Goal: Information Seeking & Learning: Learn about a topic

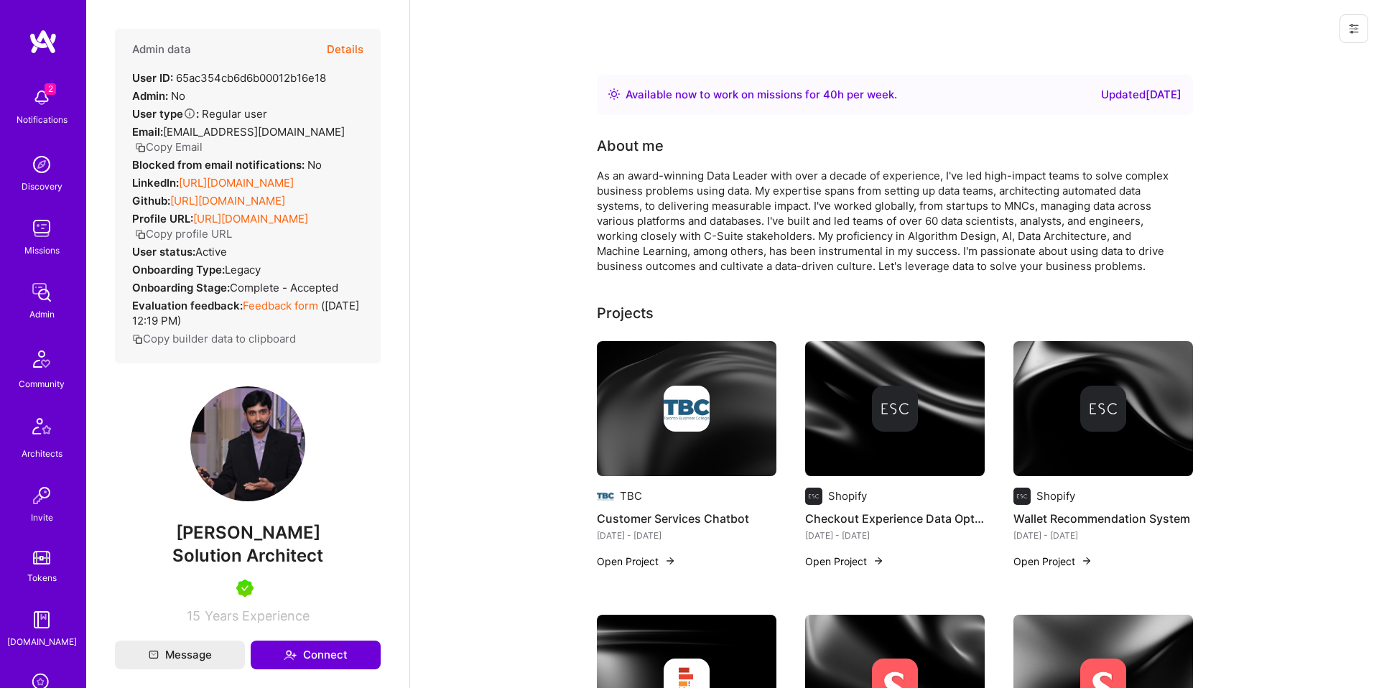
click at [345, 58] on button "Details" at bounding box center [345, 50] width 37 height 42
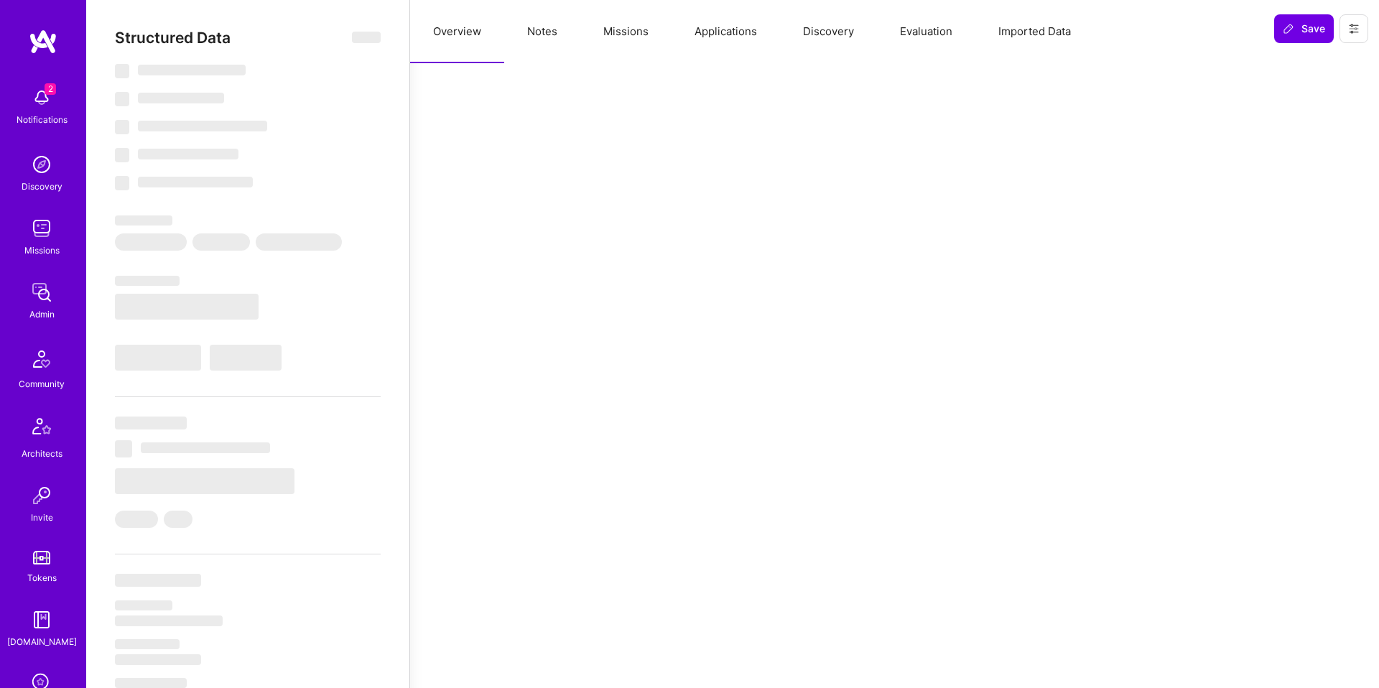
select select "Right Now"
select select "5"
select select "7"
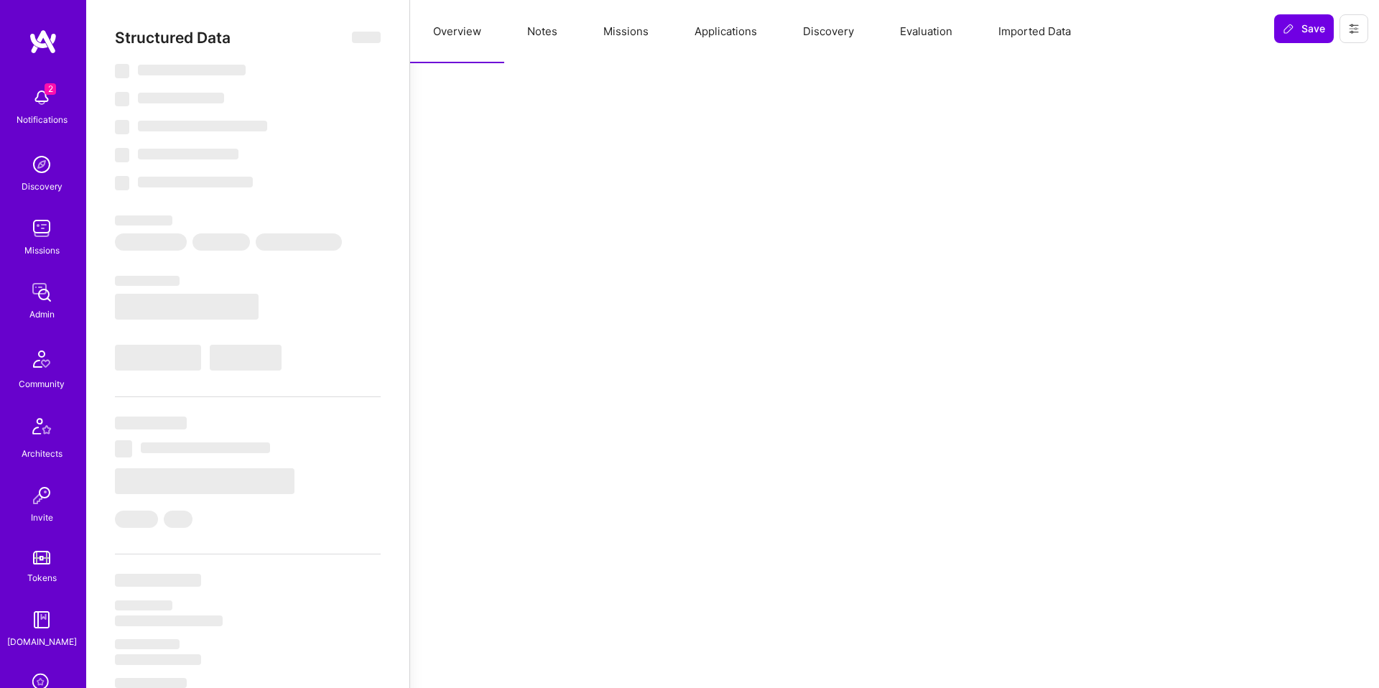
select select "CA"
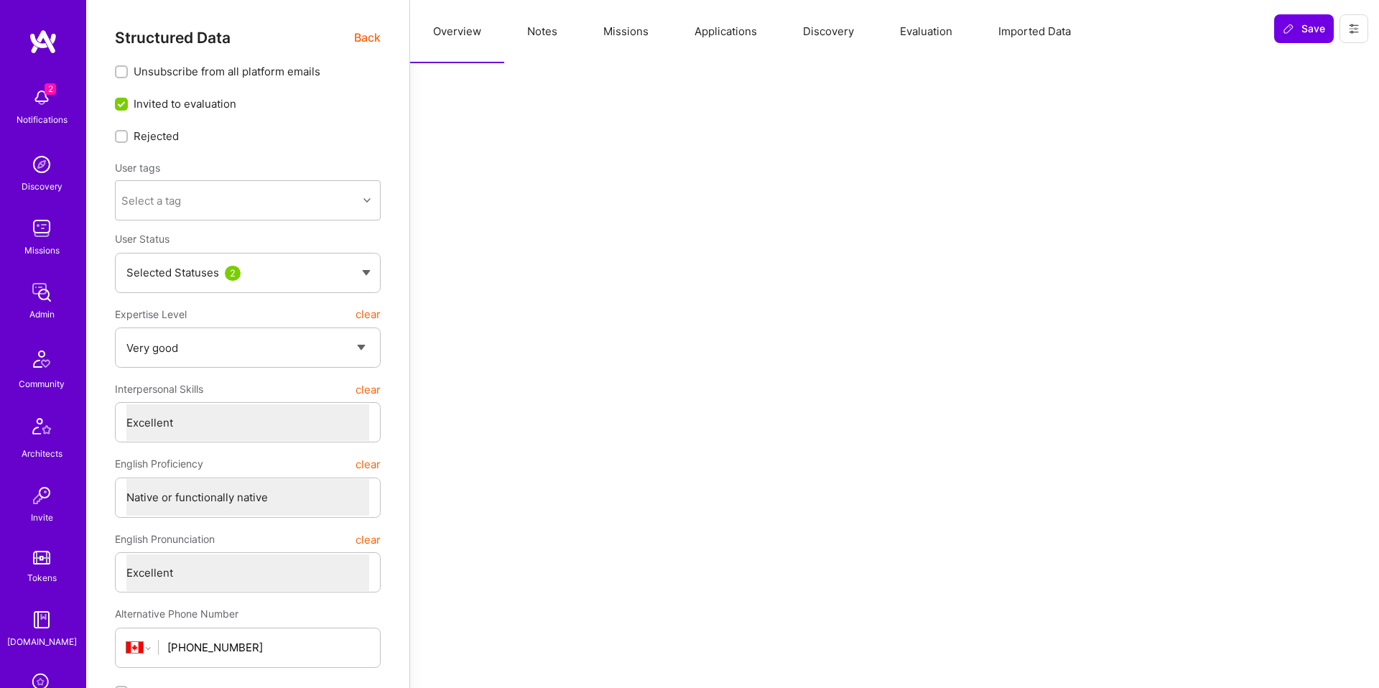
click at [924, 24] on button "Evaluation" at bounding box center [926, 31] width 98 height 63
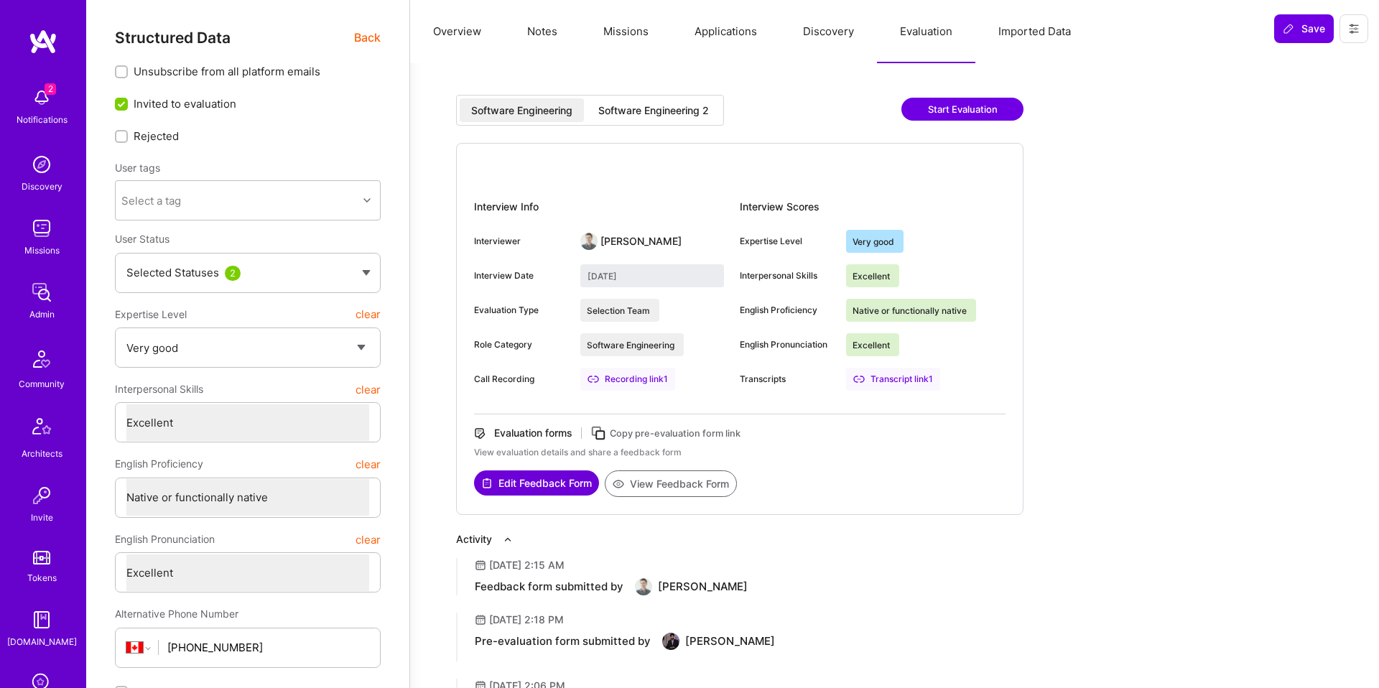
click at [654, 110] on div "Software Engineering 2" at bounding box center [653, 110] width 111 height 14
type input "July 29, 2025"
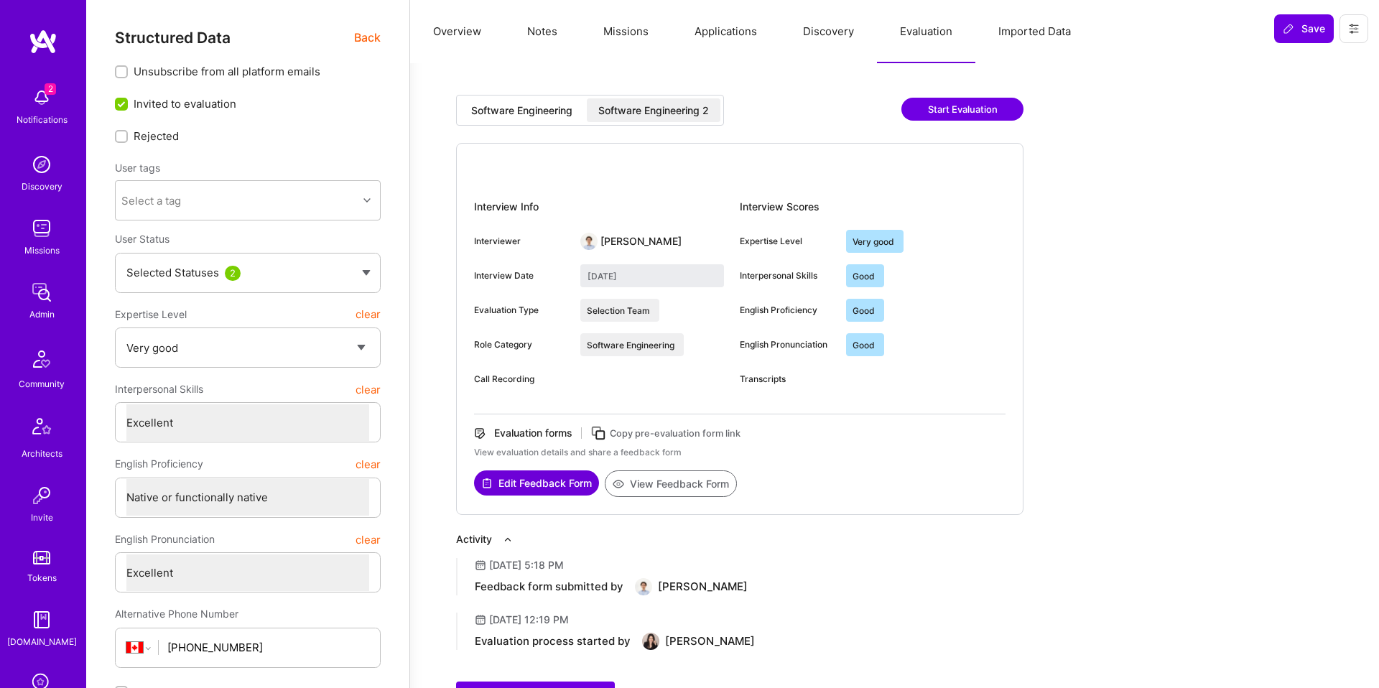
click at [692, 487] on button "View Feedback Form" at bounding box center [671, 483] width 132 height 27
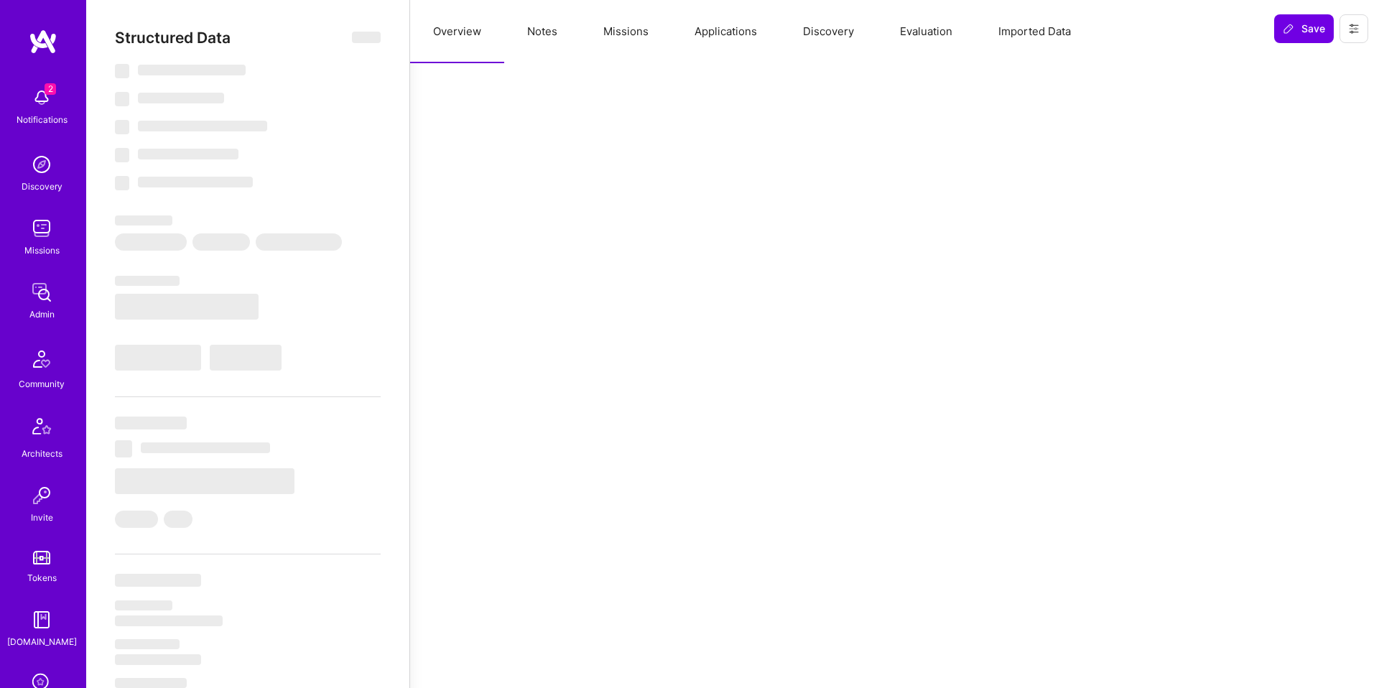
select select "Right Now"
select select "5"
select select "7"
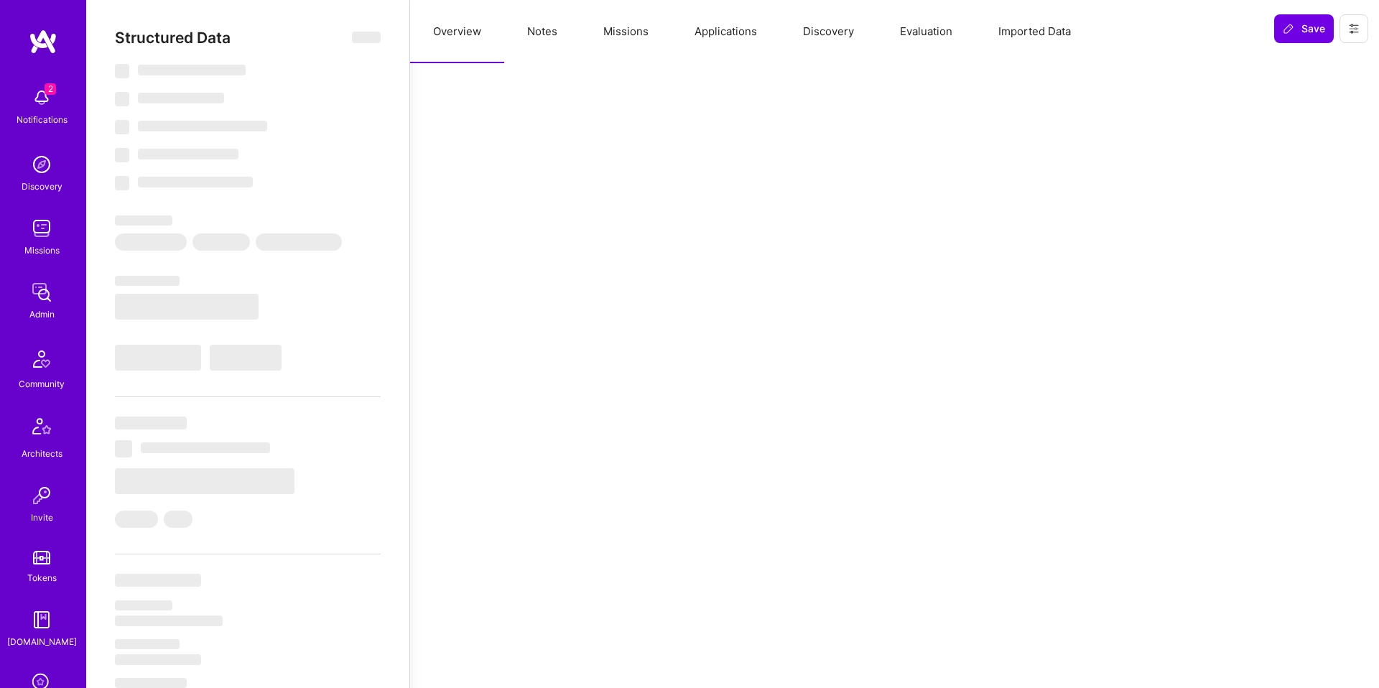
select select "US"
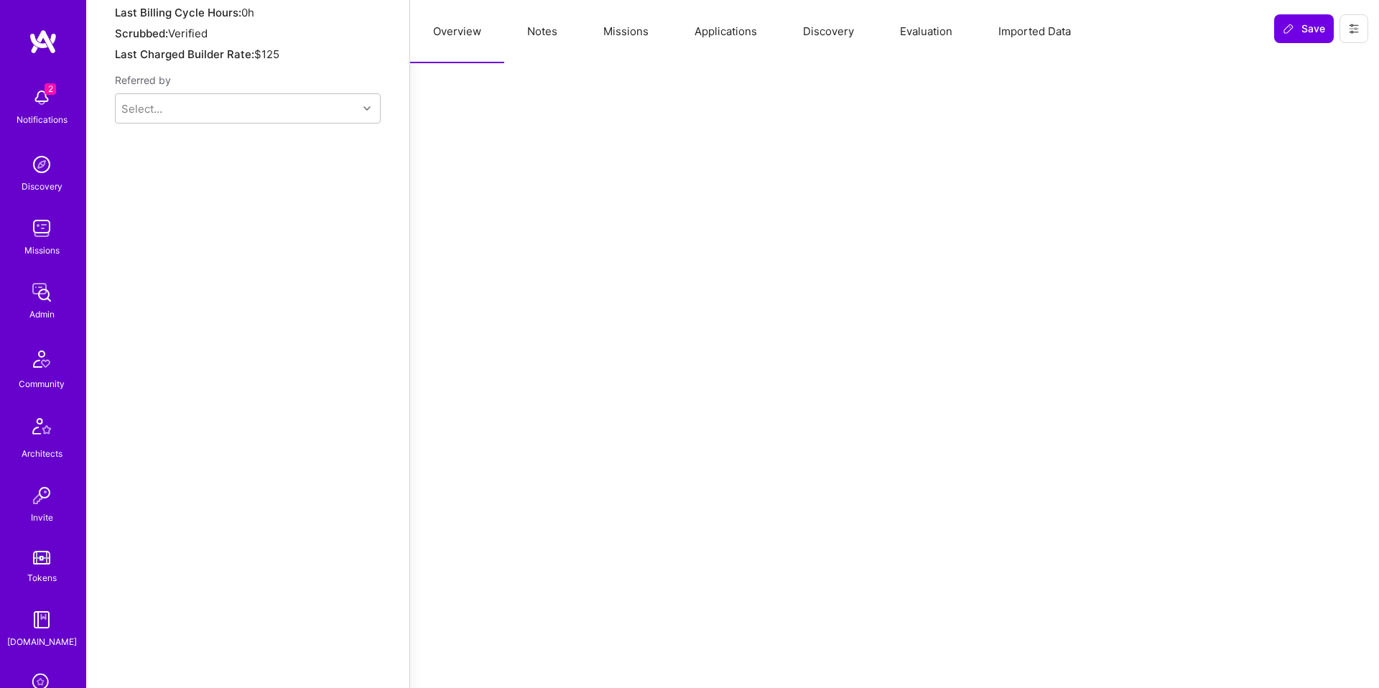
scroll to position [1223, 0]
click at [944, 41] on button "Evaluation" at bounding box center [926, 31] width 98 height 63
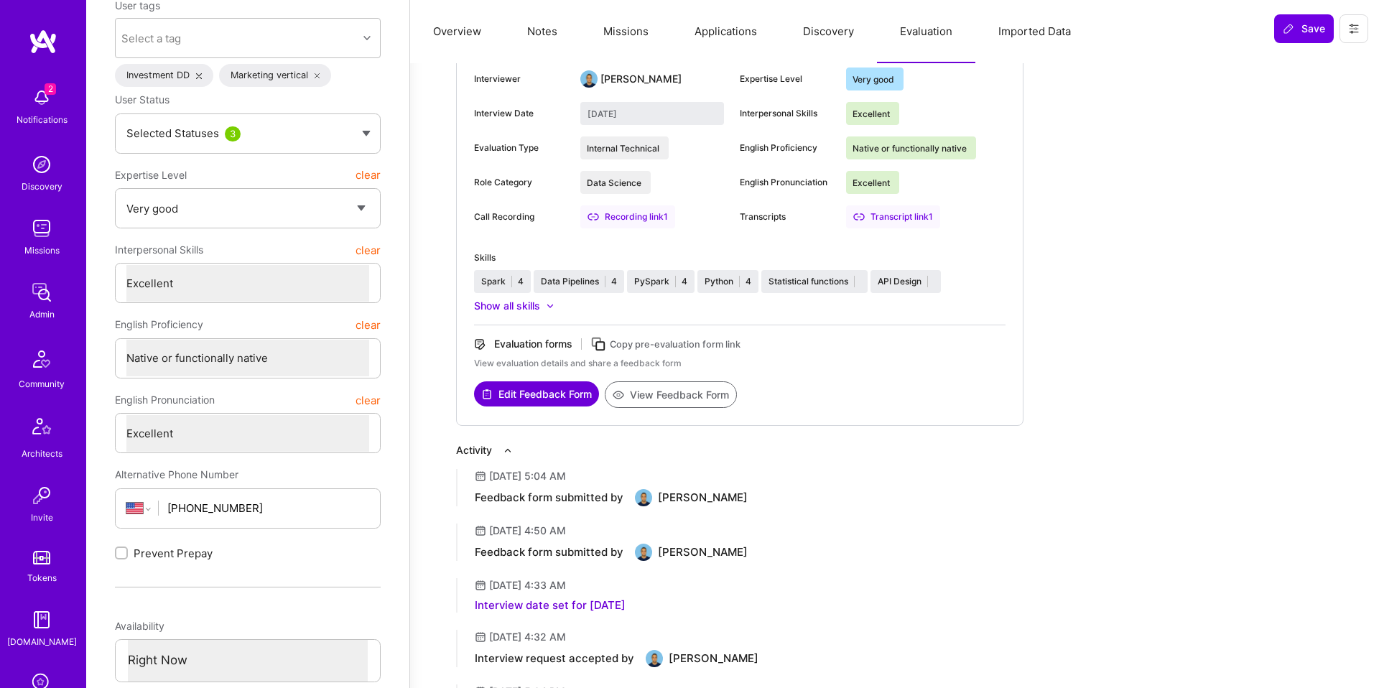
scroll to position [0, 0]
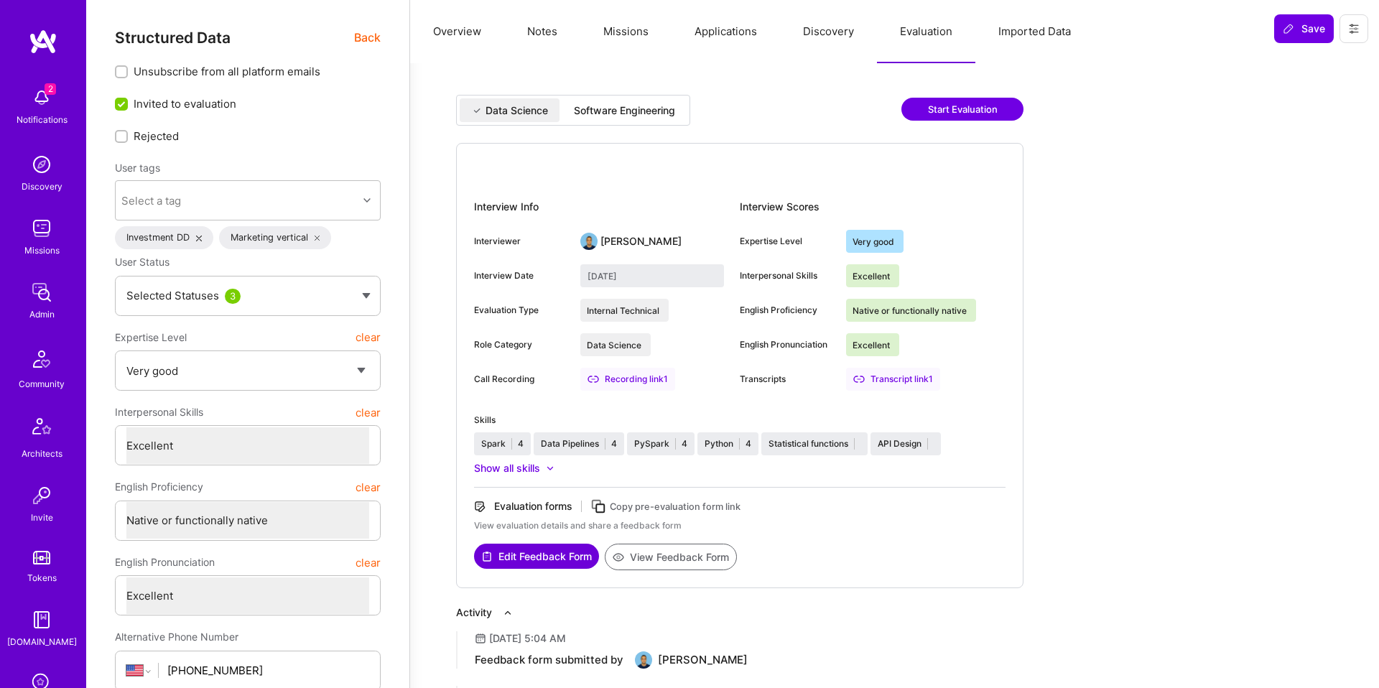
click at [659, 106] on div "Software Engineering" at bounding box center [624, 110] width 101 height 14
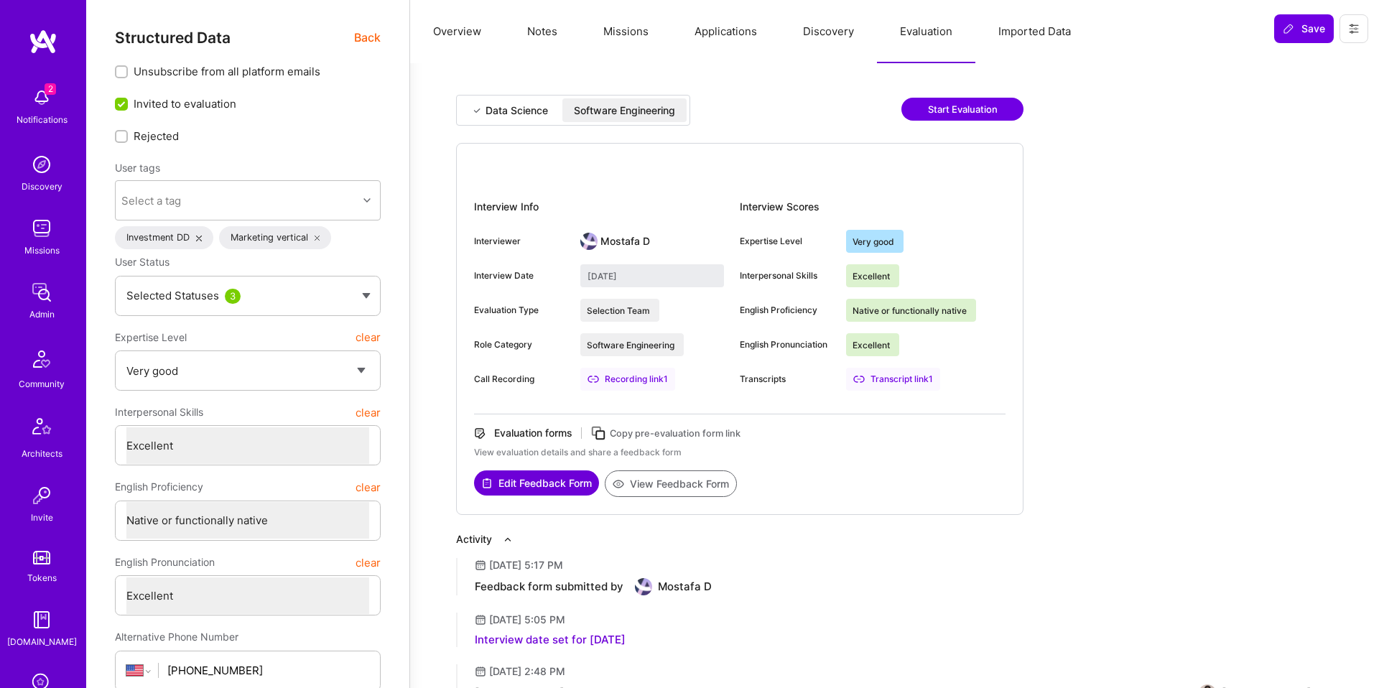
click at [550, 116] on div "Data Science" at bounding box center [510, 110] width 100 height 24
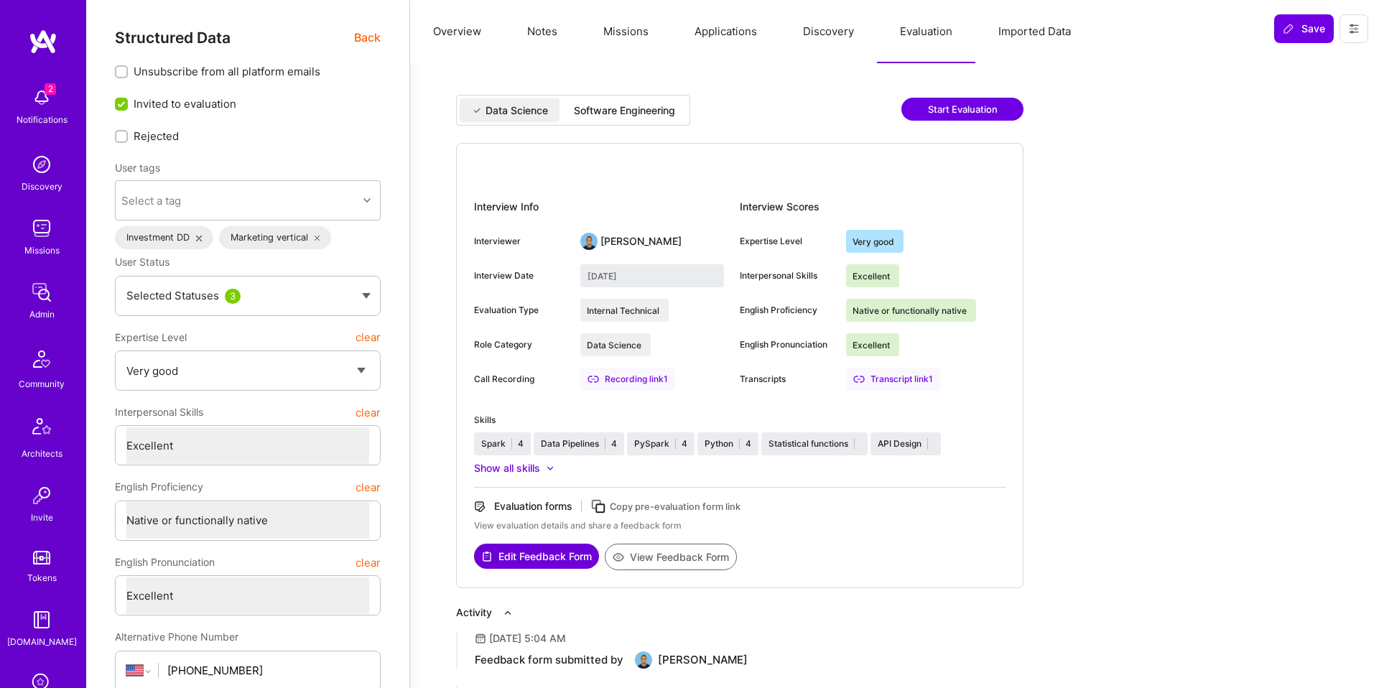
click at [646, 113] on div "Software Engineering" at bounding box center [624, 110] width 101 height 14
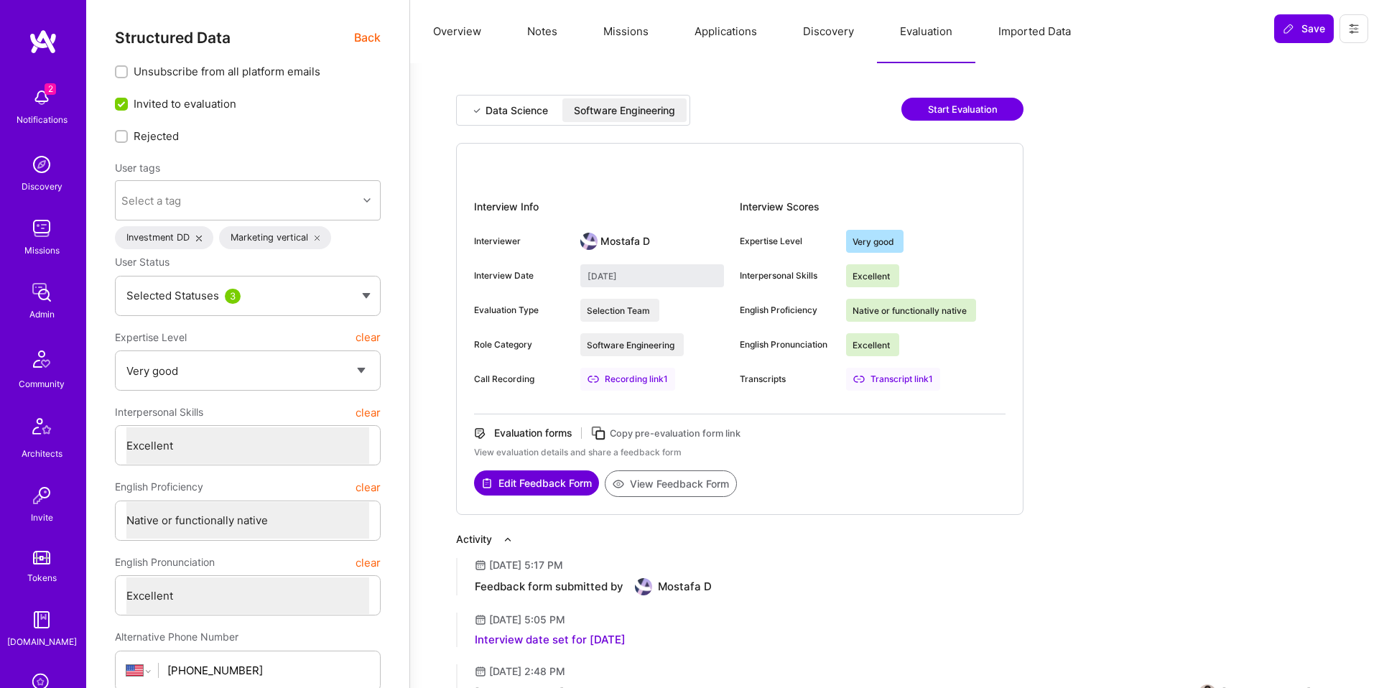
click at [545, 108] on div "Data Science" at bounding box center [517, 110] width 62 height 14
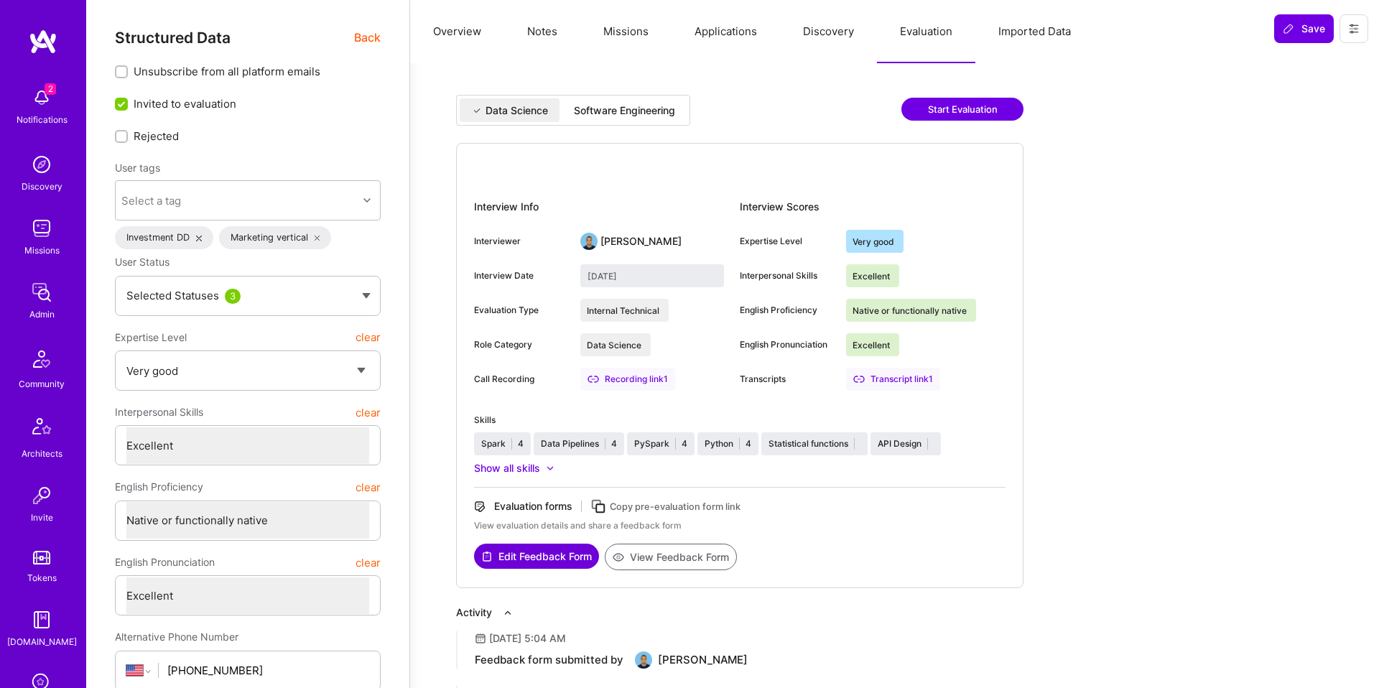
click at [647, 106] on div "Software Engineering" at bounding box center [624, 110] width 101 height 14
type input "September 3, 2025"
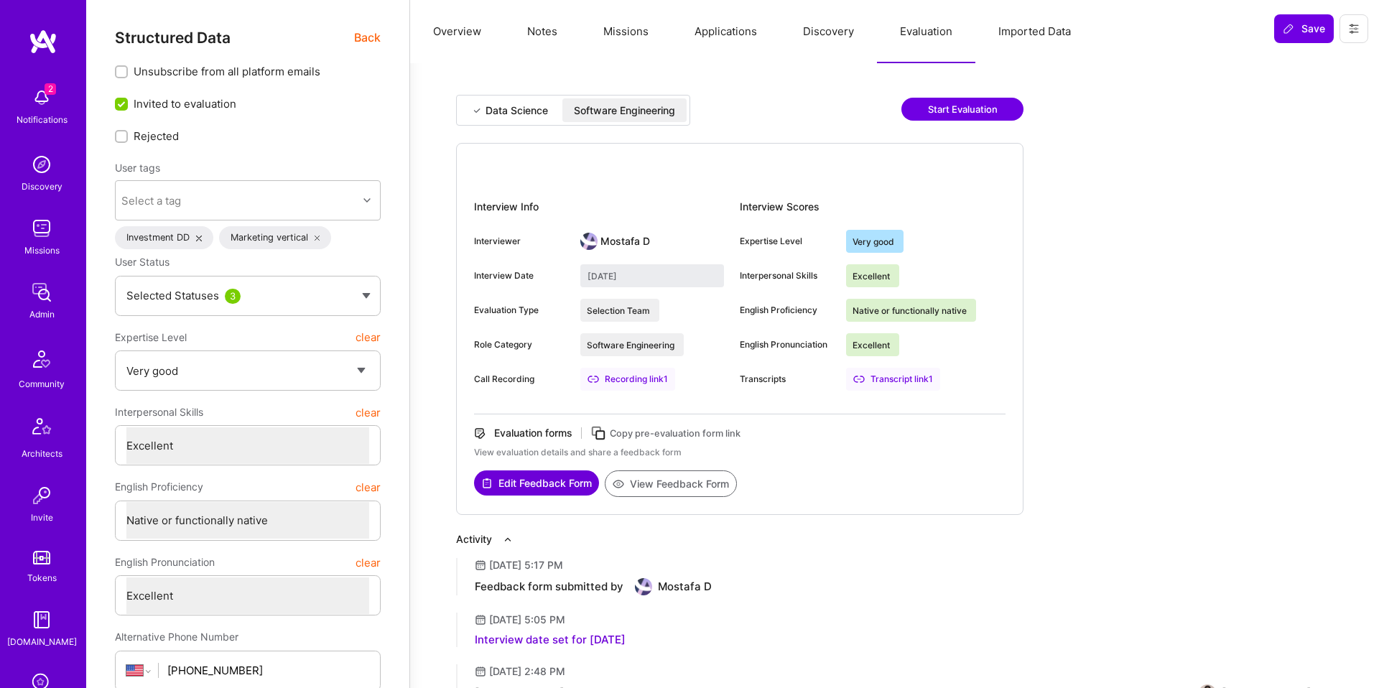
click at [690, 483] on button "View Feedback Form" at bounding box center [671, 483] width 132 height 27
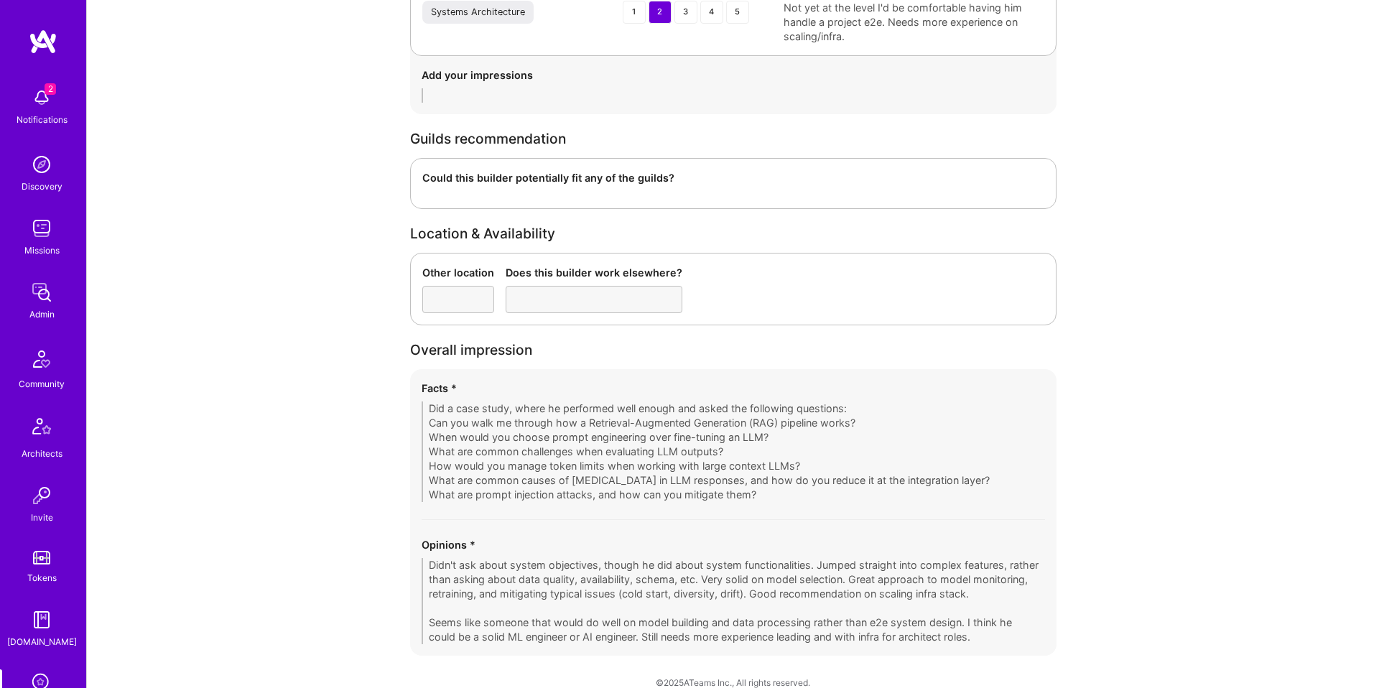
scroll to position [3657, 0]
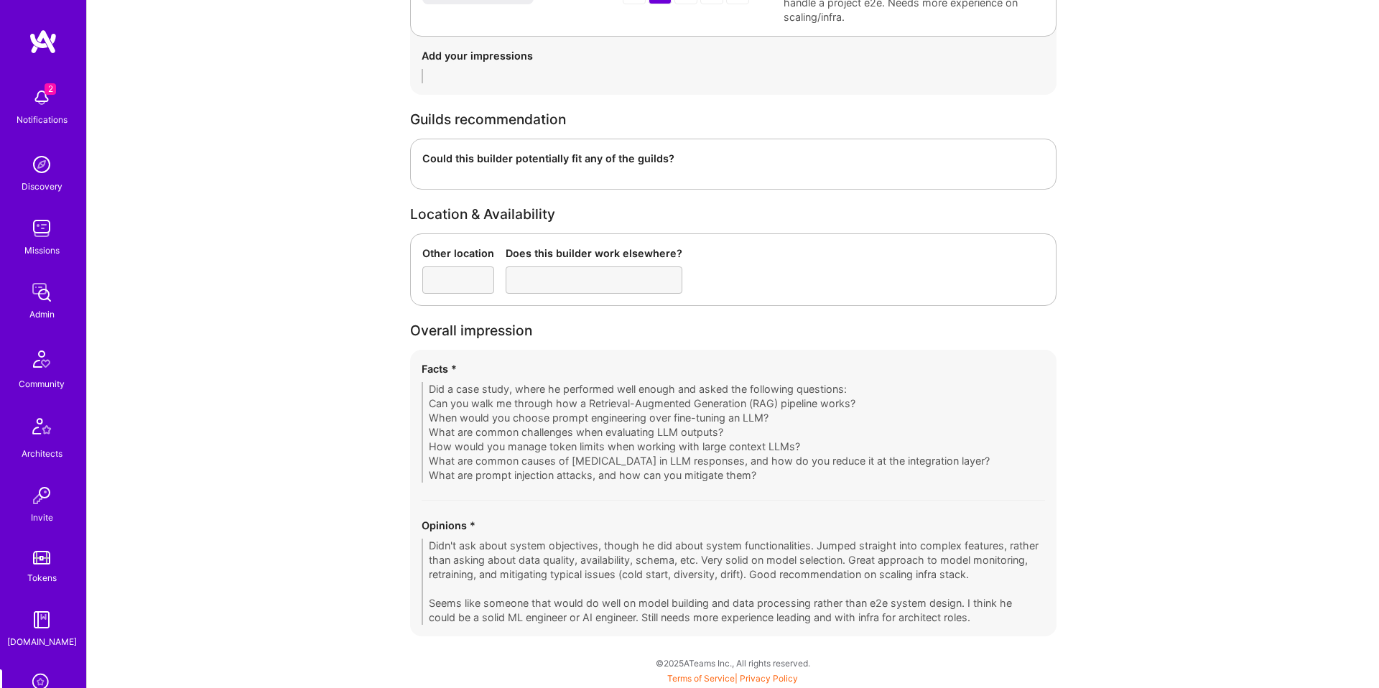
drag, startPoint x: 514, startPoint y: 379, endPoint x: 859, endPoint y: 489, distance: 362.7
click at [859, 489] on div "Facts * Did a case study, where he performed well enough and asked the followin…" at bounding box center [733, 493] width 646 height 287
drag, startPoint x: 856, startPoint y: 488, endPoint x: 426, endPoint y: 450, distance: 431.9
click at [420, 461] on div "Facts * Did a case study, where he performed well enough and asked the followin…" at bounding box center [733, 493] width 646 height 287
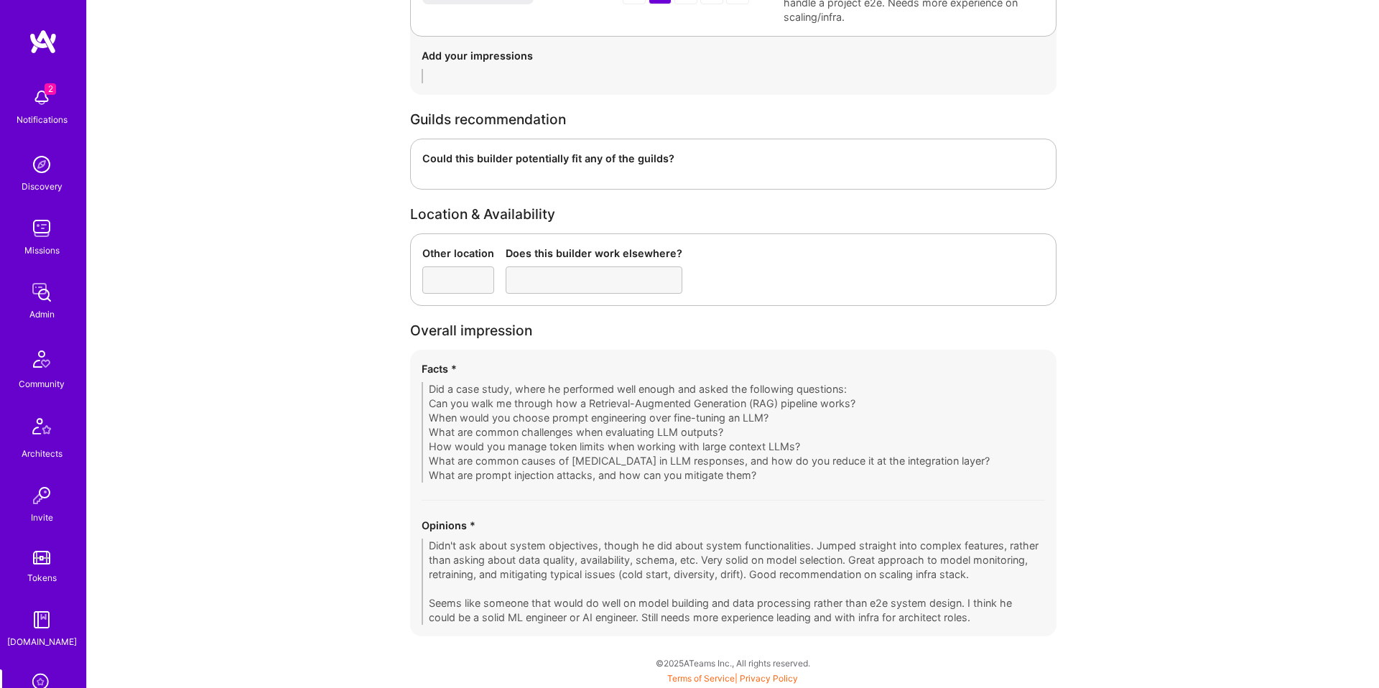
click at [984, 610] on div "Opinions * Didn't ask about system objectives, though he did about system funct…" at bounding box center [733, 571] width 623 height 107
drag, startPoint x: 590, startPoint y: 521, endPoint x: 845, endPoint y: 499, distance: 255.9
click at [844, 491] on div "Facts * Did a case study, where he performed well enough and asked the followin…" at bounding box center [733, 493] width 646 height 287
click at [600, 633] on div "Facts * Did a case study, where he performed well enough and asked the followin…" at bounding box center [733, 493] width 646 height 287
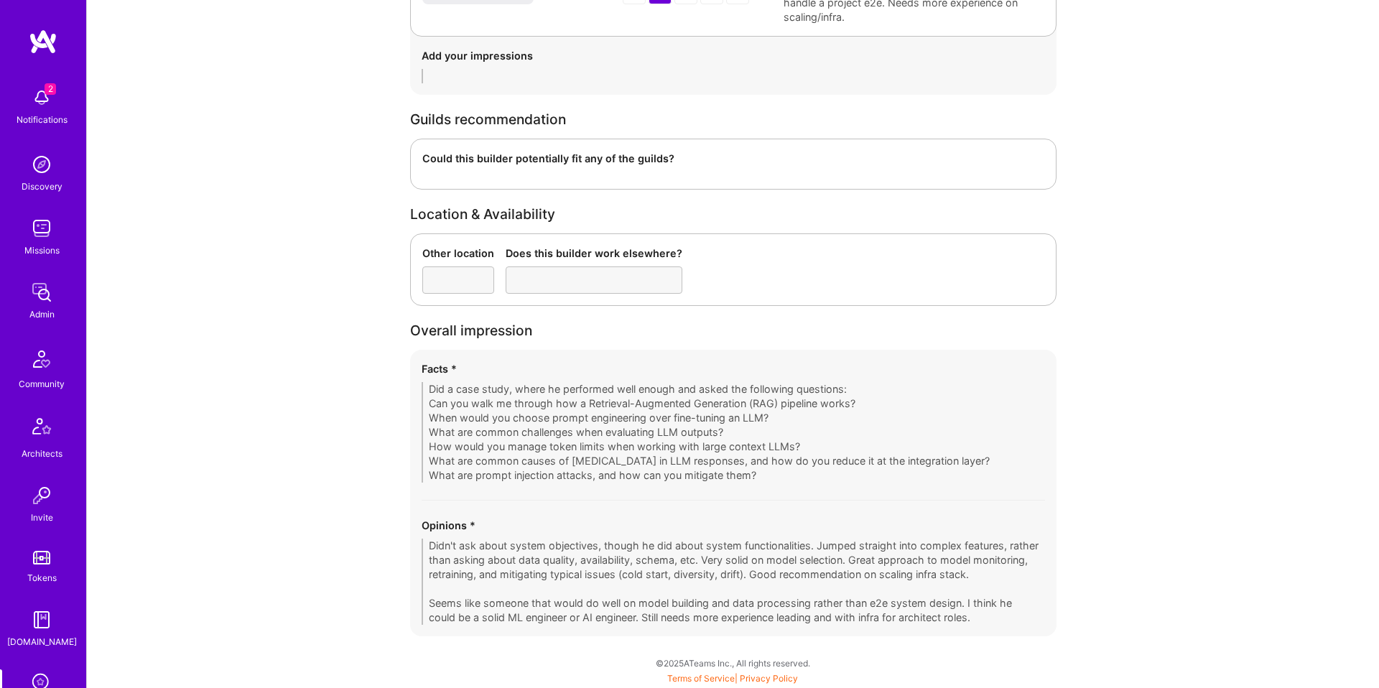
click at [600, 634] on div "Facts * Did a case study, where he performed well enough and asked the followin…" at bounding box center [733, 493] width 646 height 287
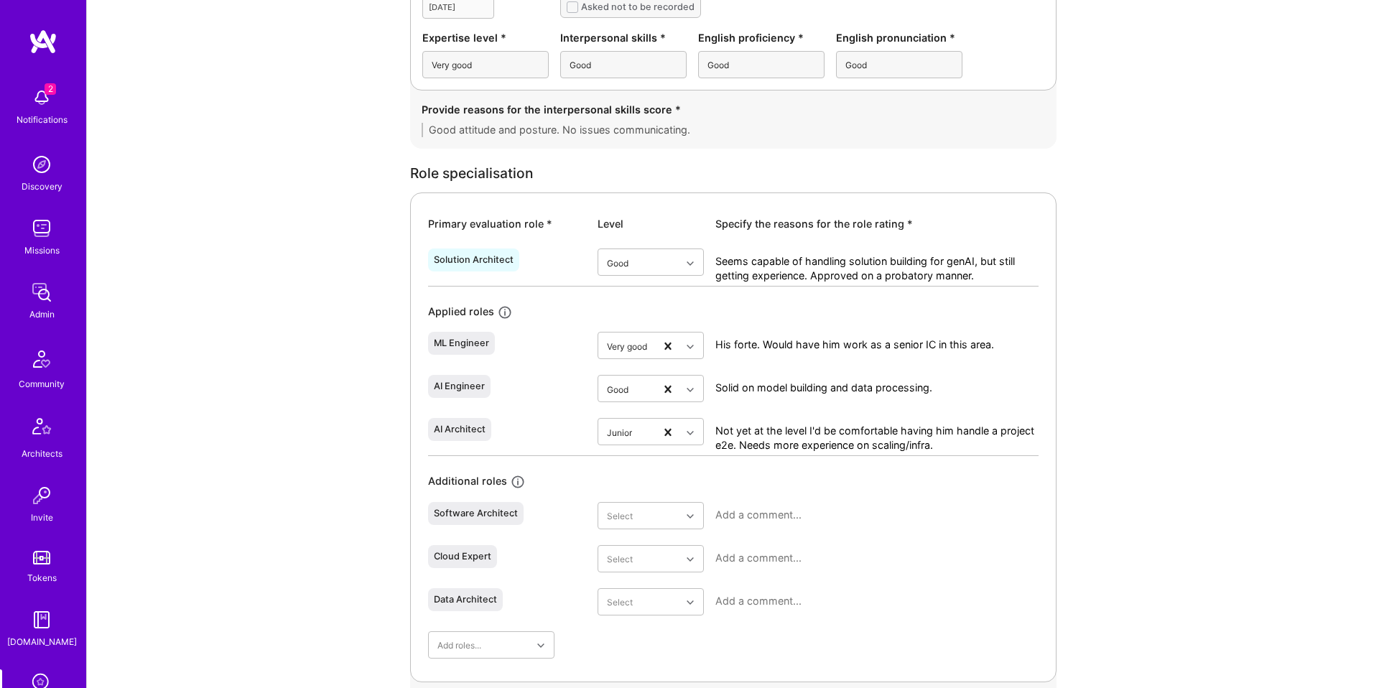
scroll to position [0, 0]
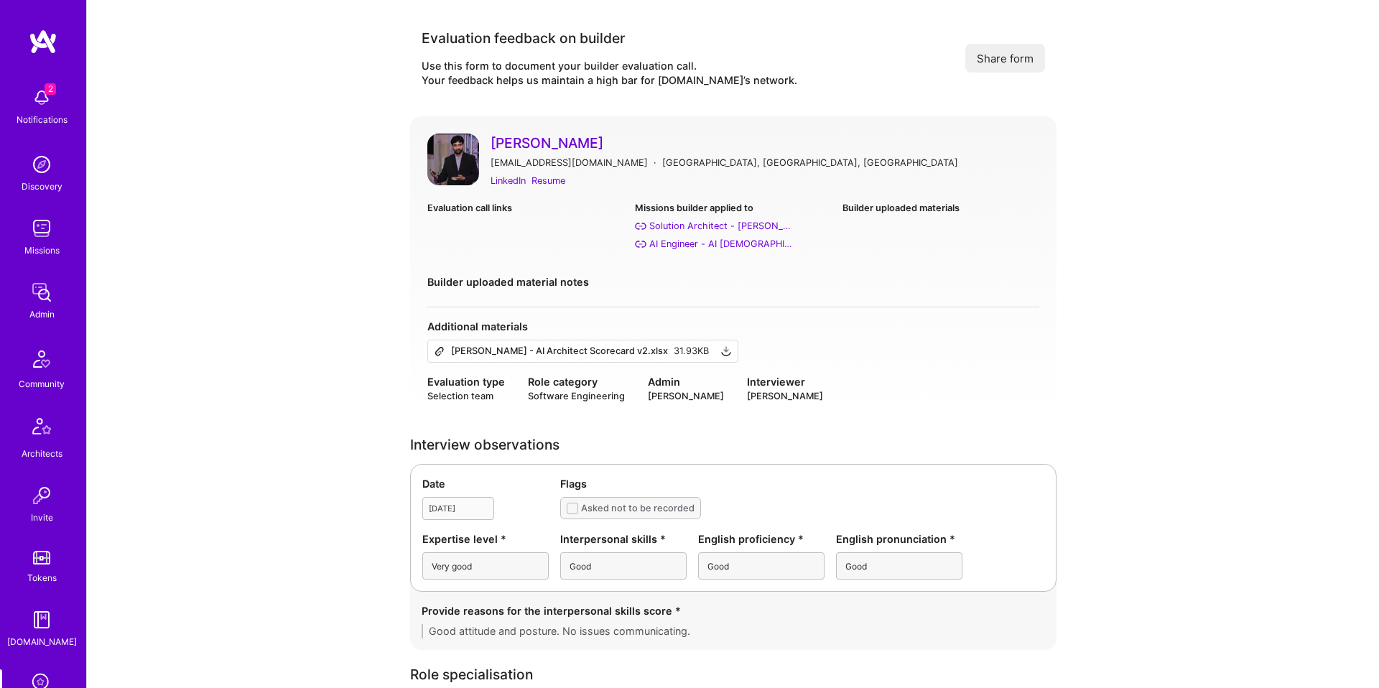
click at [606, 134] on link "Bhavik Gandhi" at bounding box center [765, 143] width 549 height 19
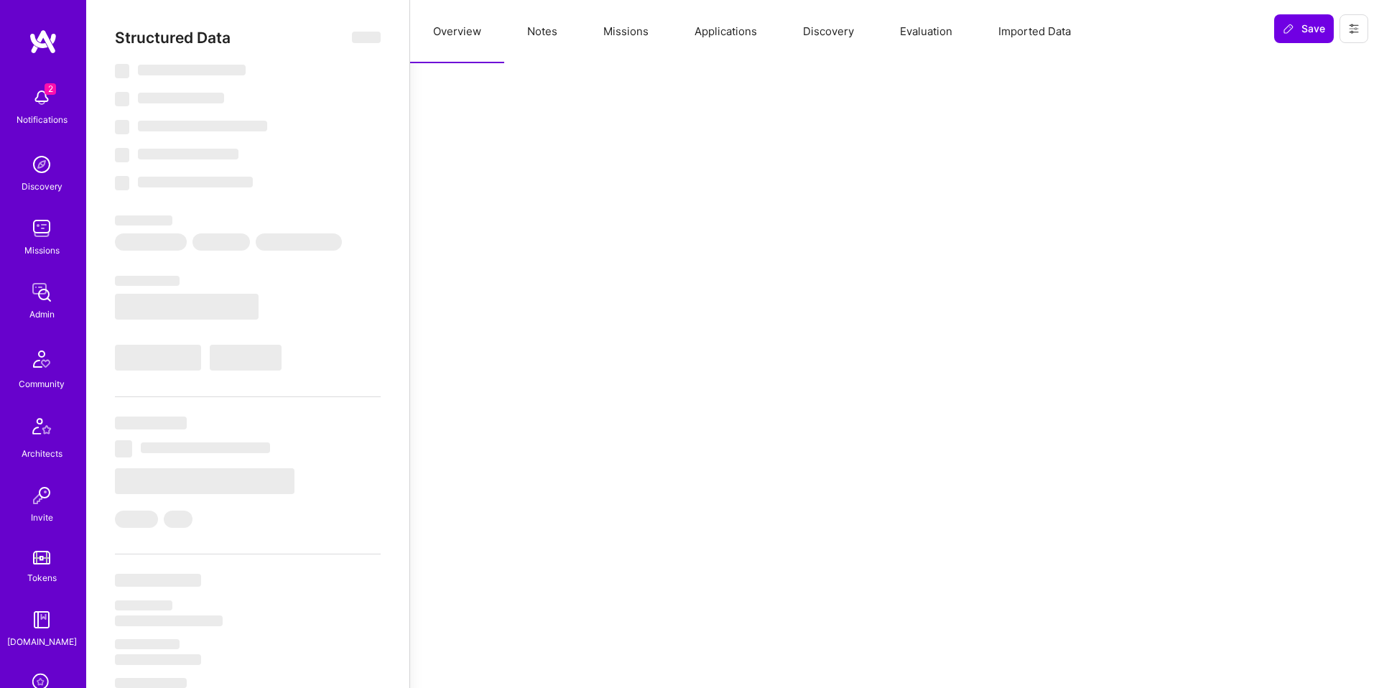
click at [930, 23] on button "Evaluation" at bounding box center [926, 31] width 98 height 63
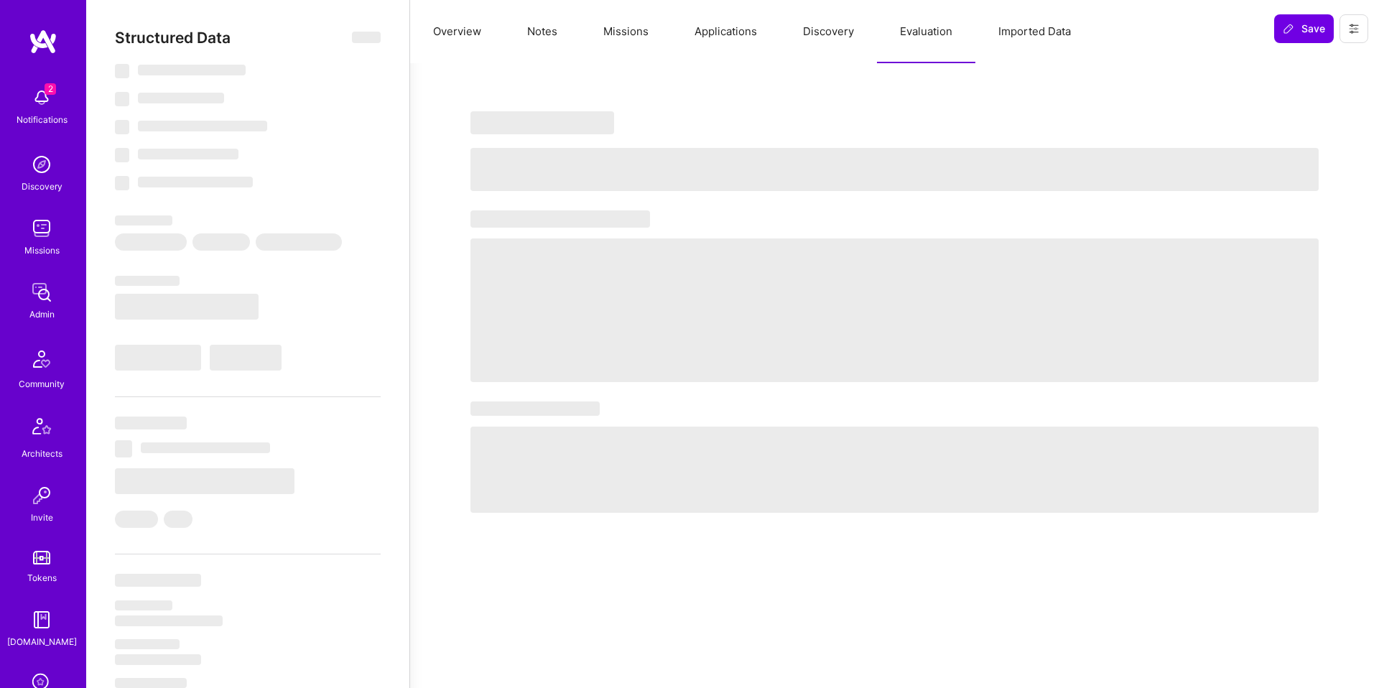
select select "Right Now"
select select "7"
select select "4"
select select "7"
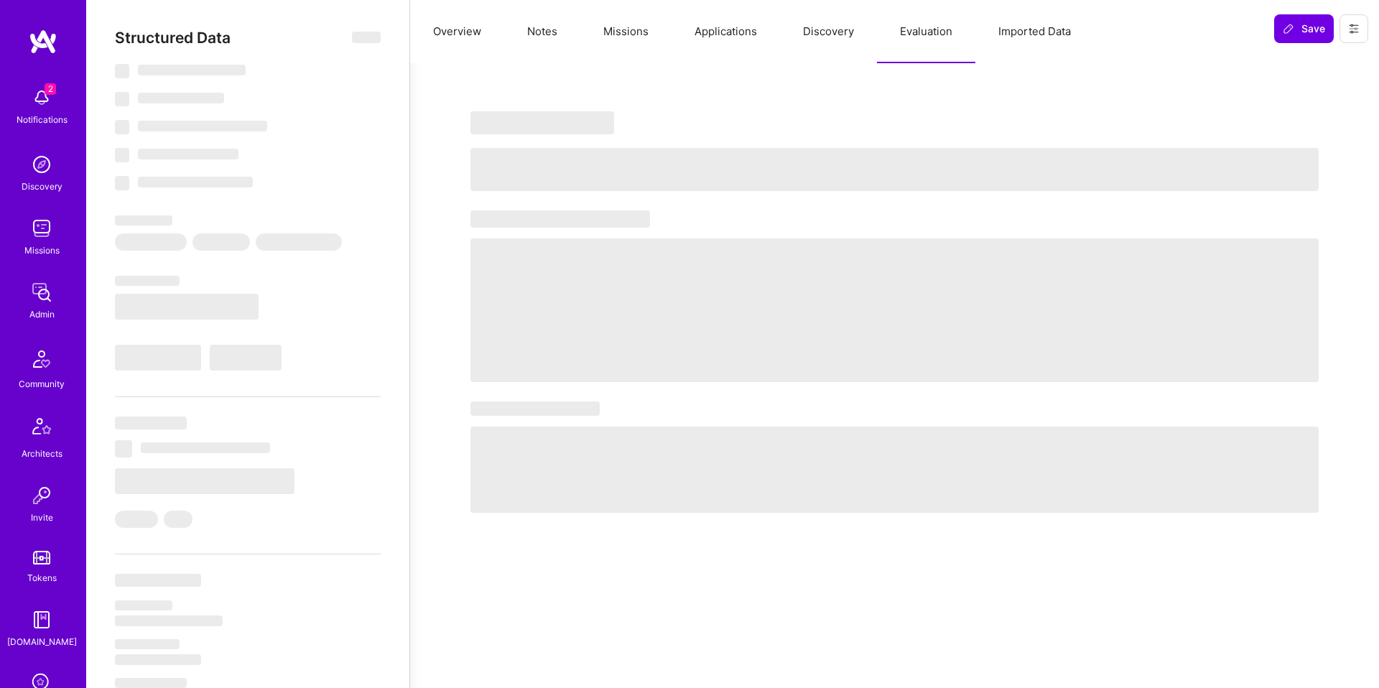
select select "SI"
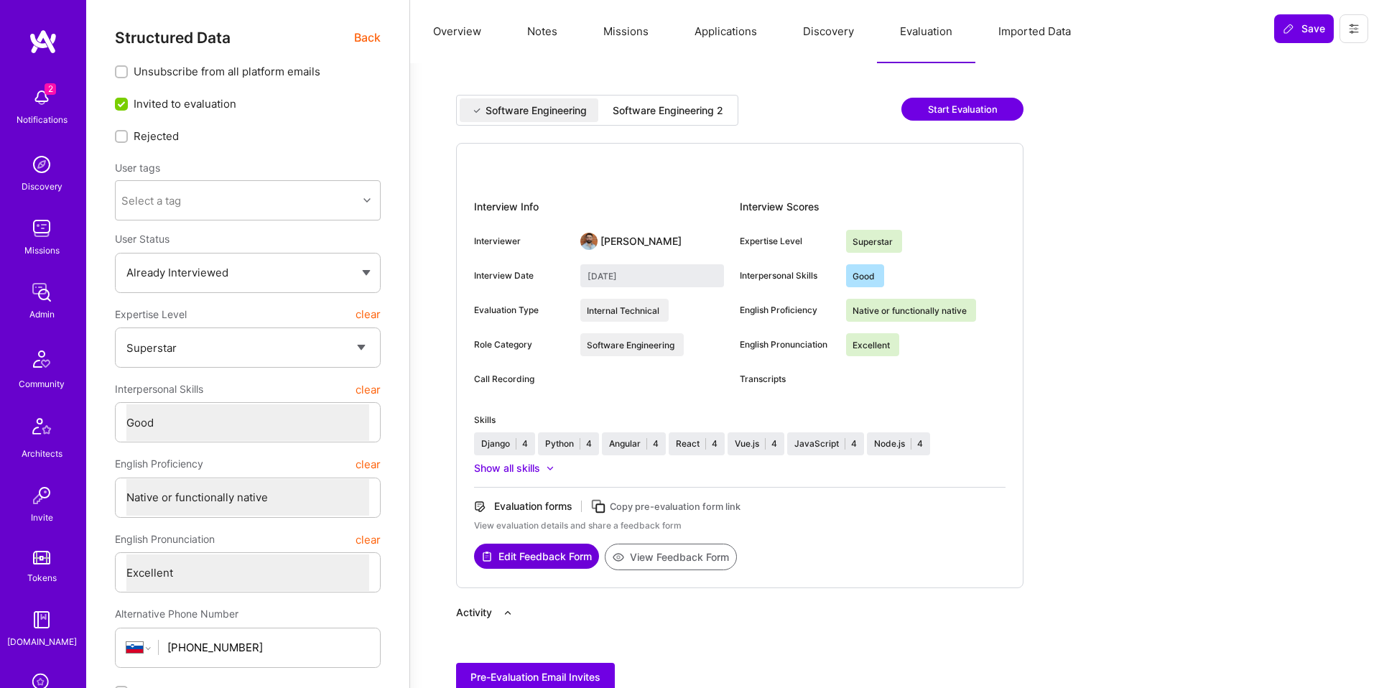
click at [651, 84] on div "Software Engineering Software Engineering 2 Start Evaluation Interview Info Int…" at bounding box center [894, 393] width 934 height 626
click at [649, 103] on div "Software Engineering 2" at bounding box center [668, 110] width 111 height 14
type input "[DATE]"
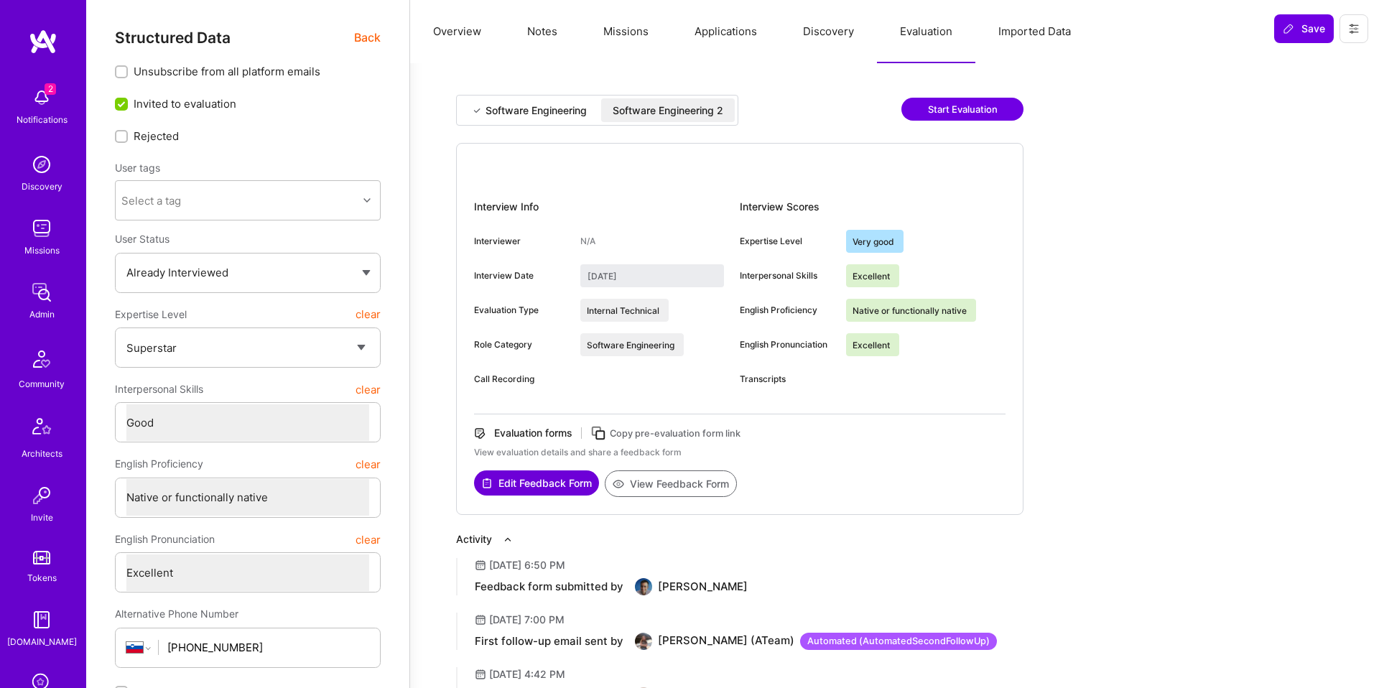
click at [661, 476] on button "View Feedback Form" at bounding box center [671, 483] width 132 height 27
click at [463, 36] on button "Overview" at bounding box center [457, 31] width 94 height 63
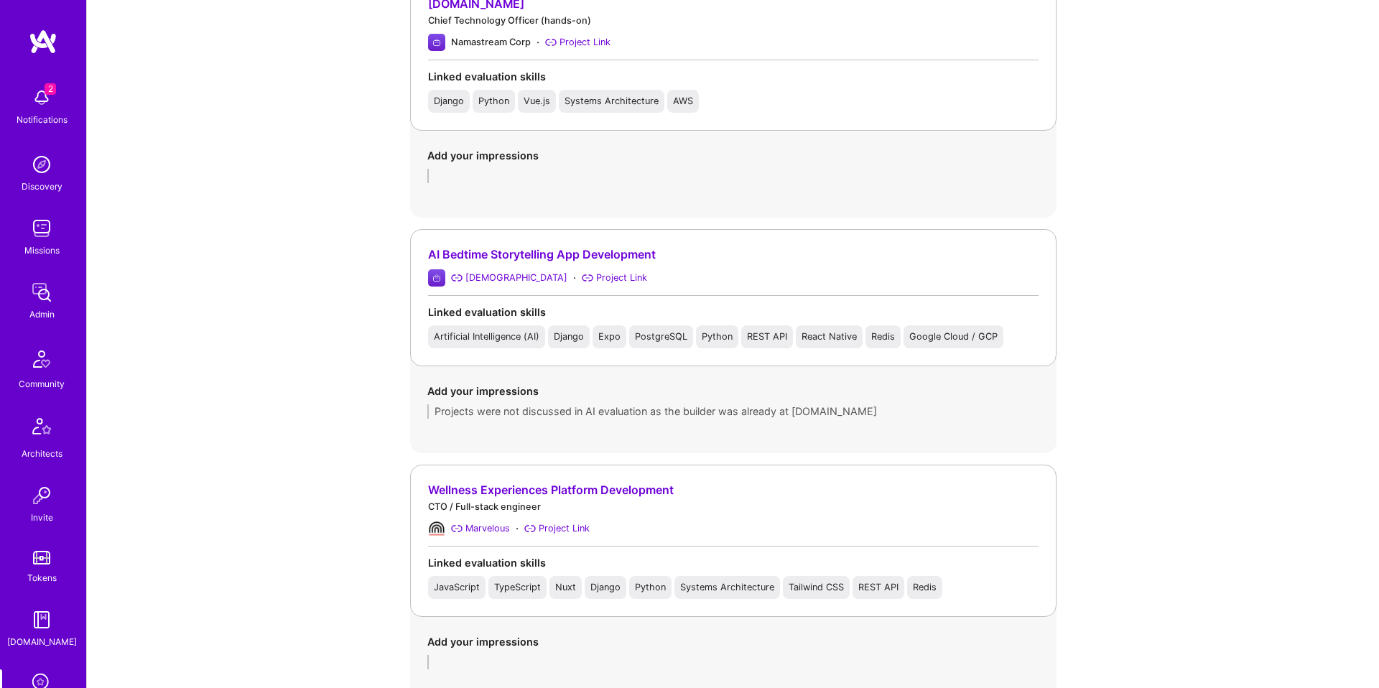
scroll to position [1708, 0]
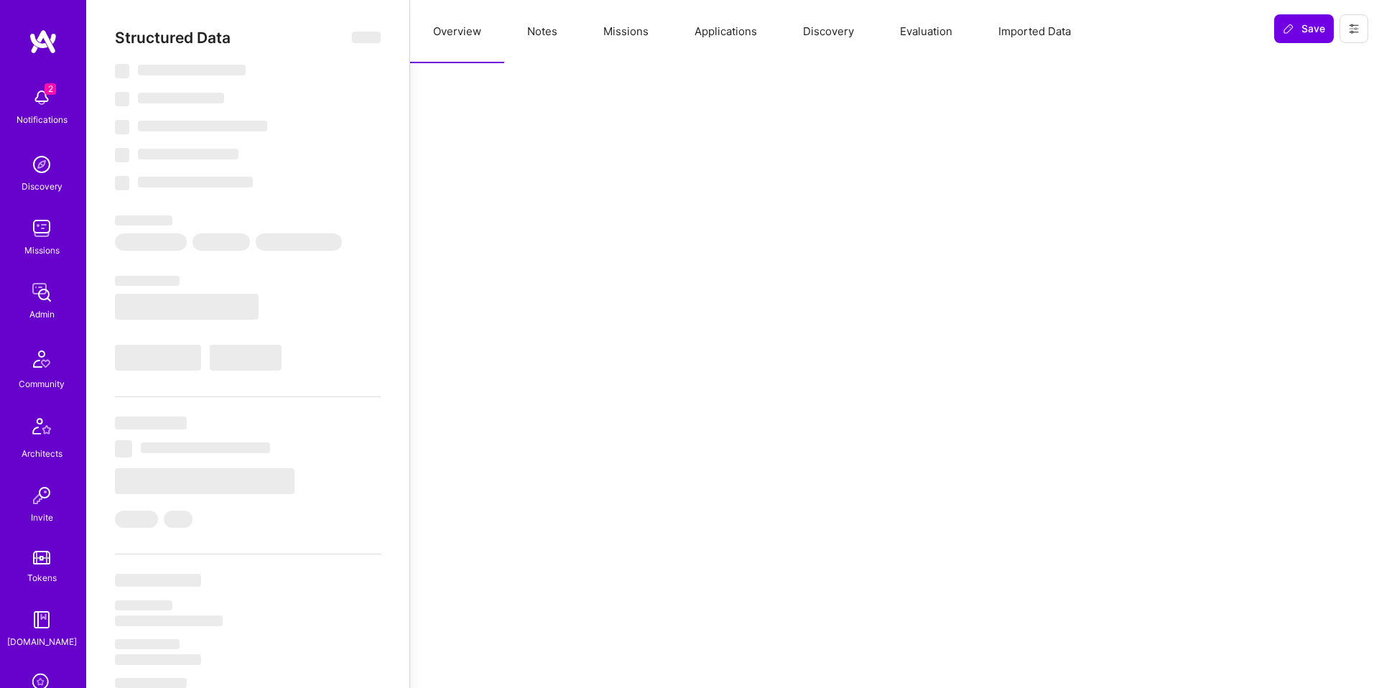
click at [934, 35] on button "Evaluation" at bounding box center [926, 31] width 98 height 63
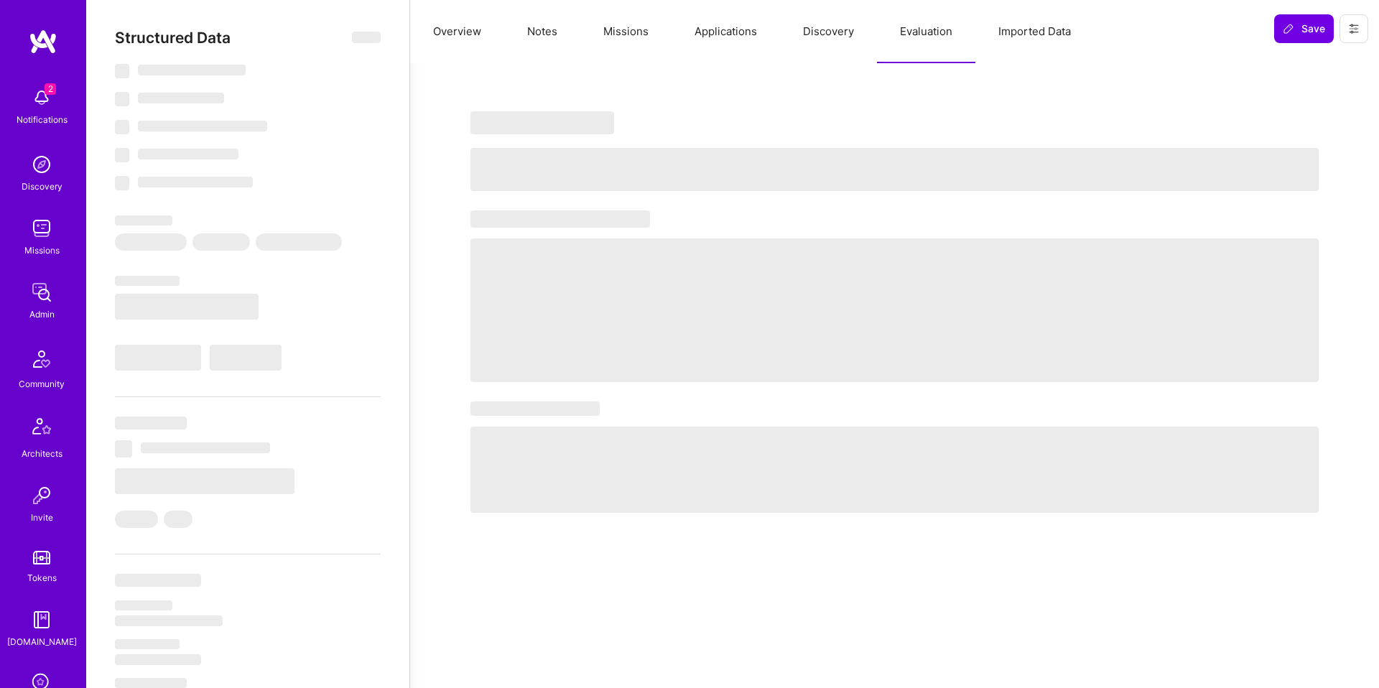
select select "Right Now"
select select "7"
select select "4"
select select "6"
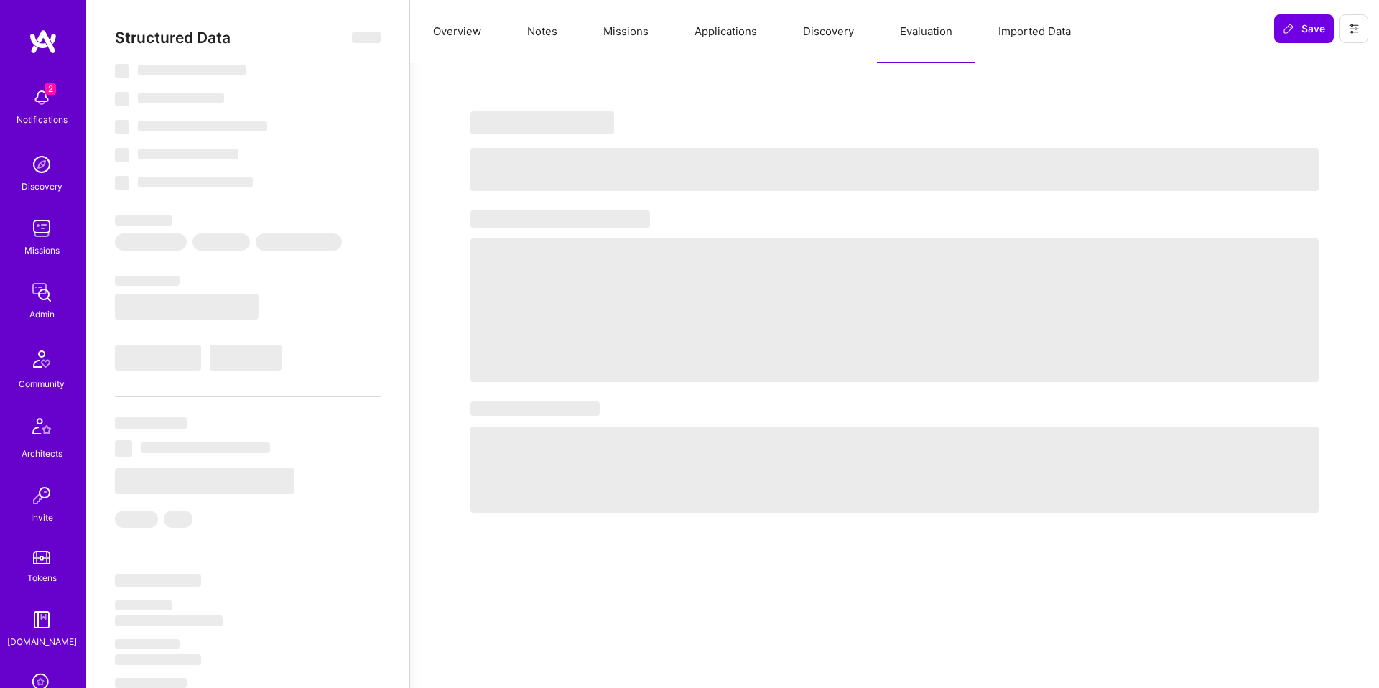
select select "US"
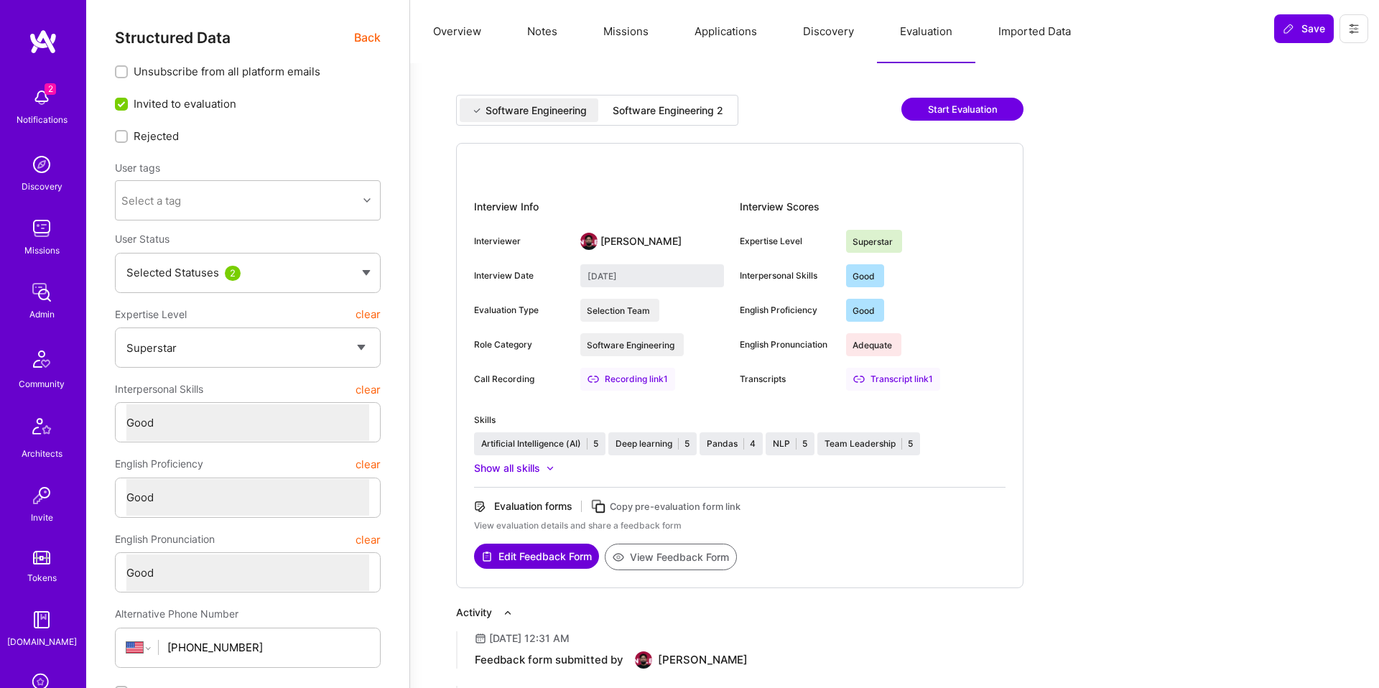
click at [648, 114] on div "Software Engineering 2" at bounding box center [668, 110] width 111 height 14
type input "August 21, 2025"
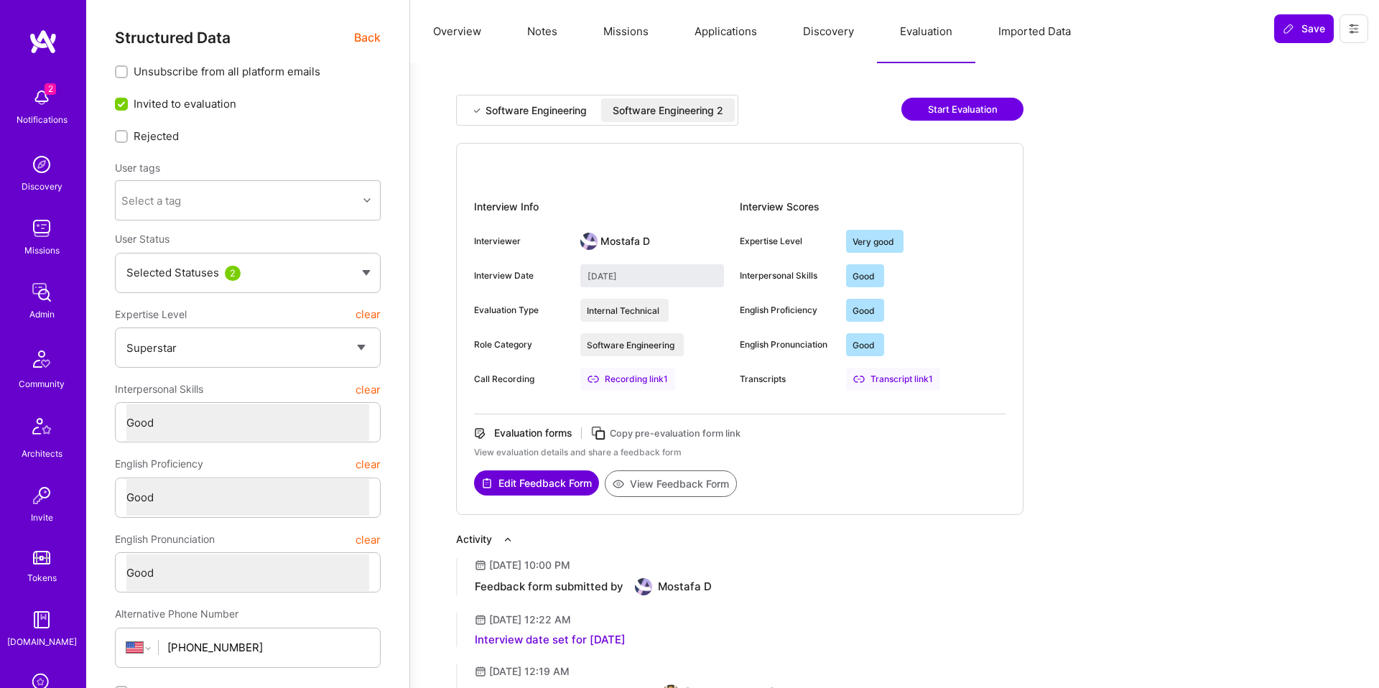
click at [672, 487] on button "View Feedback Form" at bounding box center [671, 483] width 132 height 27
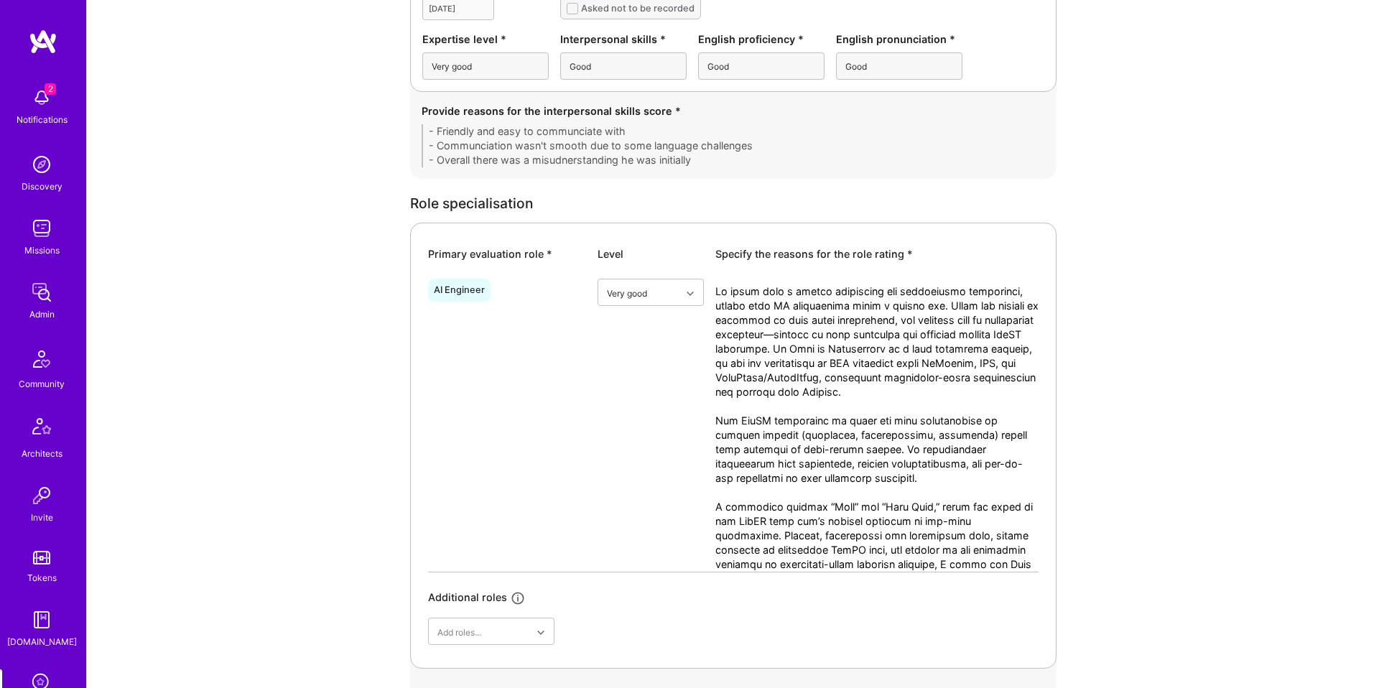
scroll to position [480, 0]
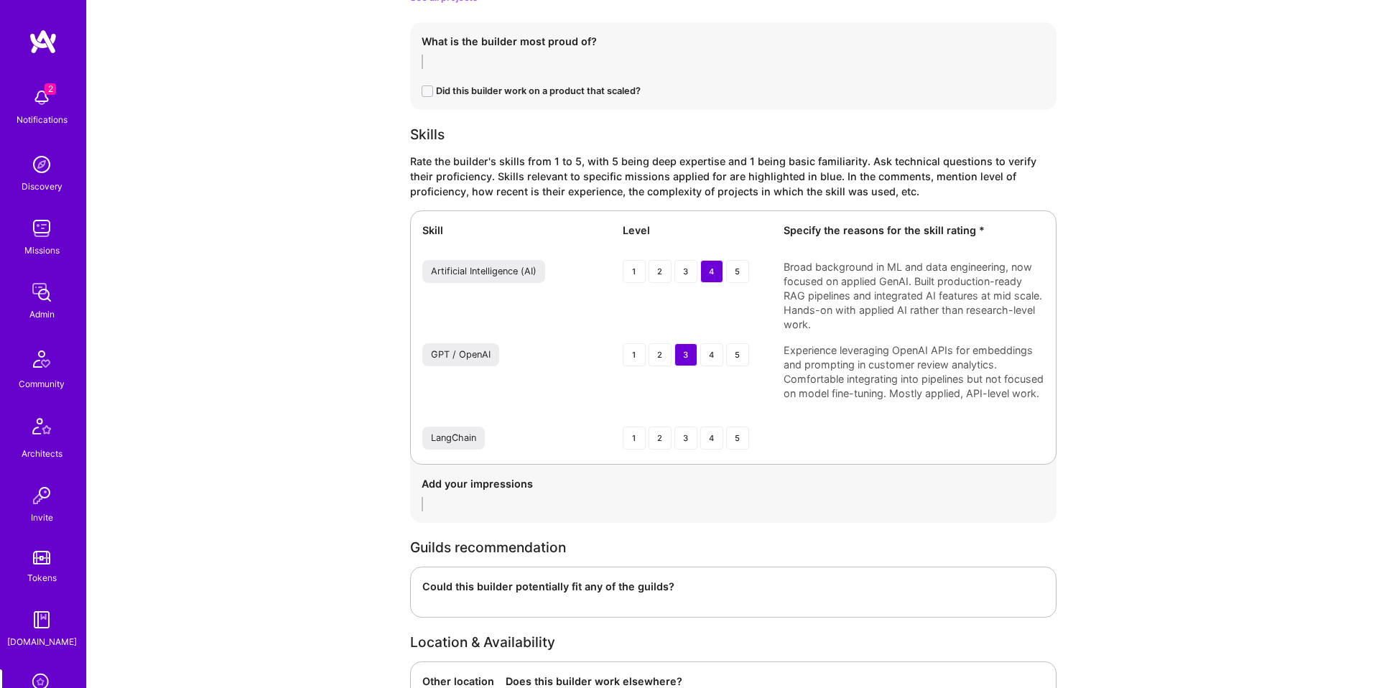
scroll to position [2406, 0]
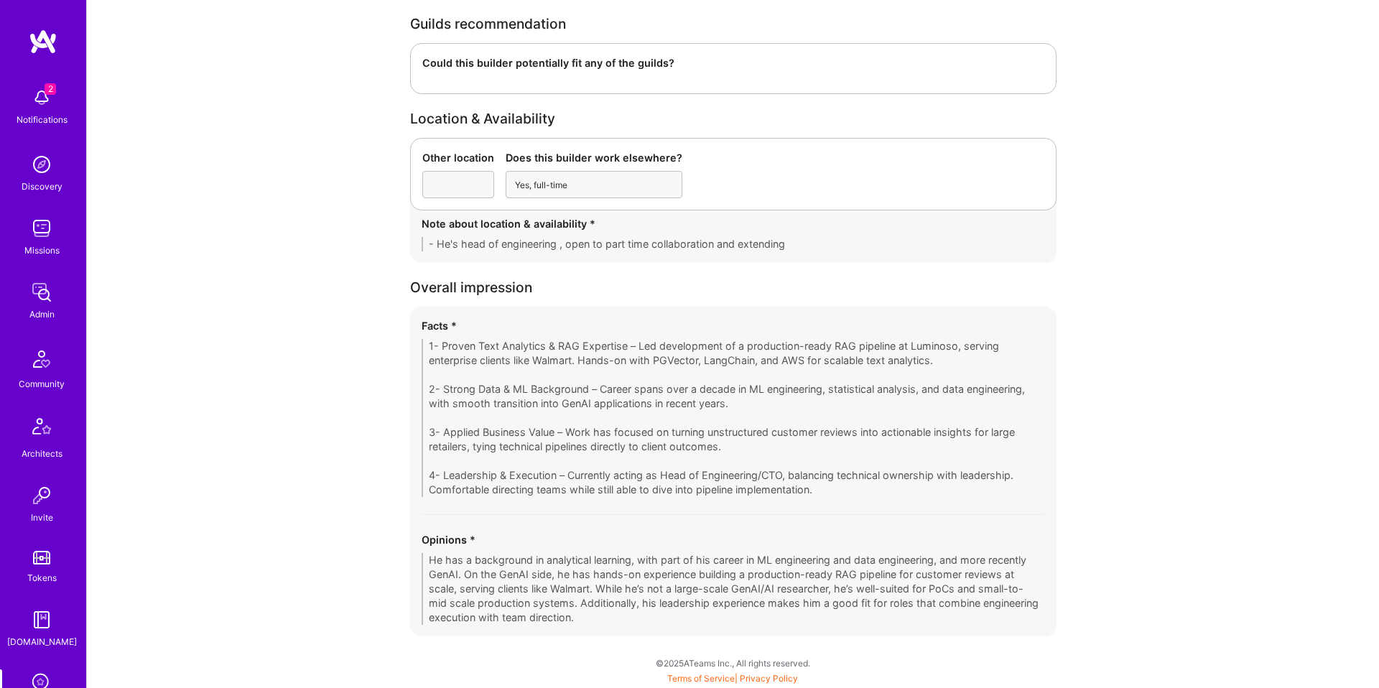
click at [782, 628] on div "Facts * 1- Proven Text Analytics & RAG Expertise – Led development of a product…" at bounding box center [733, 472] width 646 height 330
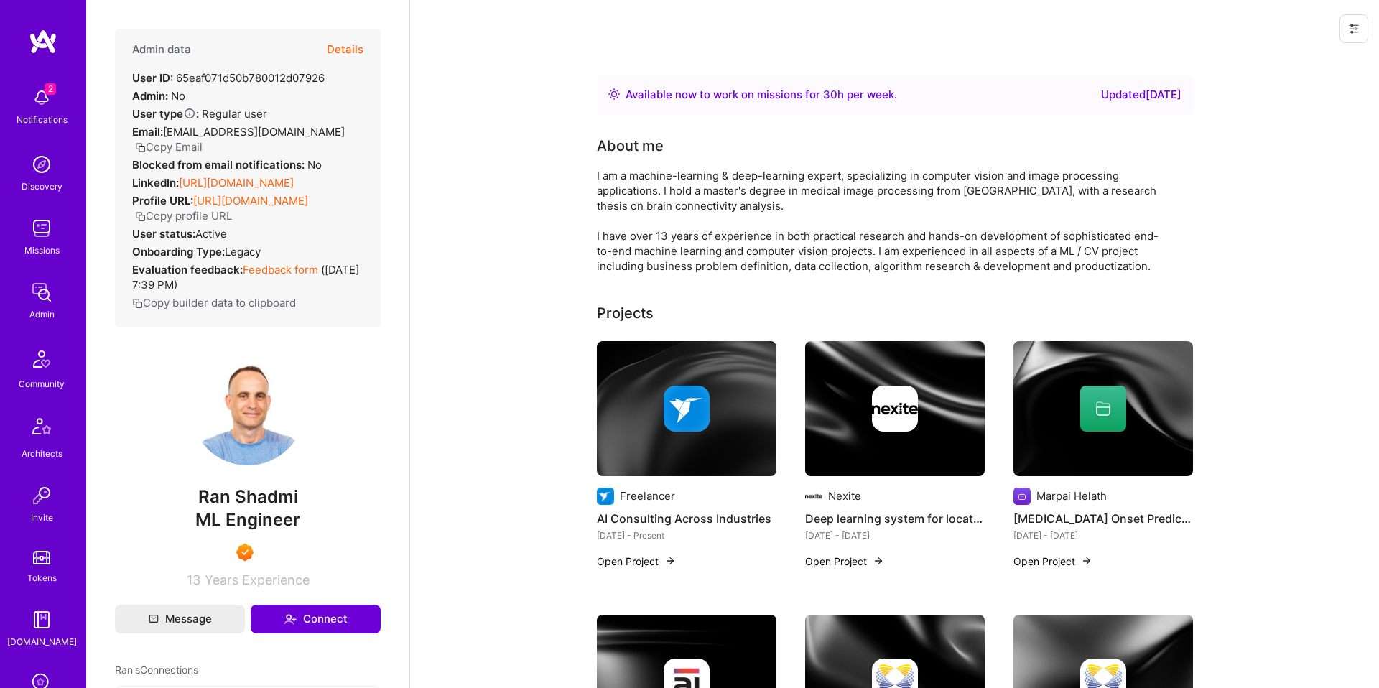
click at [358, 59] on button "Details" at bounding box center [345, 50] width 37 height 42
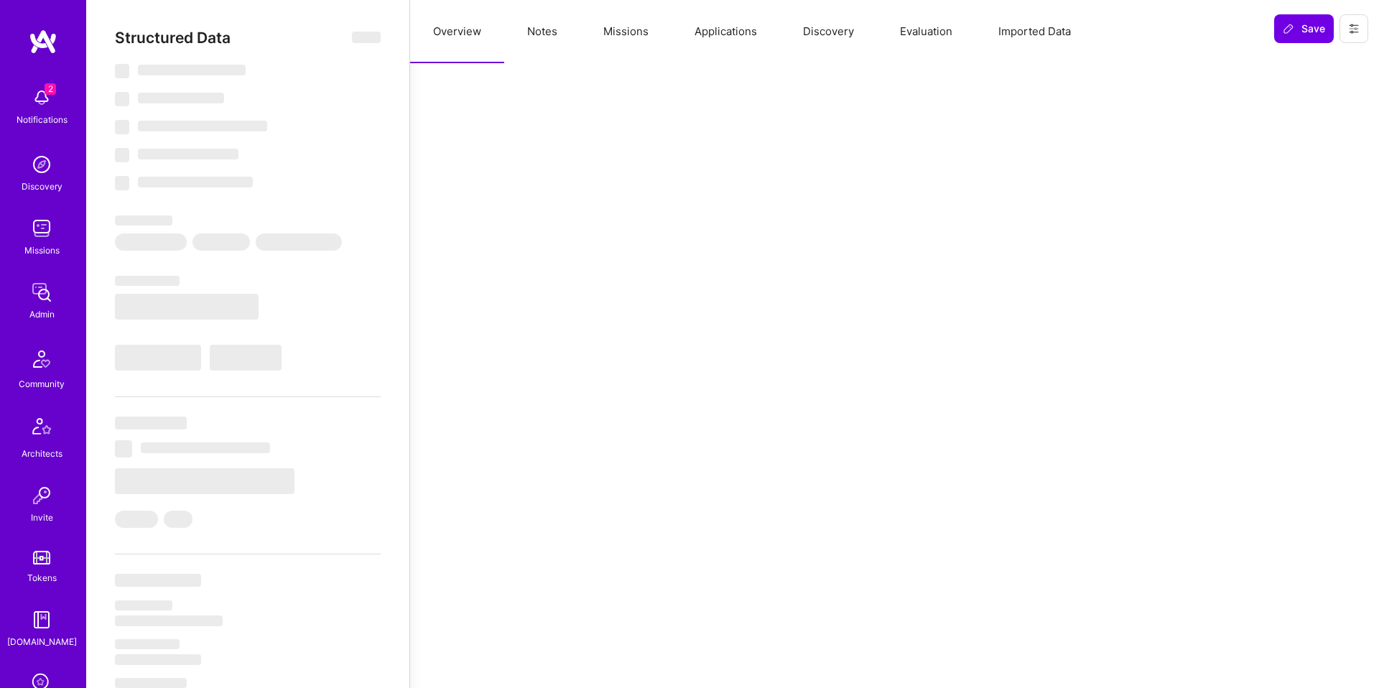
click at [937, 34] on button "Evaluation" at bounding box center [926, 31] width 98 height 63
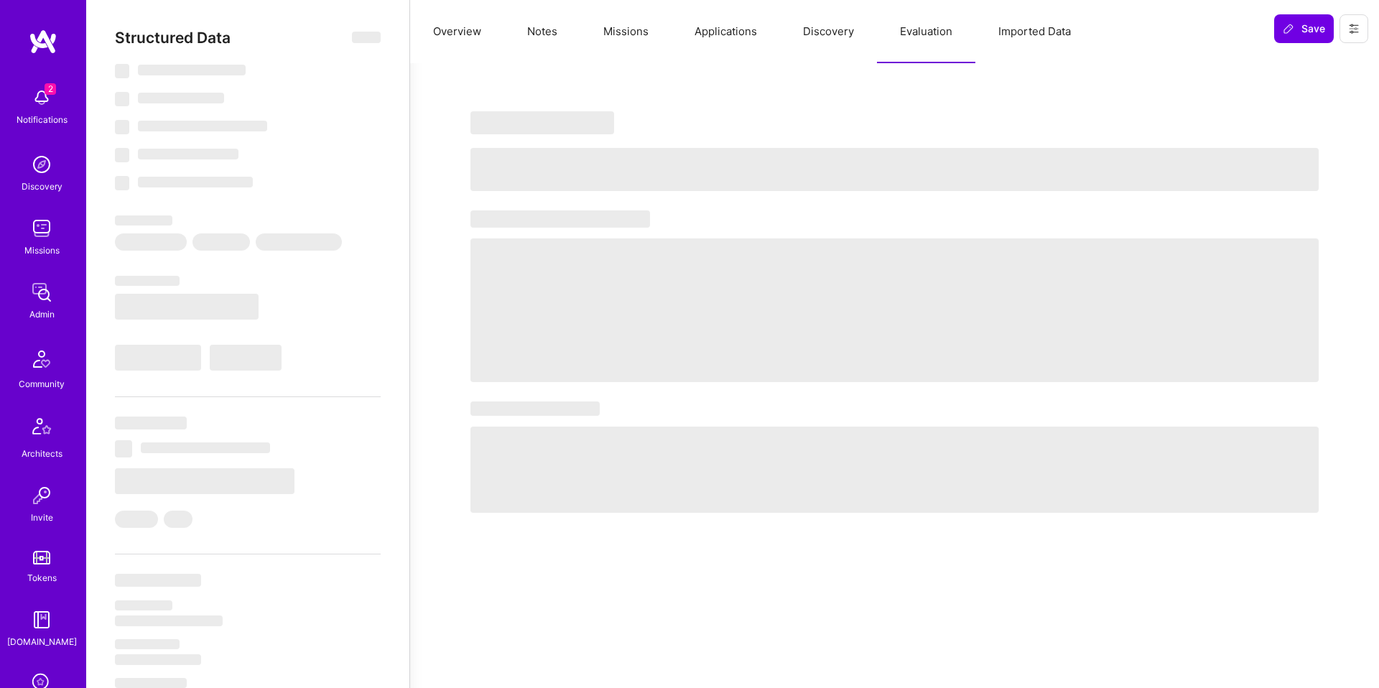
select select "Right Now"
select select "7"
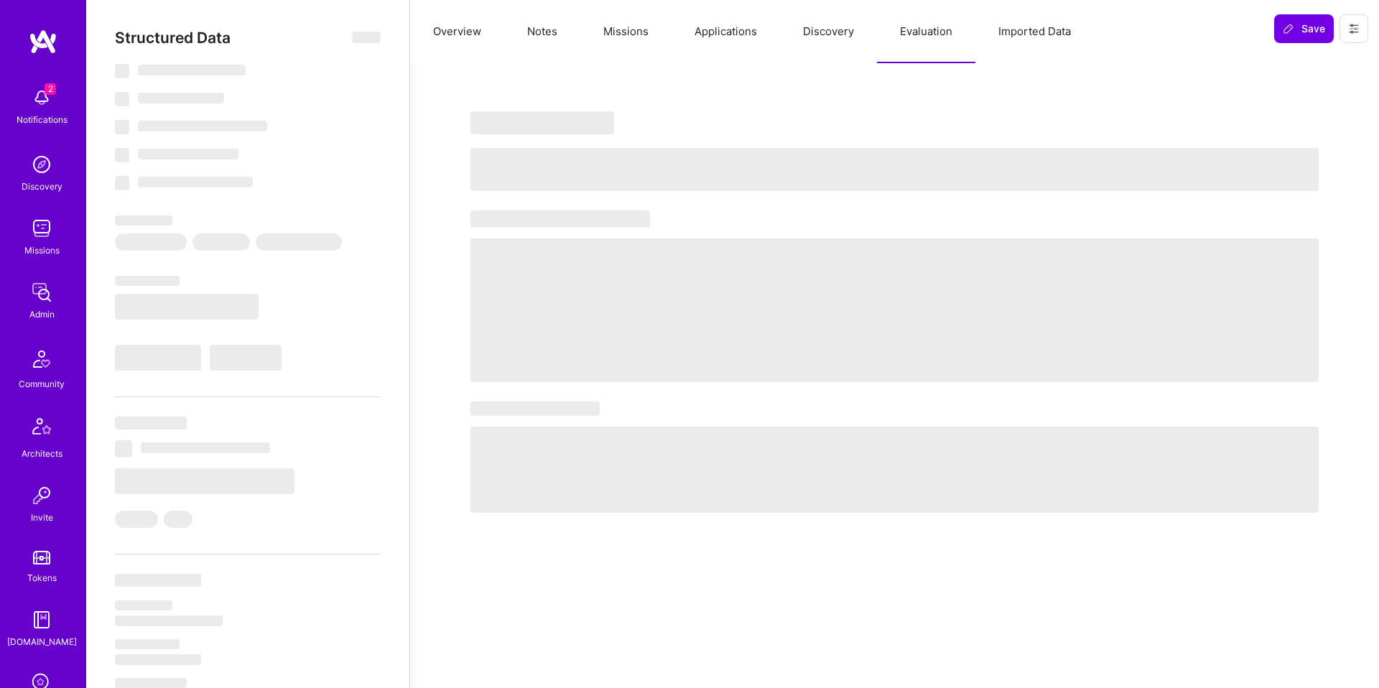
select select "IL"
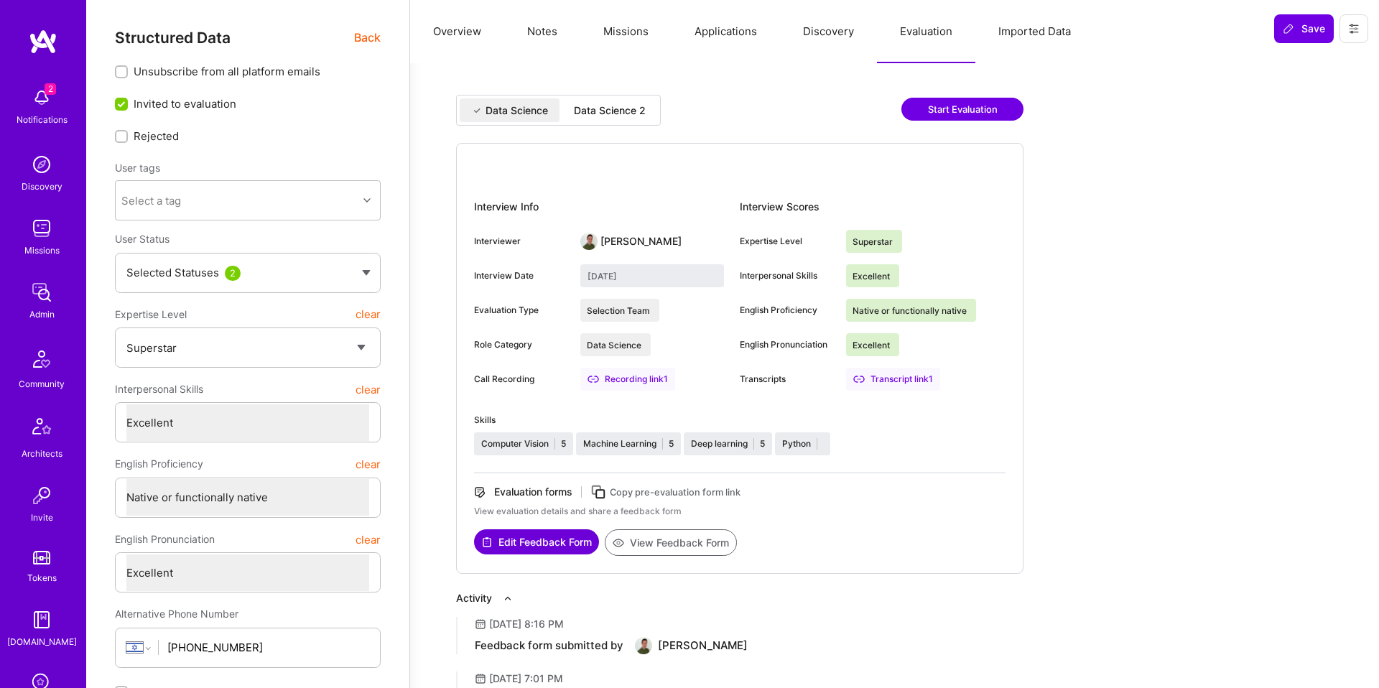
click at [606, 106] on div "Data Science 2" at bounding box center [610, 110] width 72 height 14
type input "September 4, 2025"
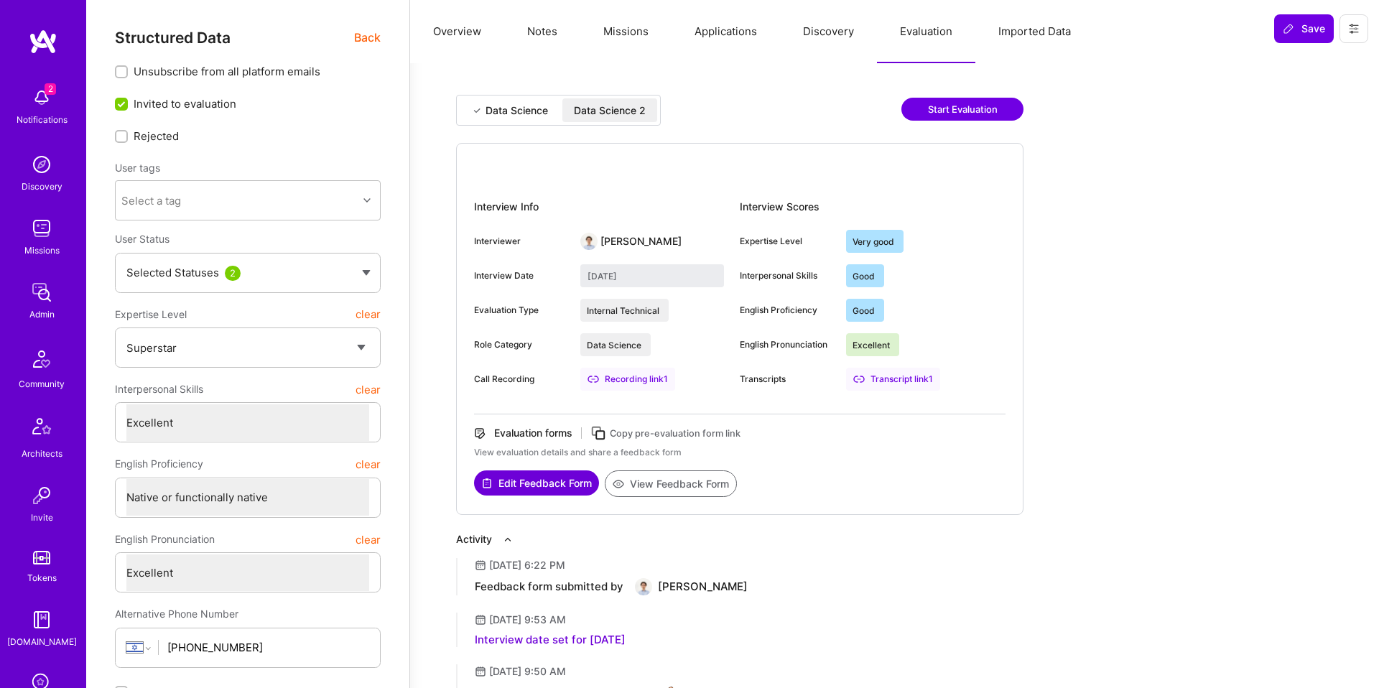
click at [692, 477] on button "View Feedback Form" at bounding box center [671, 483] width 132 height 27
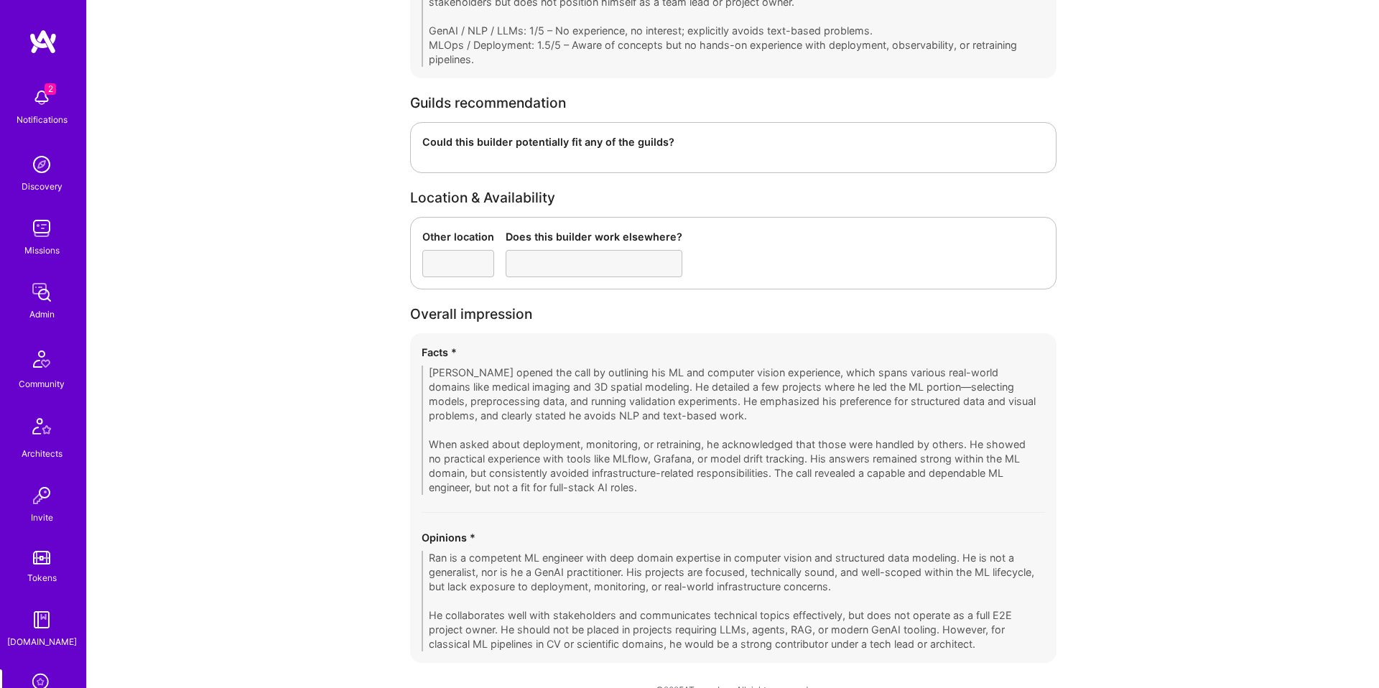
scroll to position [2586, 0]
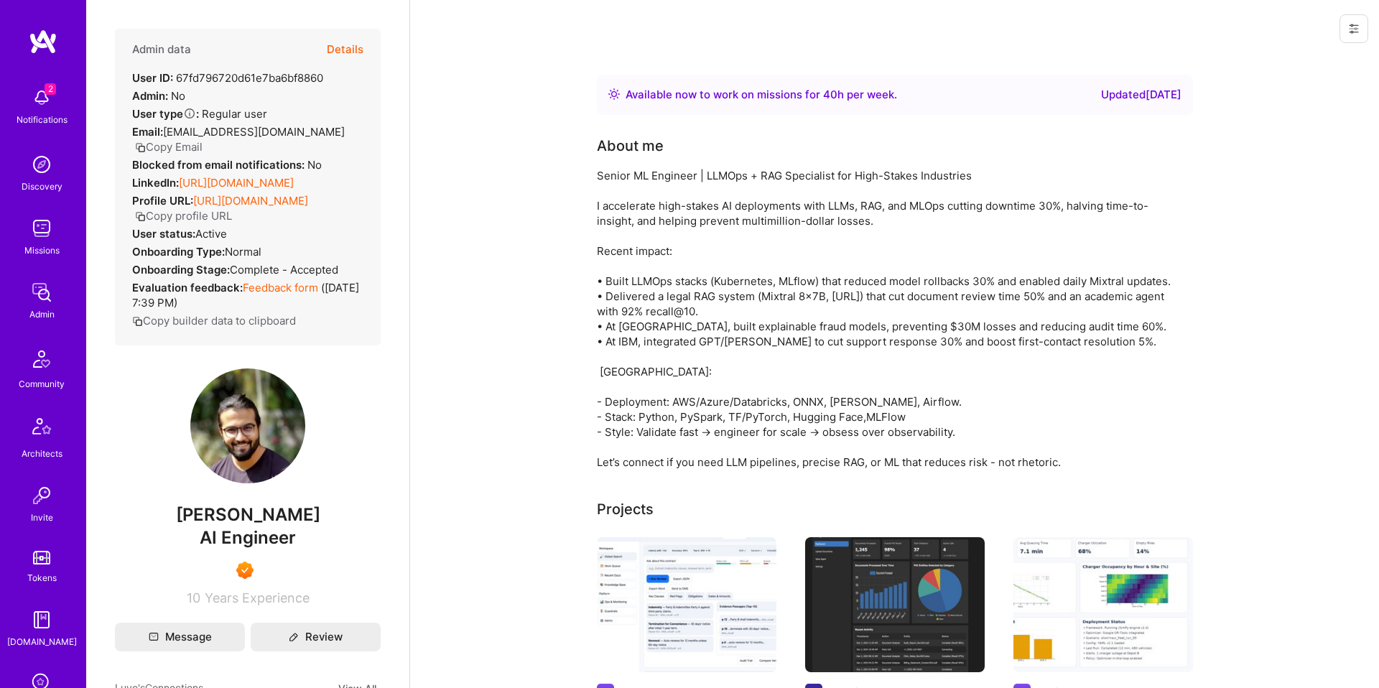
click at [356, 53] on button "Details" at bounding box center [345, 50] width 37 height 42
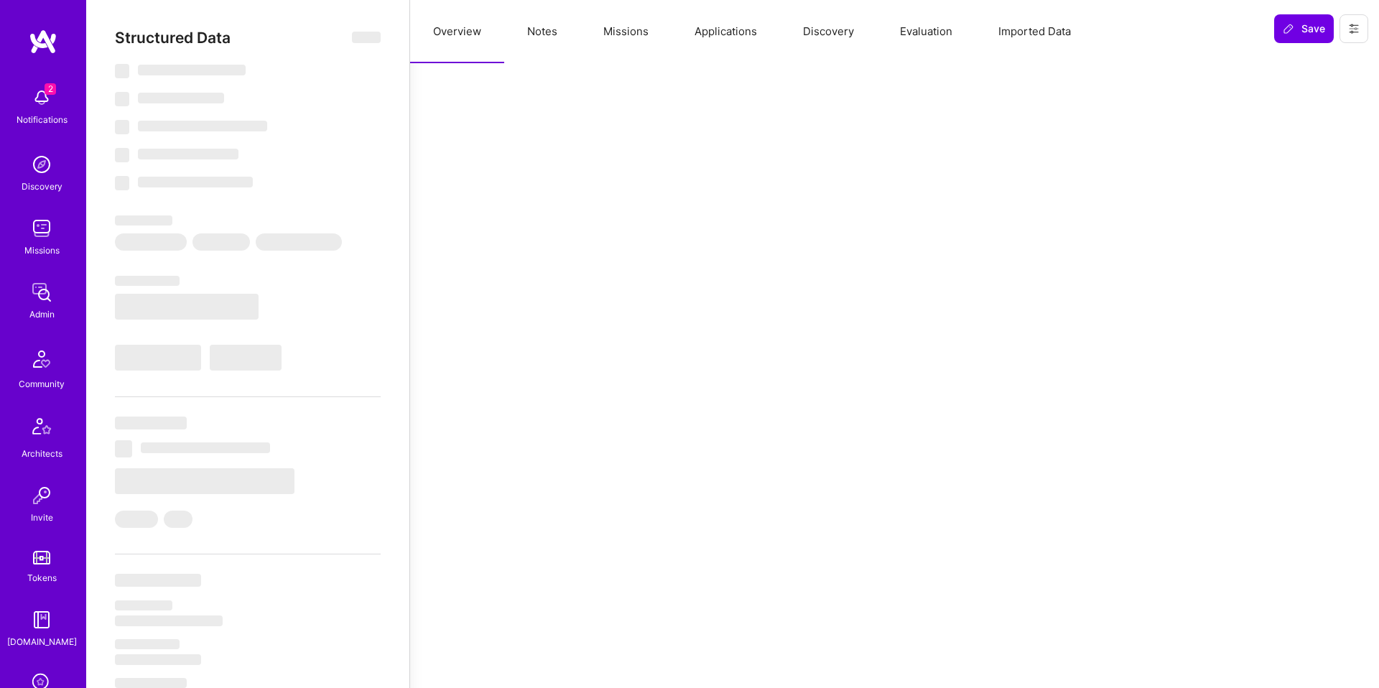
click at [943, 31] on button "Evaluation" at bounding box center [926, 31] width 98 height 63
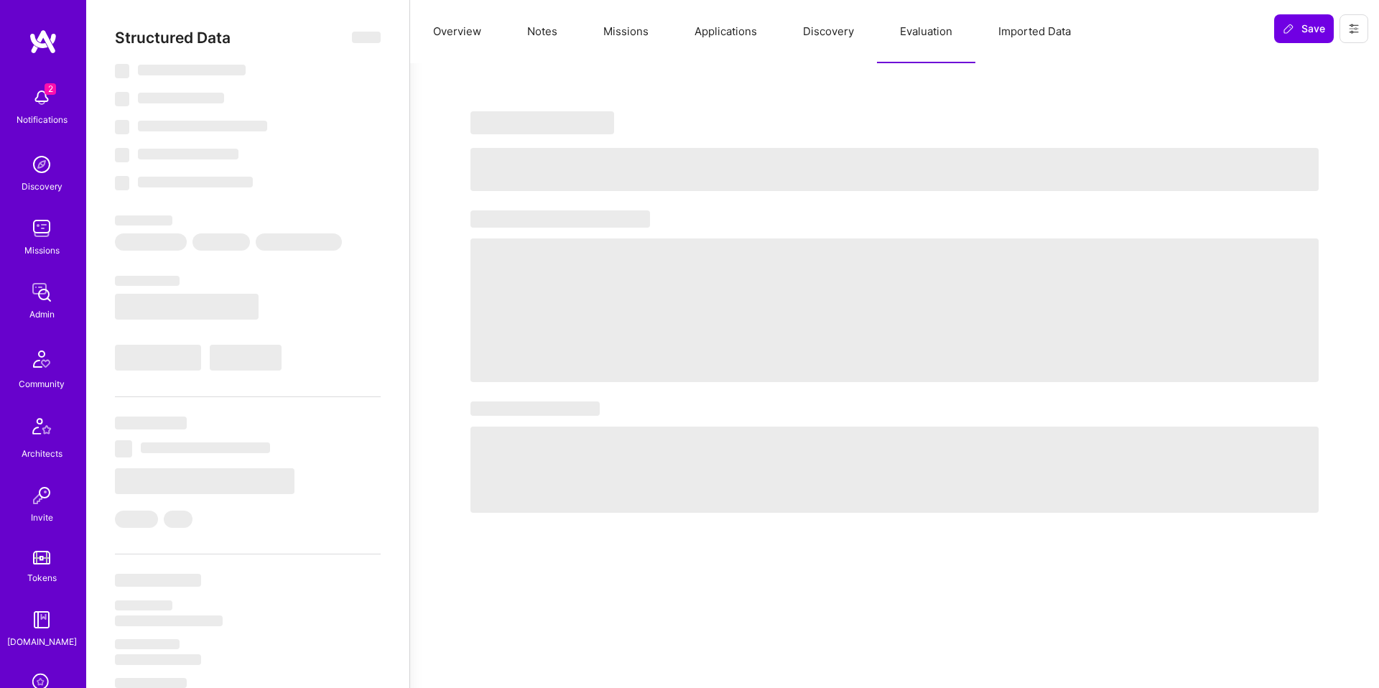
select select "Right Now"
select select "7"
select select "6"
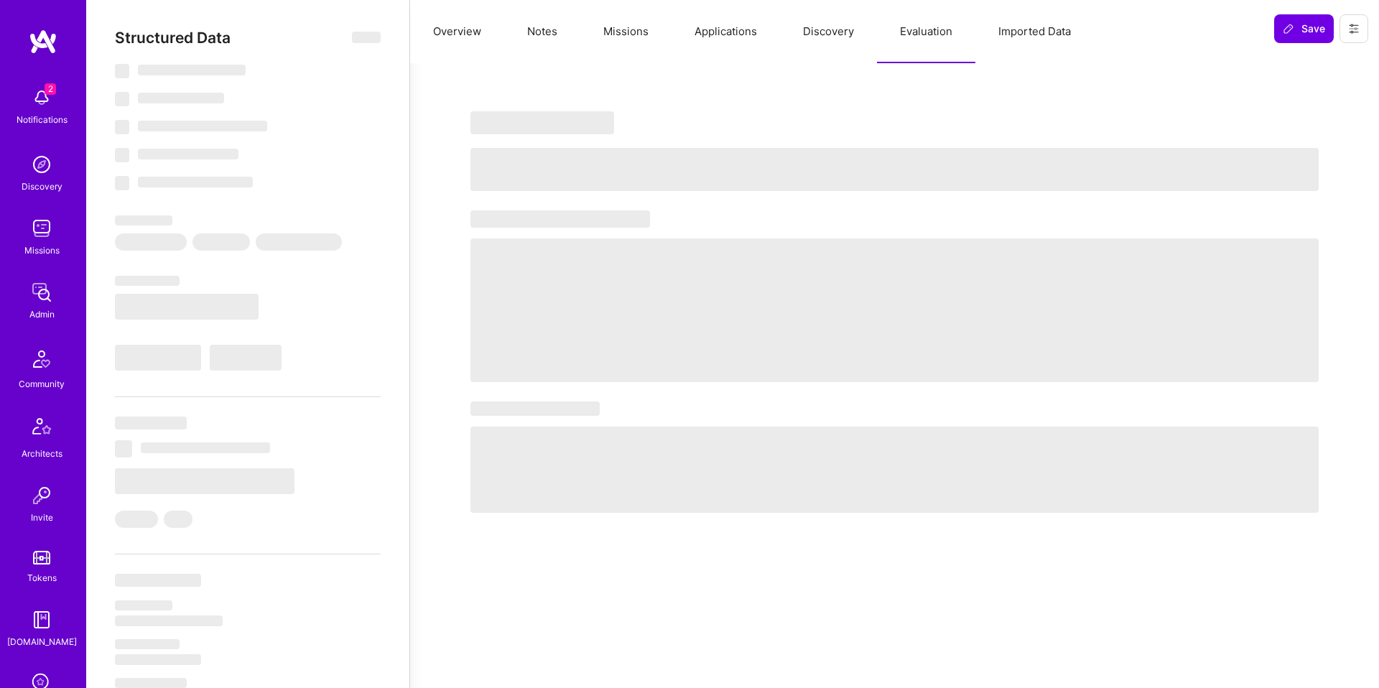
select select "IN"
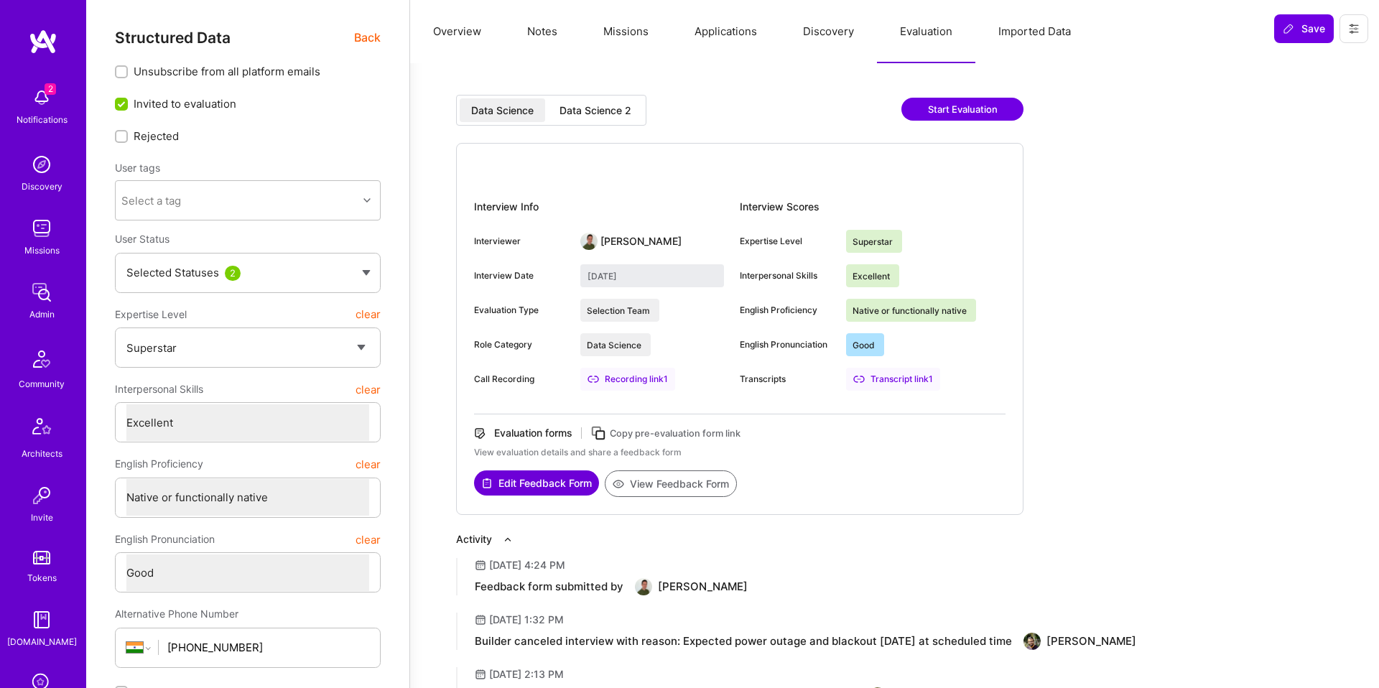
click at [597, 112] on div "Data Science 2" at bounding box center [596, 110] width 72 height 14
type input "September 2, 2025"
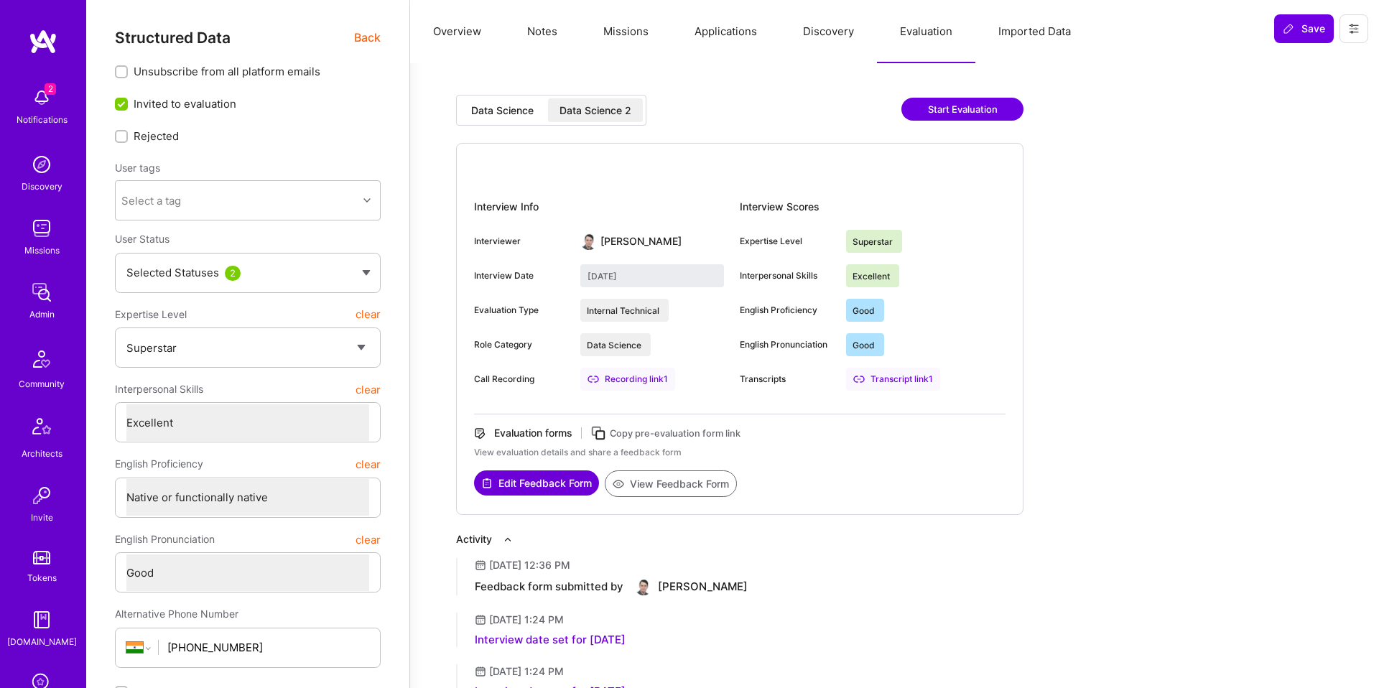
click at [682, 477] on button "View Feedback Form" at bounding box center [671, 483] width 132 height 27
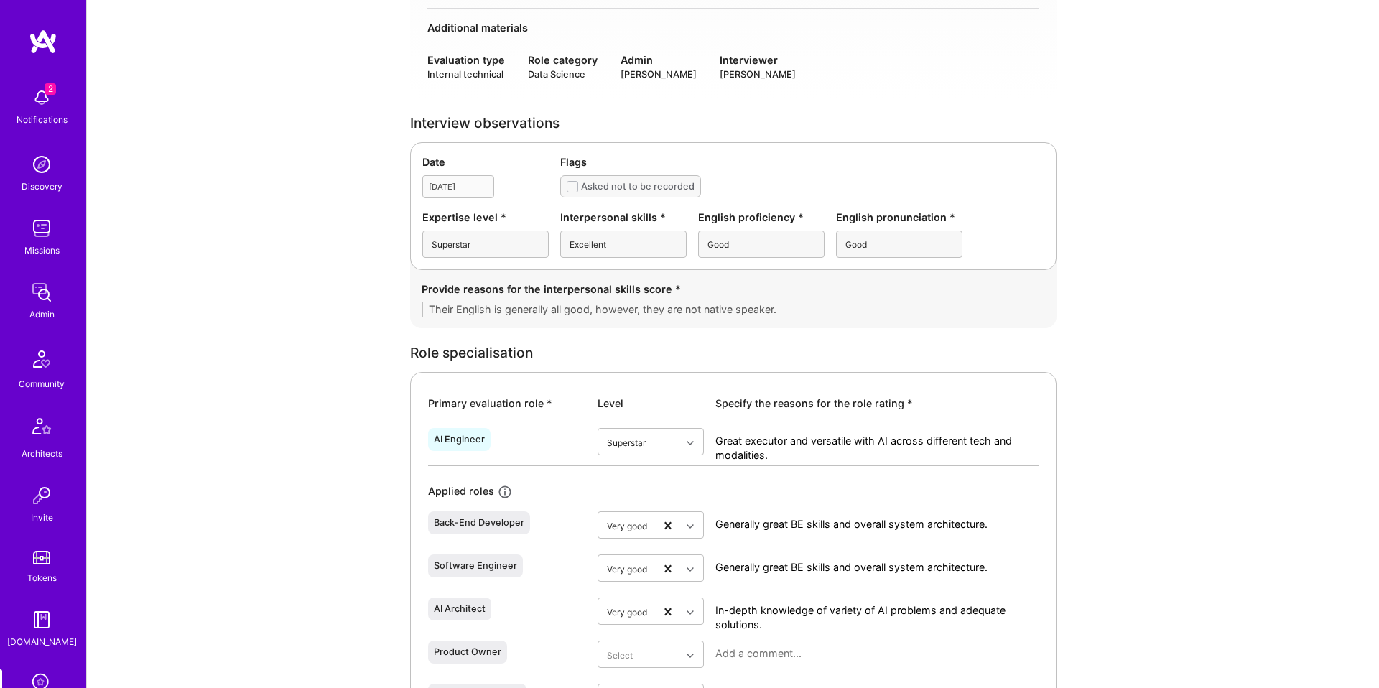
scroll to position [440, 0]
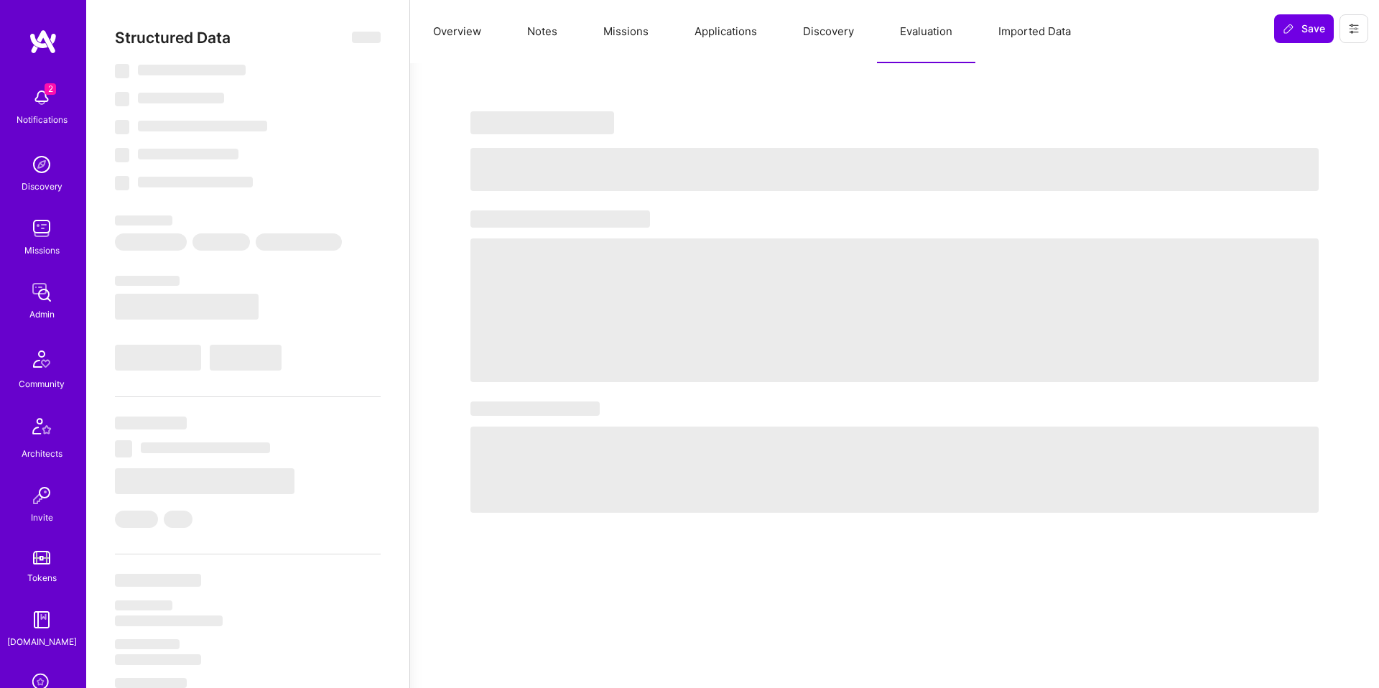
select select "Right Now"
select select "5"
select select "7"
select select "6"
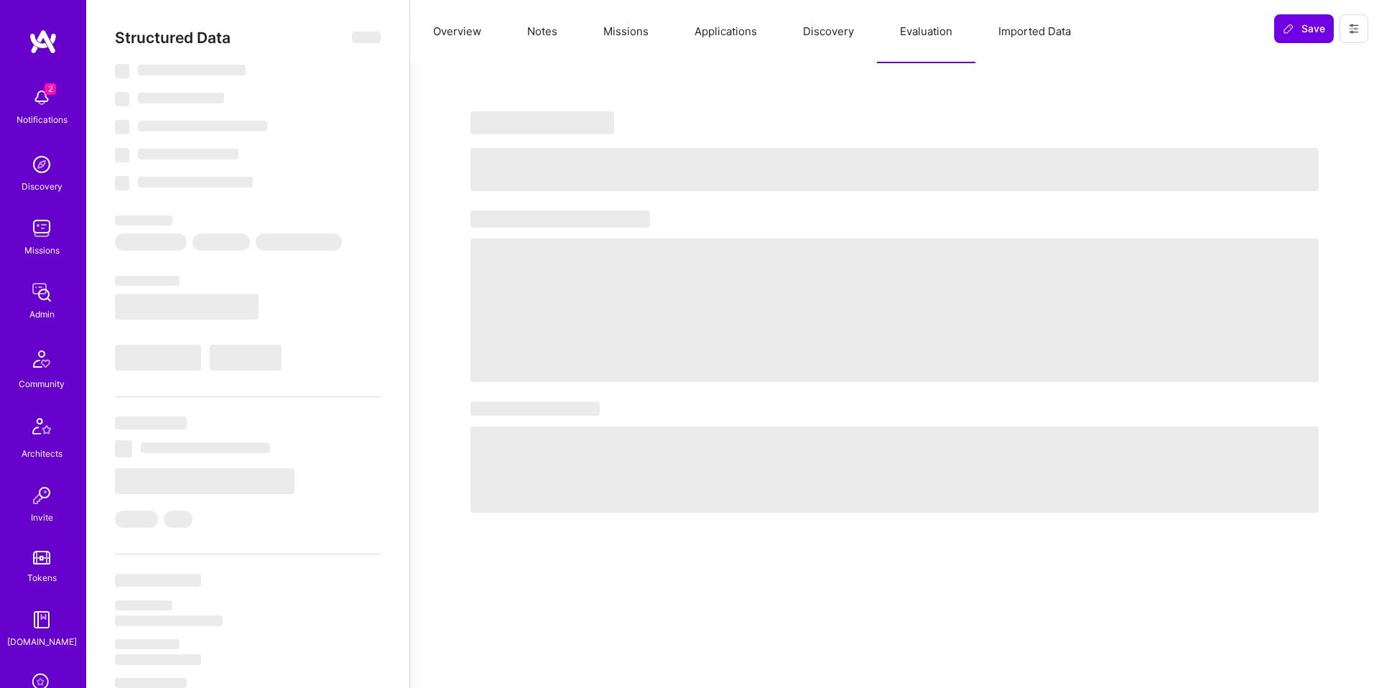
select select "DE"
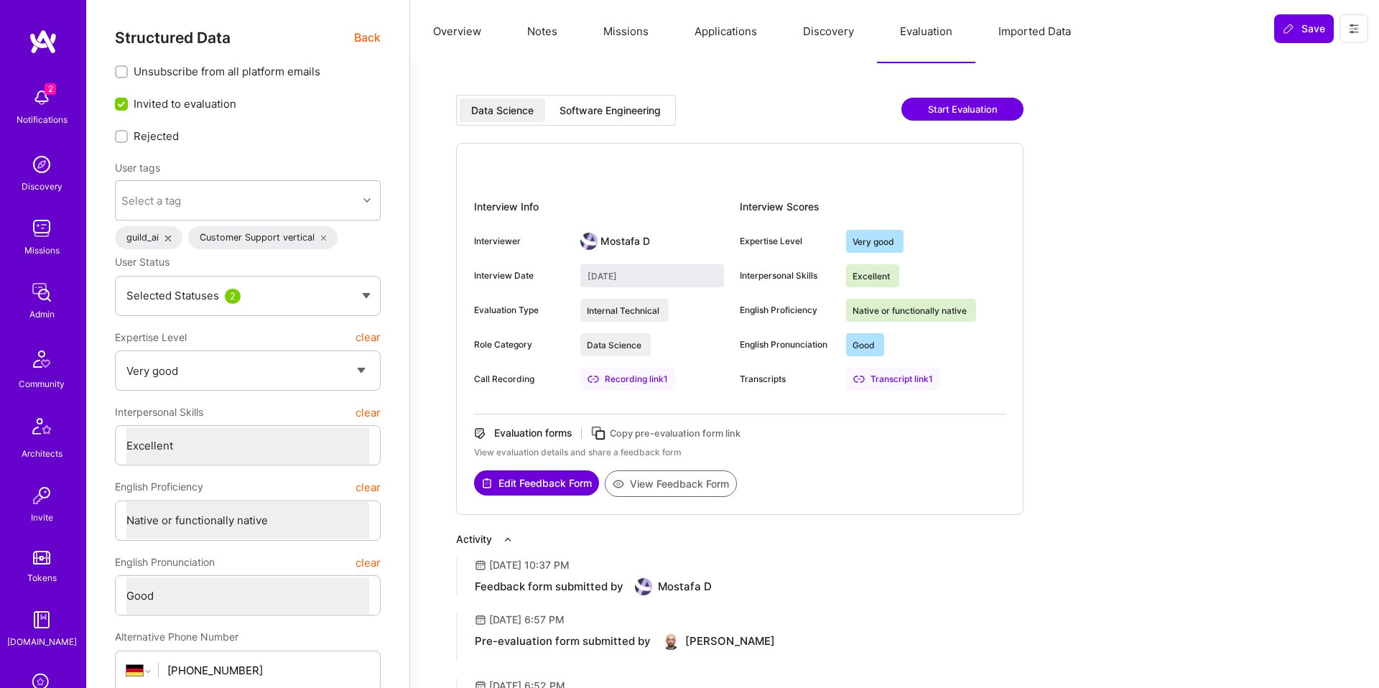
click at [654, 116] on div "Software Engineering" at bounding box center [610, 110] width 101 height 14
type input "[DATE]"
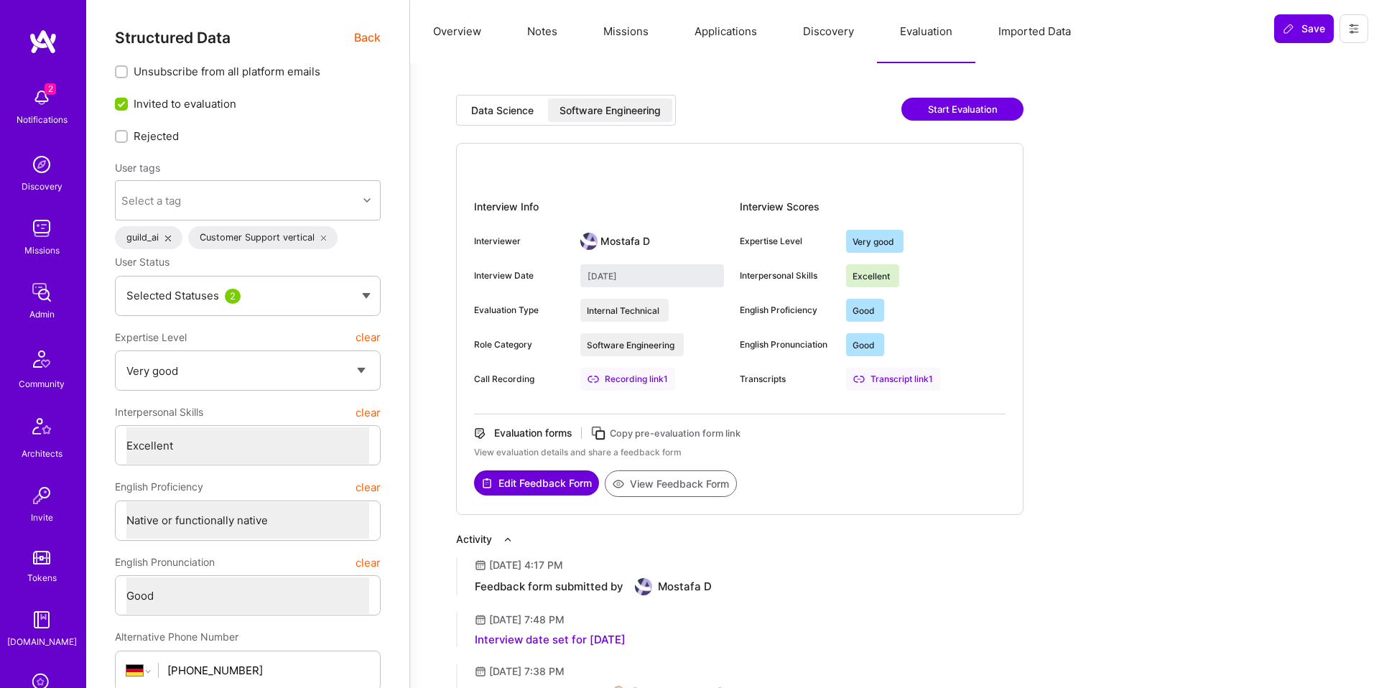
click at [692, 485] on button "View Feedback Form" at bounding box center [671, 483] width 132 height 27
click at [510, 96] on div "Data Science Software Engineering" at bounding box center [566, 110] width 220 height 31
click at [507, 106] on div "Data Science" at bounding box center [502, 110] width 62 height 14
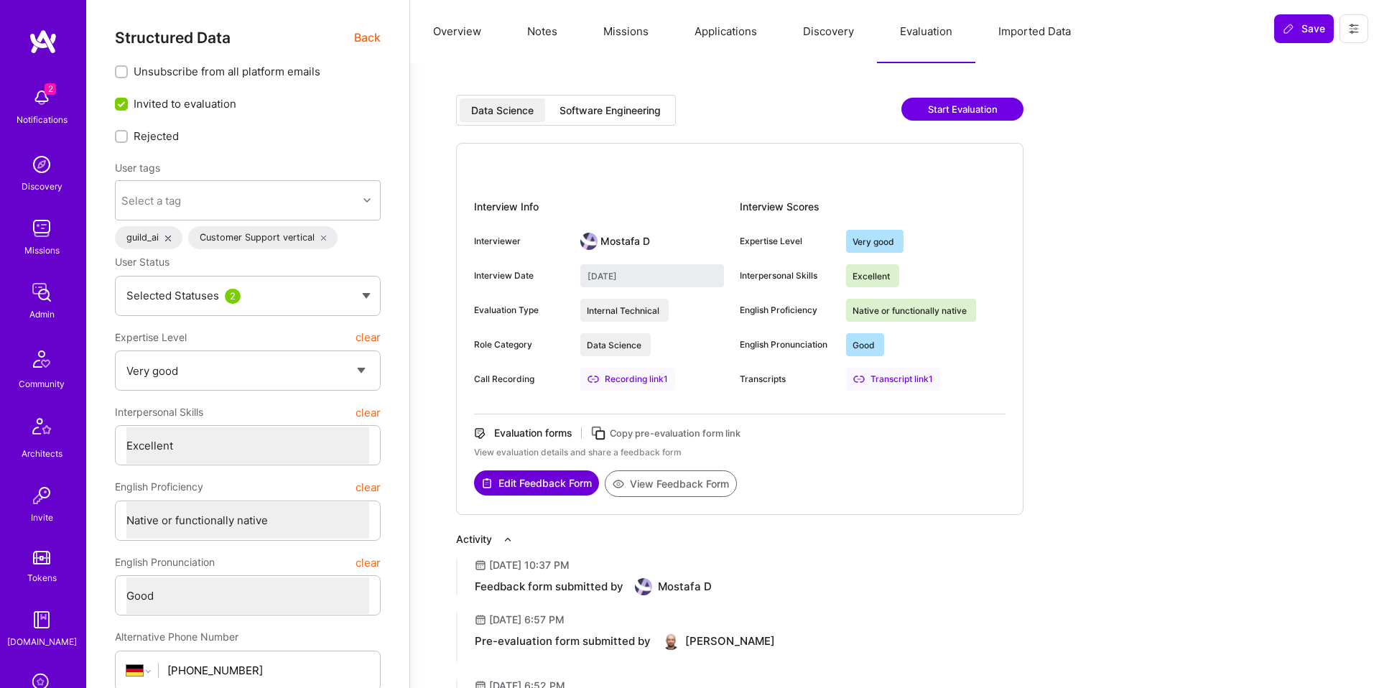
click at [585, 111] on div "Software Engineering" at bounding box center [610, 110] width 101 height 14
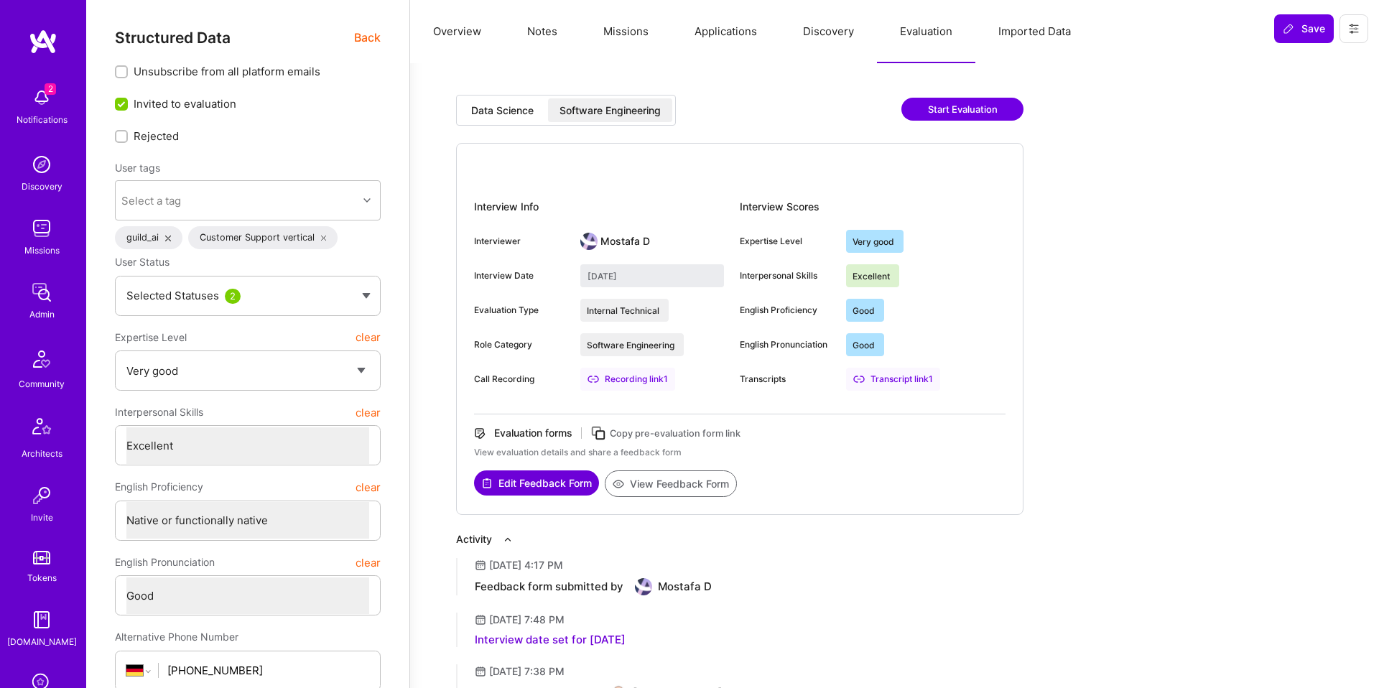
click at [531, 113] on div "Data Science" at bounding box center [502, 110] width 62 height 14
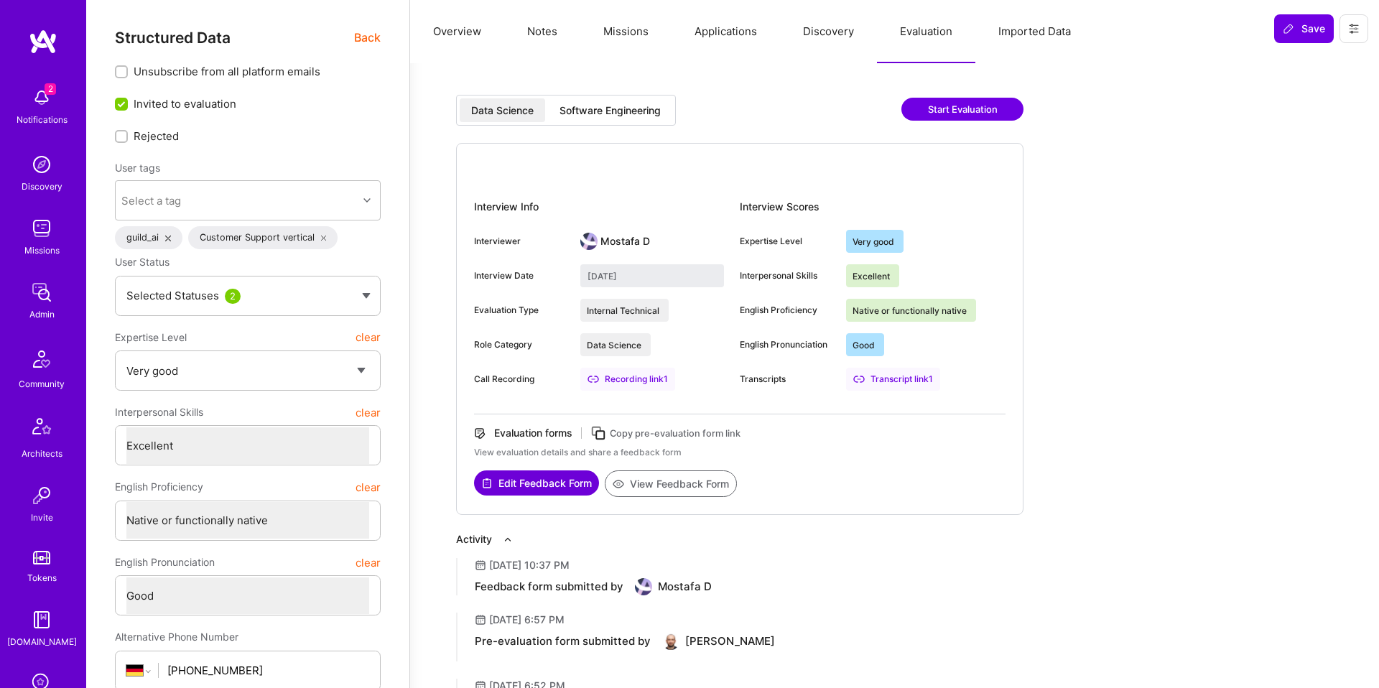
click at [605, 121] on div "Software Engineering" at bounding box center [610, 110] width 124 height 24
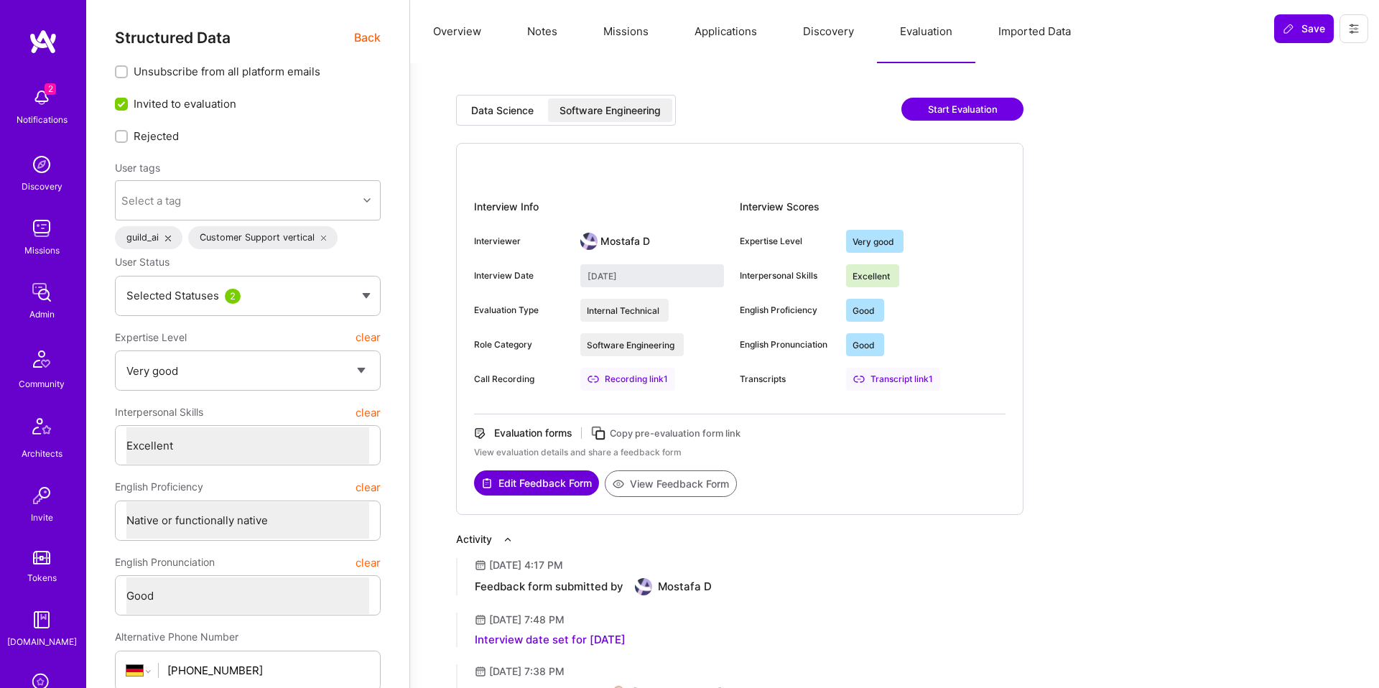
click at [505, 122] on div "Data Science Software Engineering" at bounding box center [566, 110] width 220 height 31
click at [509, 116] on div "Data Science" at bounding box center [502, 110] width 62 height 14
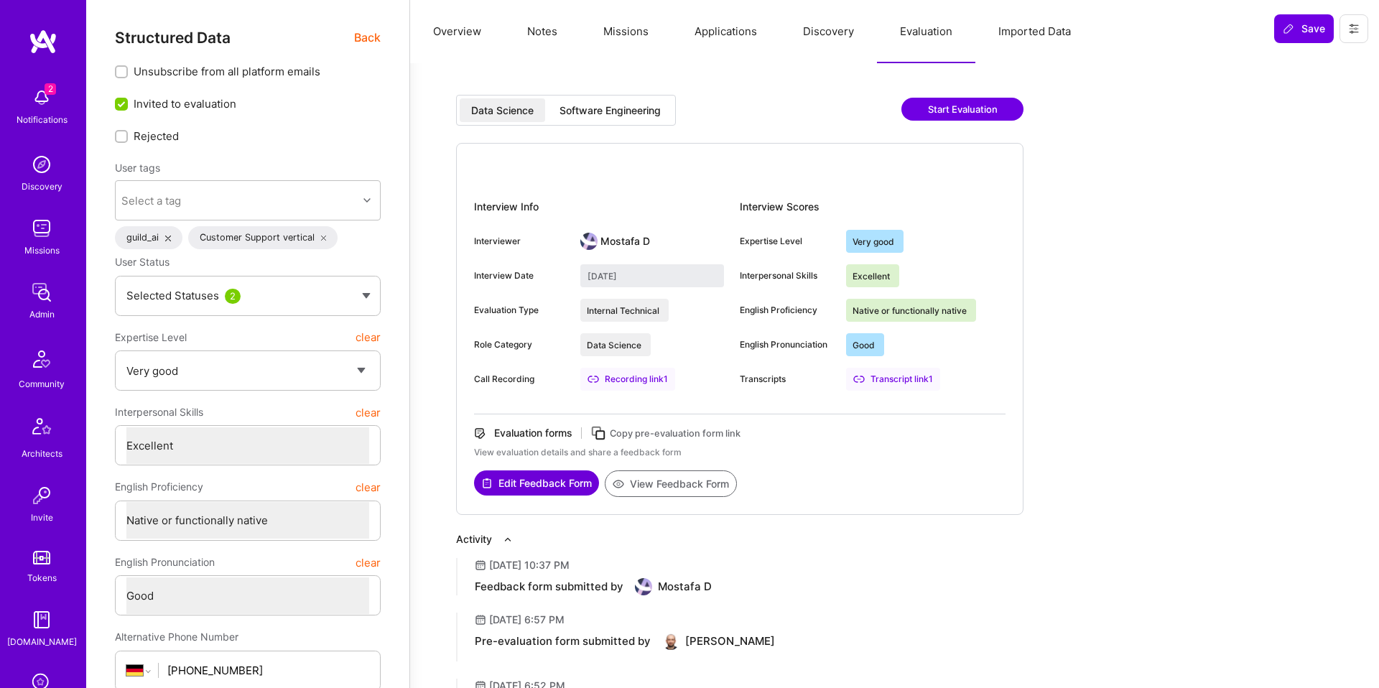
click at [585, 114] on div "Software Engineering" at bounding box center [610, 110] width 101 height 14
type input "[DATE]"
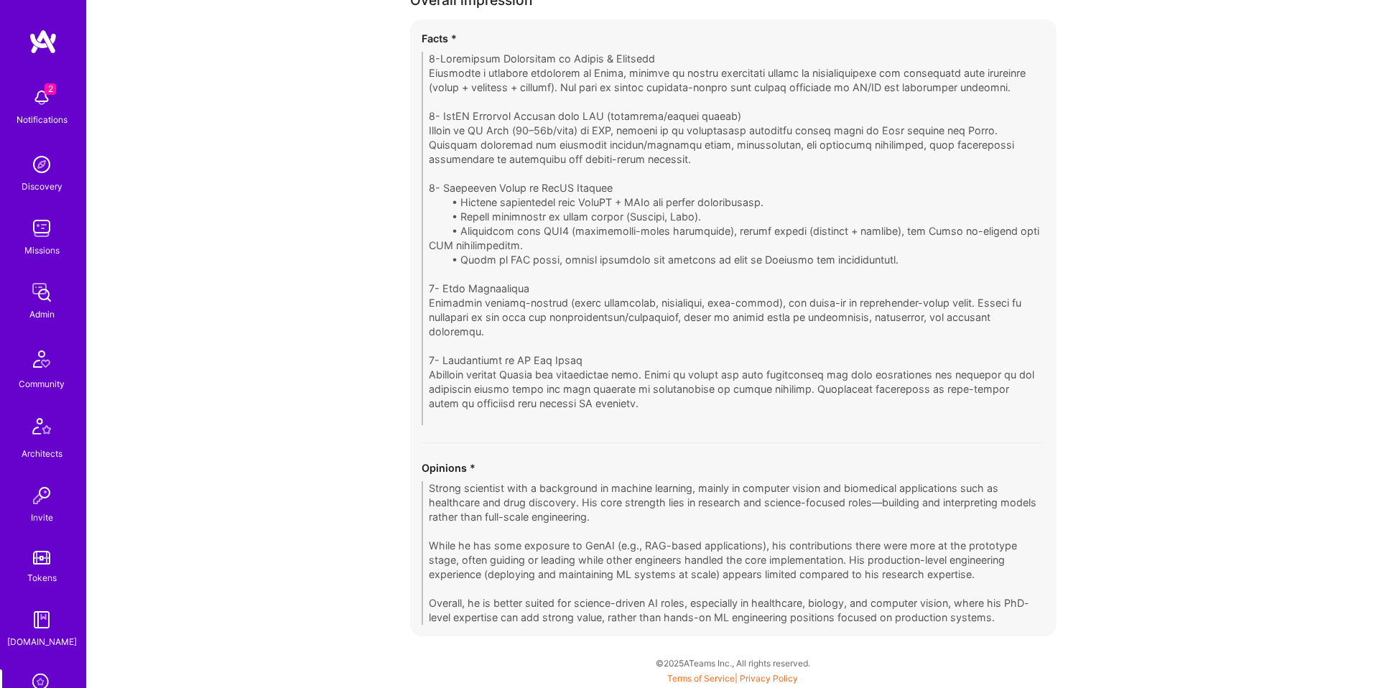
scroll to position [840, 0]
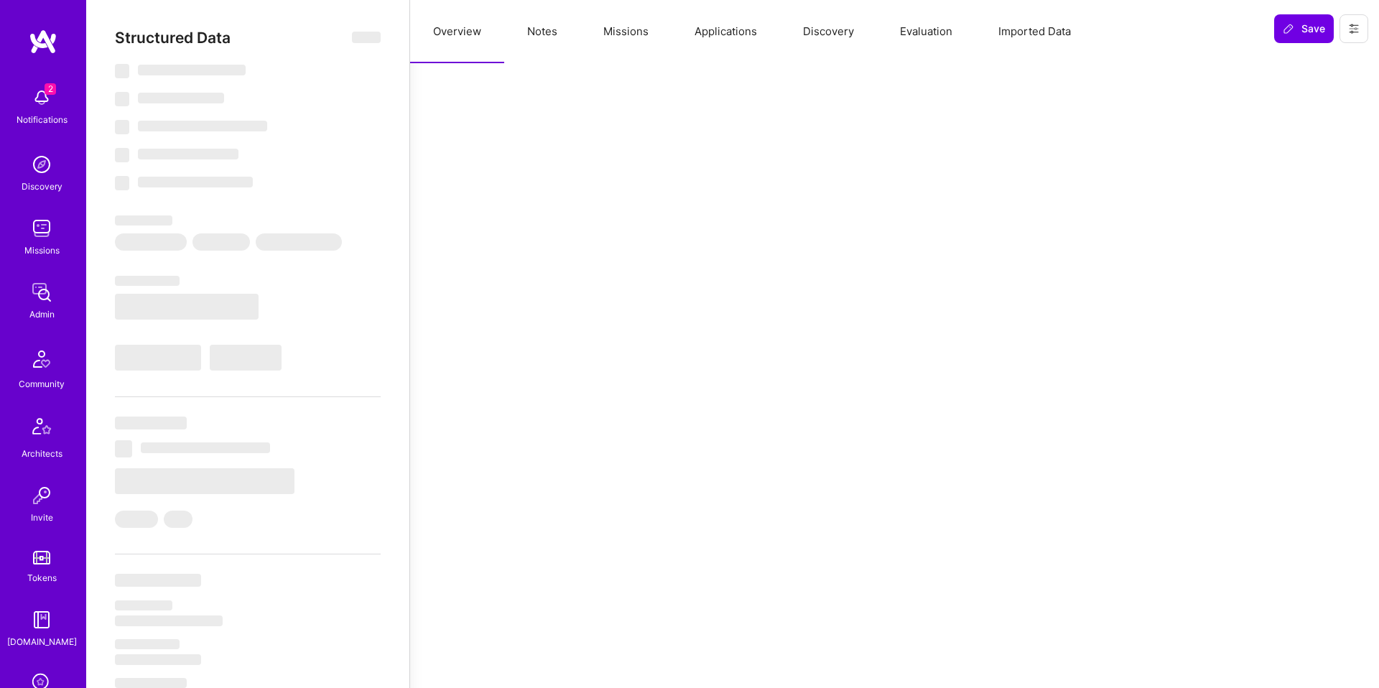
select select "Right Now"
select select "7"
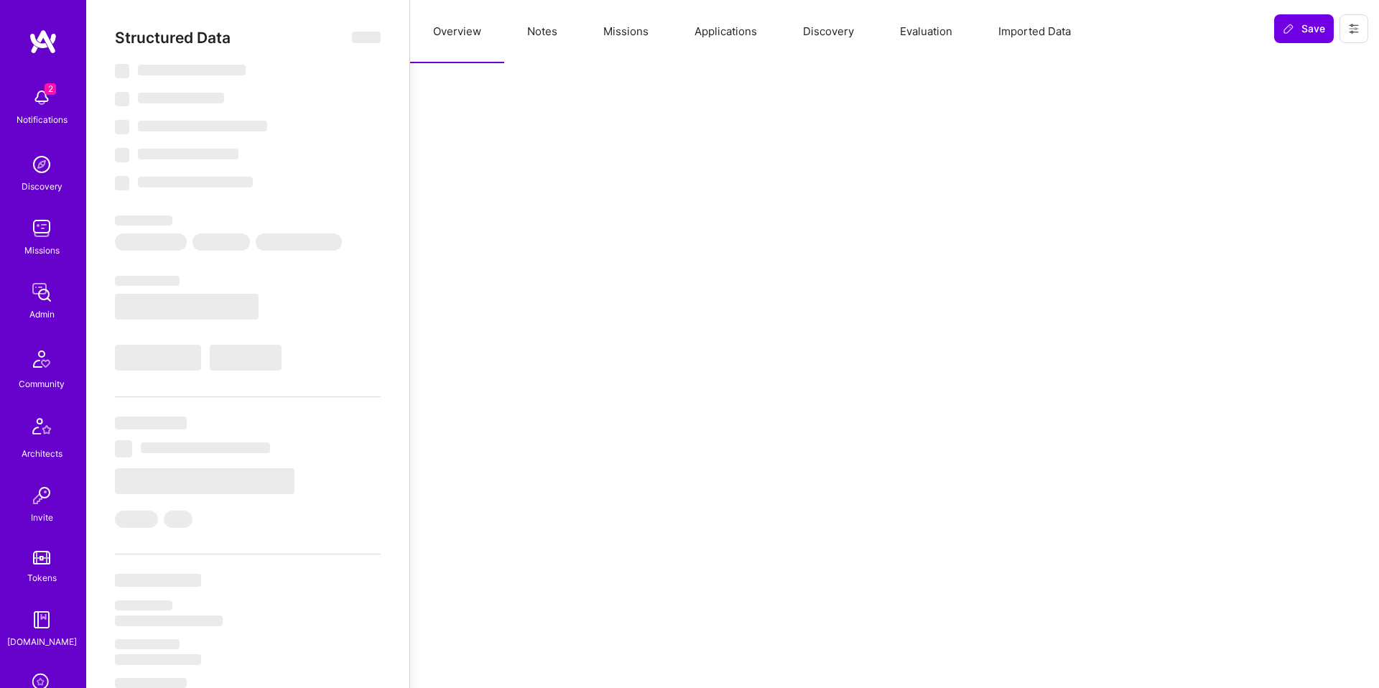
select select "US"
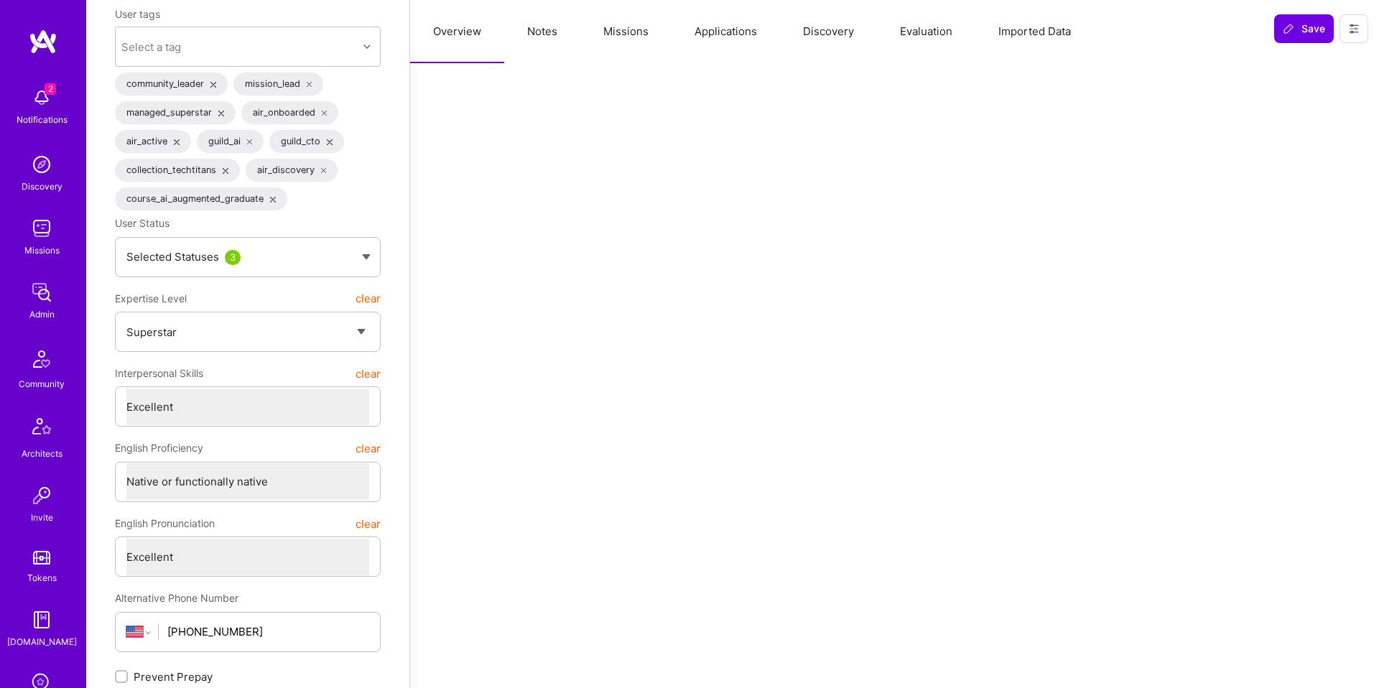
scroll to position [153, 0]
click at [611, 27] on button "Missions" at bounding box center [625, 31] width 91 height 63
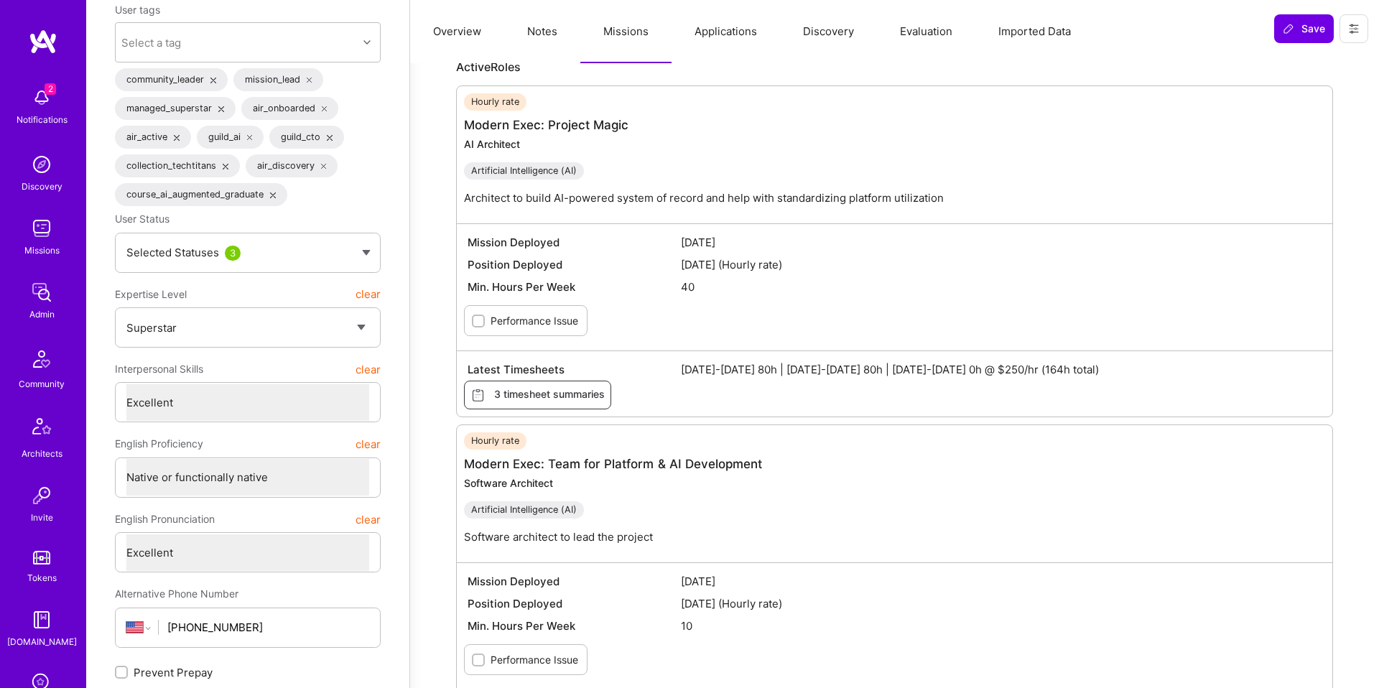
scroll to position [0, 0]
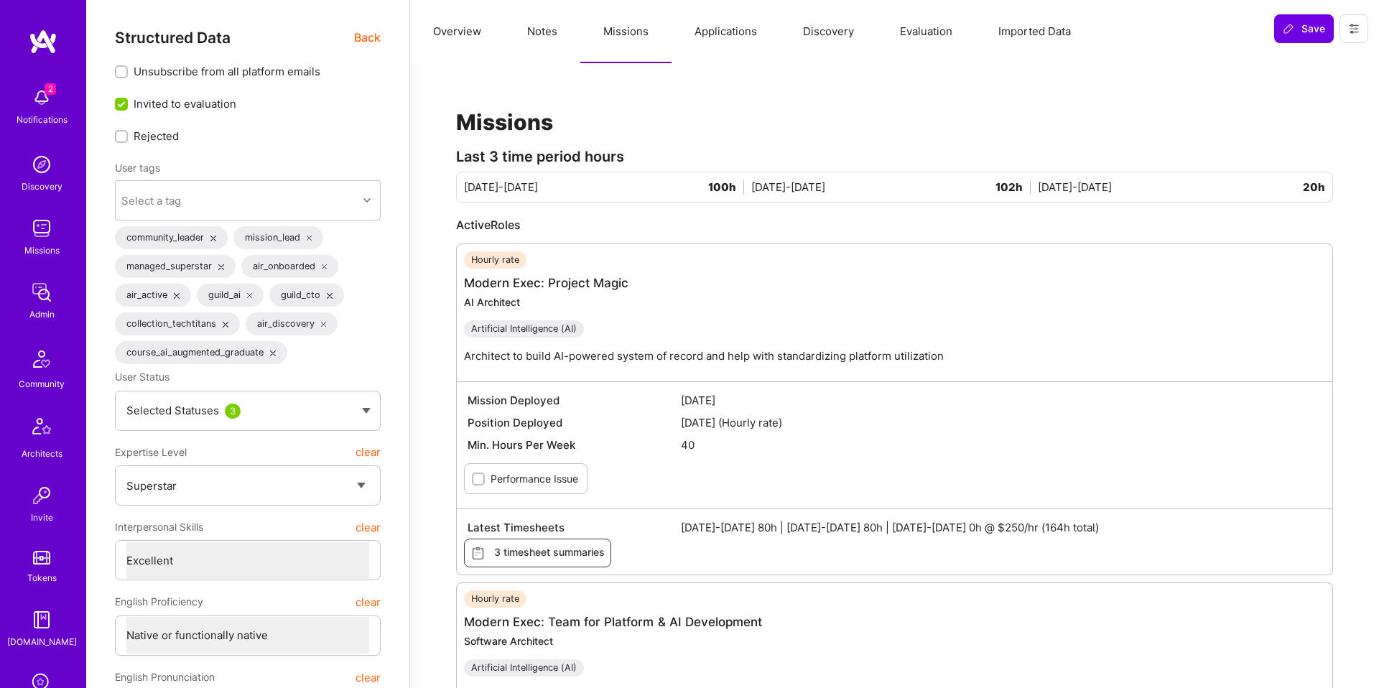
click at [376, 40] on span "Back" at bounding box center [367, 38] width 27 height 18
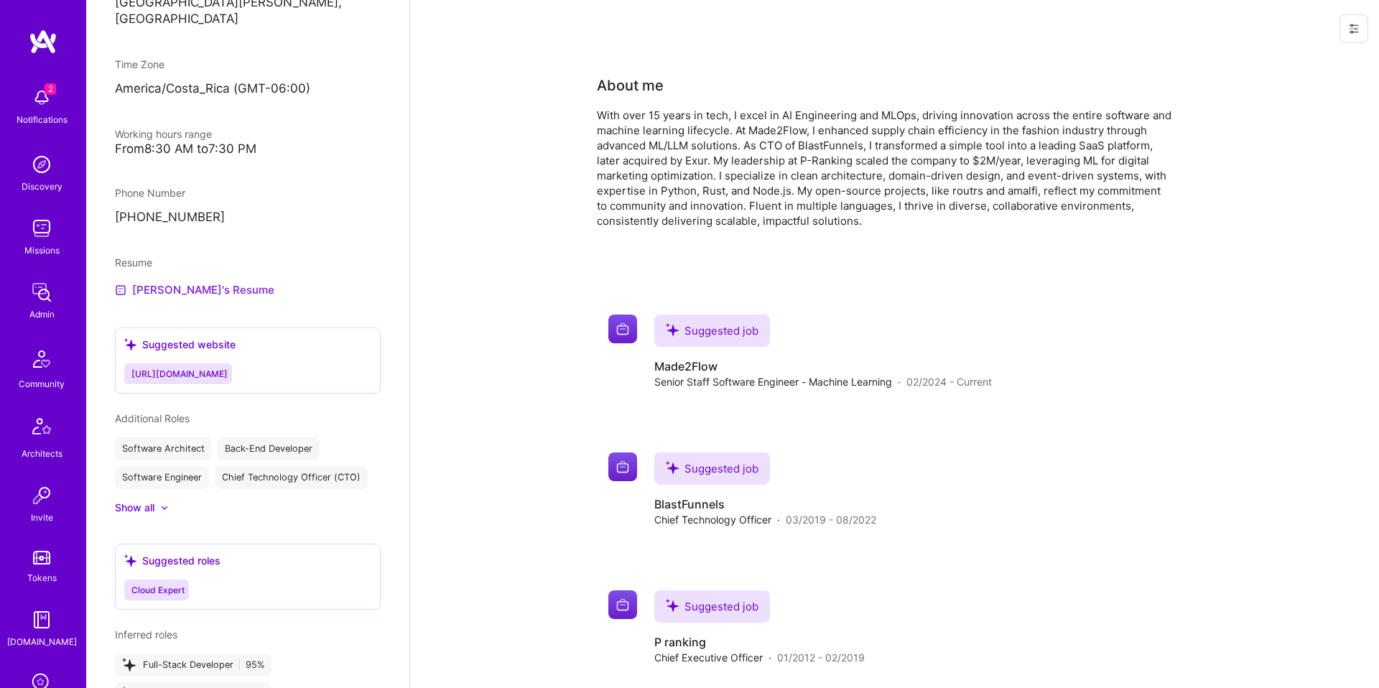
scroll to position [806, 0]
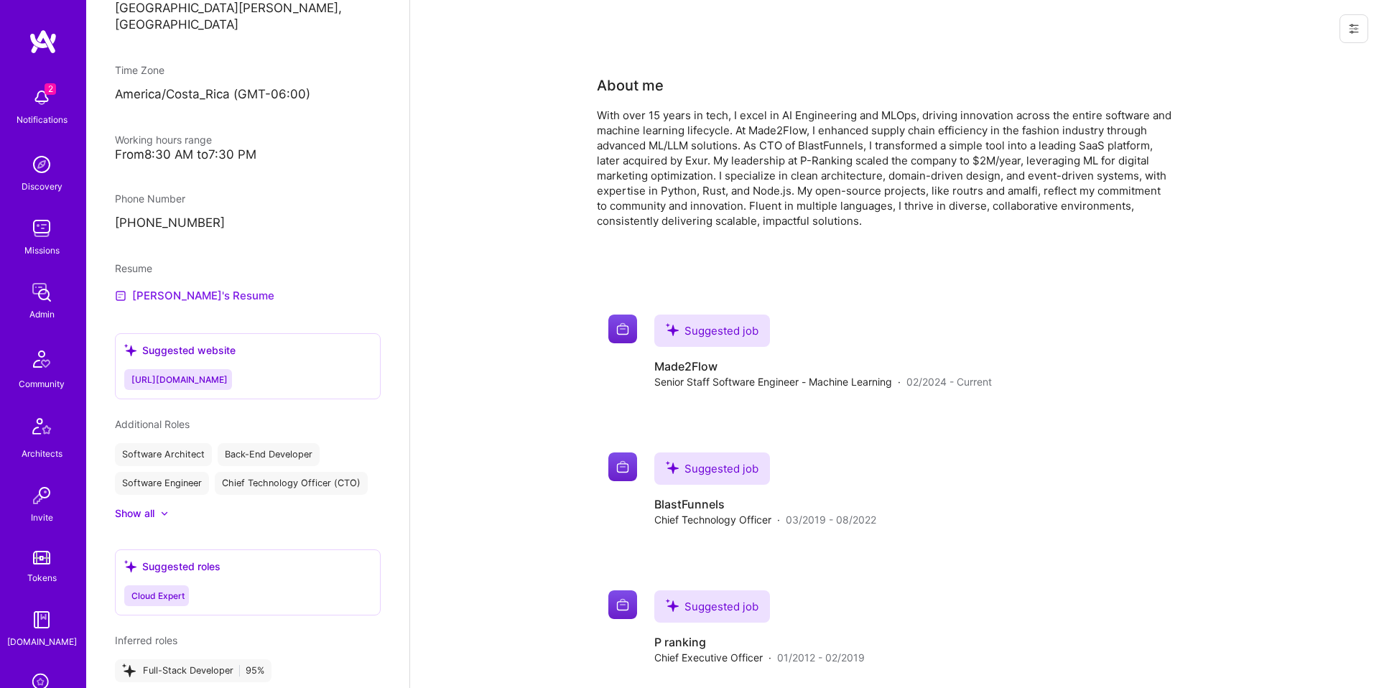
click at [201, 287] on link "[PERSON_NAME]'s Resume" at bounding box center [194, 295] width 159 height 17
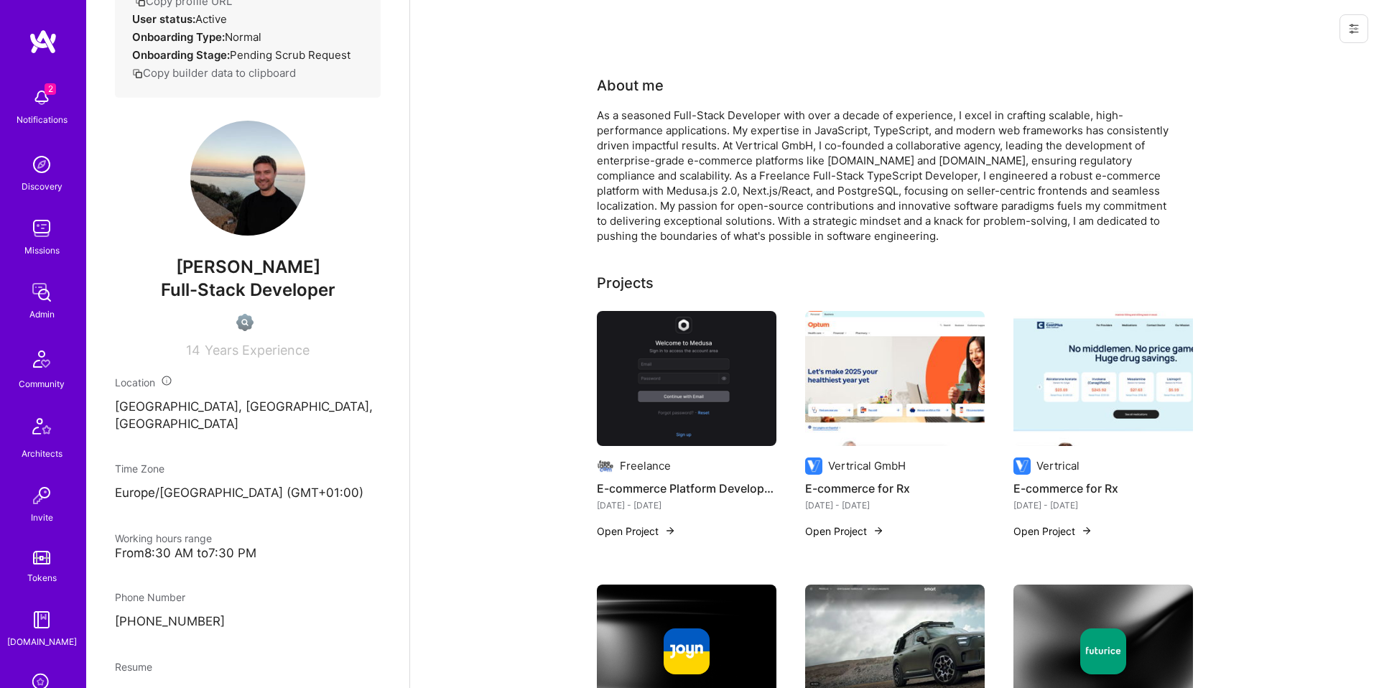
scroll to position [507, 0]
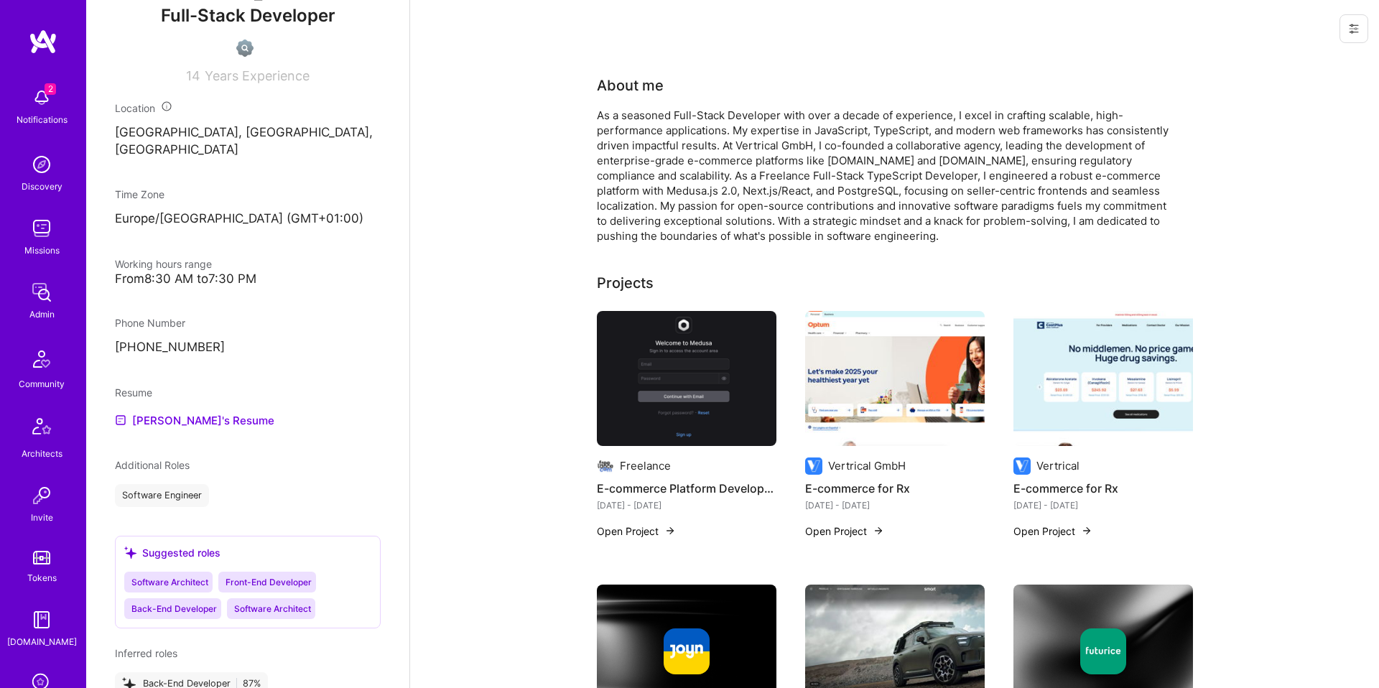
drag, startPoint x: 185, startPoint y: 404, endPoint x: 272, endPoint y: 316, distance: 123.4
click at [185, 412] on link "Marko's Resume" at bounding box center [194, 420] width 159 height 17
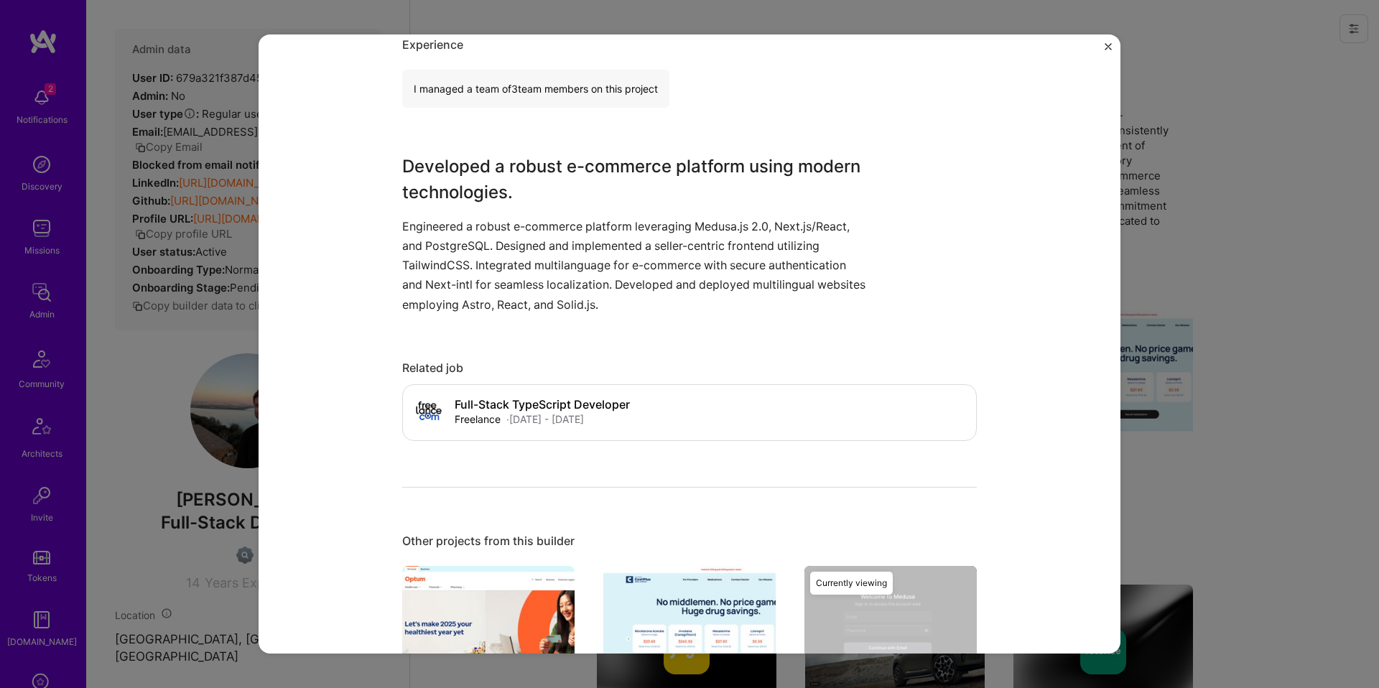
scroll to position [977, 0]
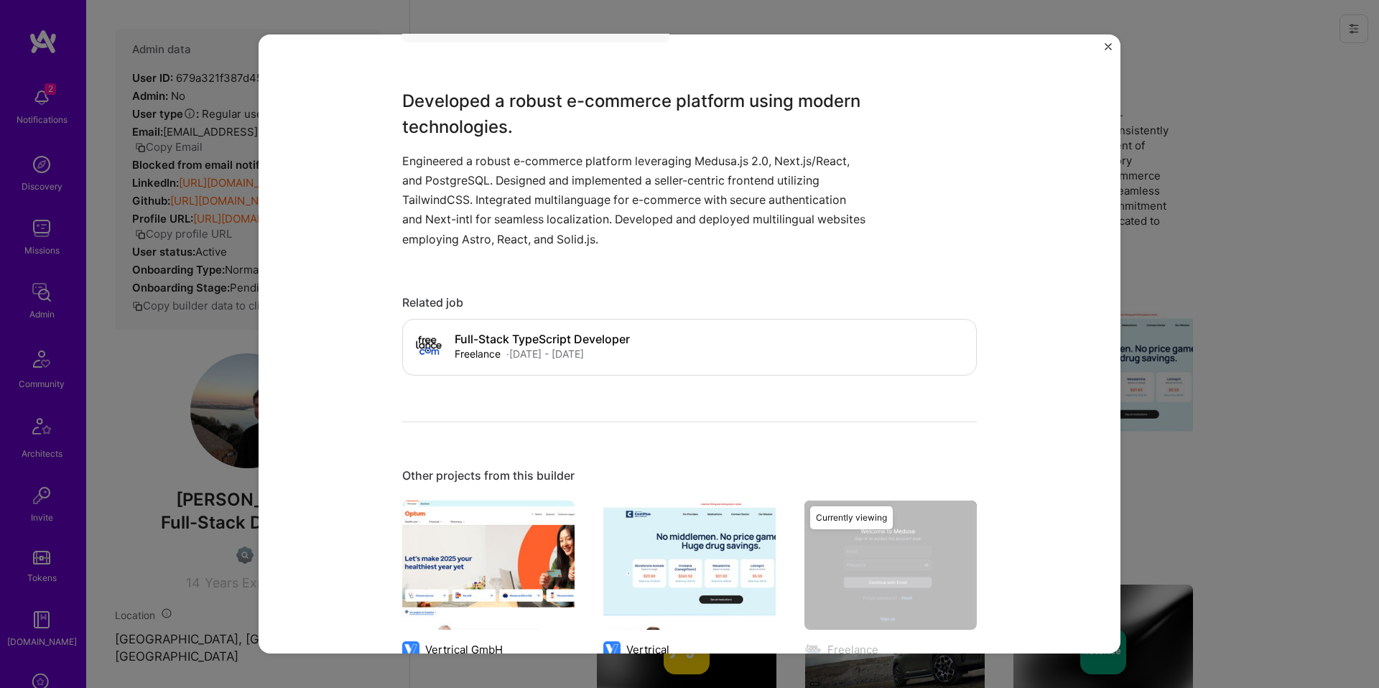
drag, startPoint x: 1271, startPoint y: 376, endPoint x: 1227, endPoint y: 409, distance: 55.3
click at [1271, 376] on div "E-commerce Platform Development Freelance E-Commerce, Retail Role Full-Stack Ty…" at bounding box center [689, 344] width 1379 height 688
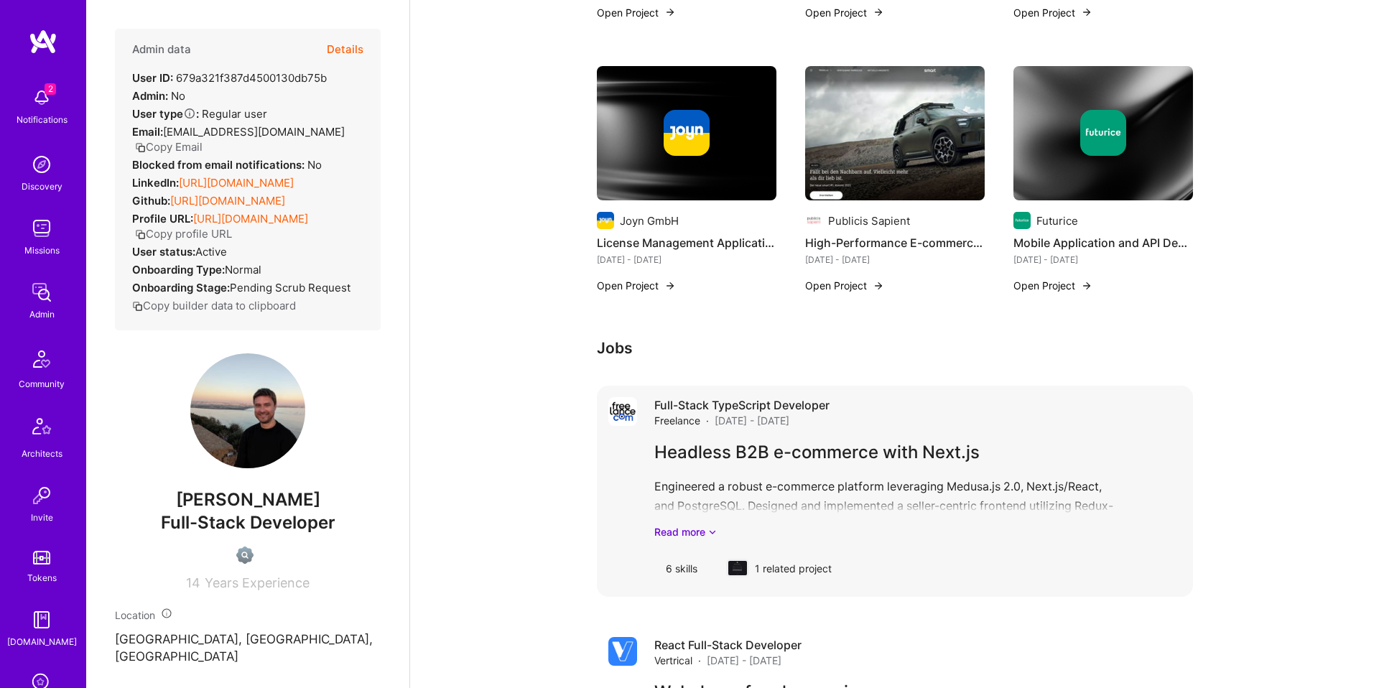
scroll to position [525, 0]
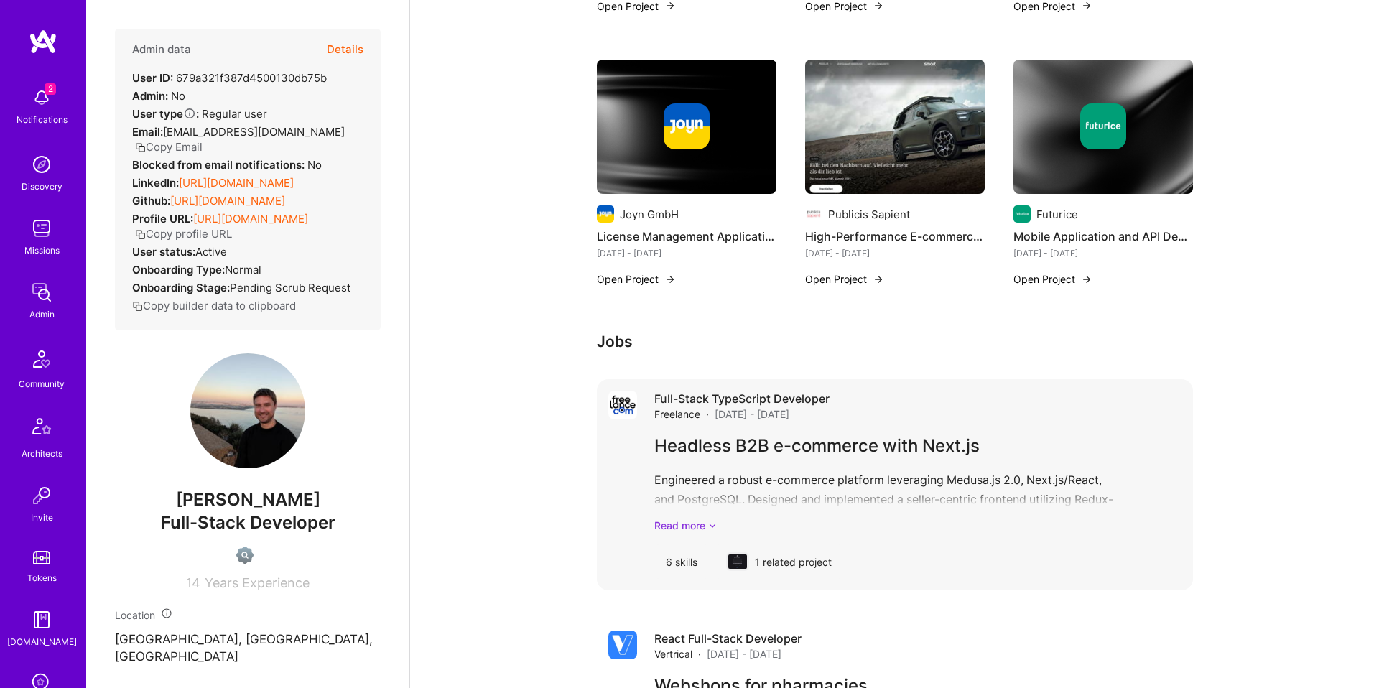
click at [700, 522] on link "Read more" at bounding box center [917, 525] width 527 height 15
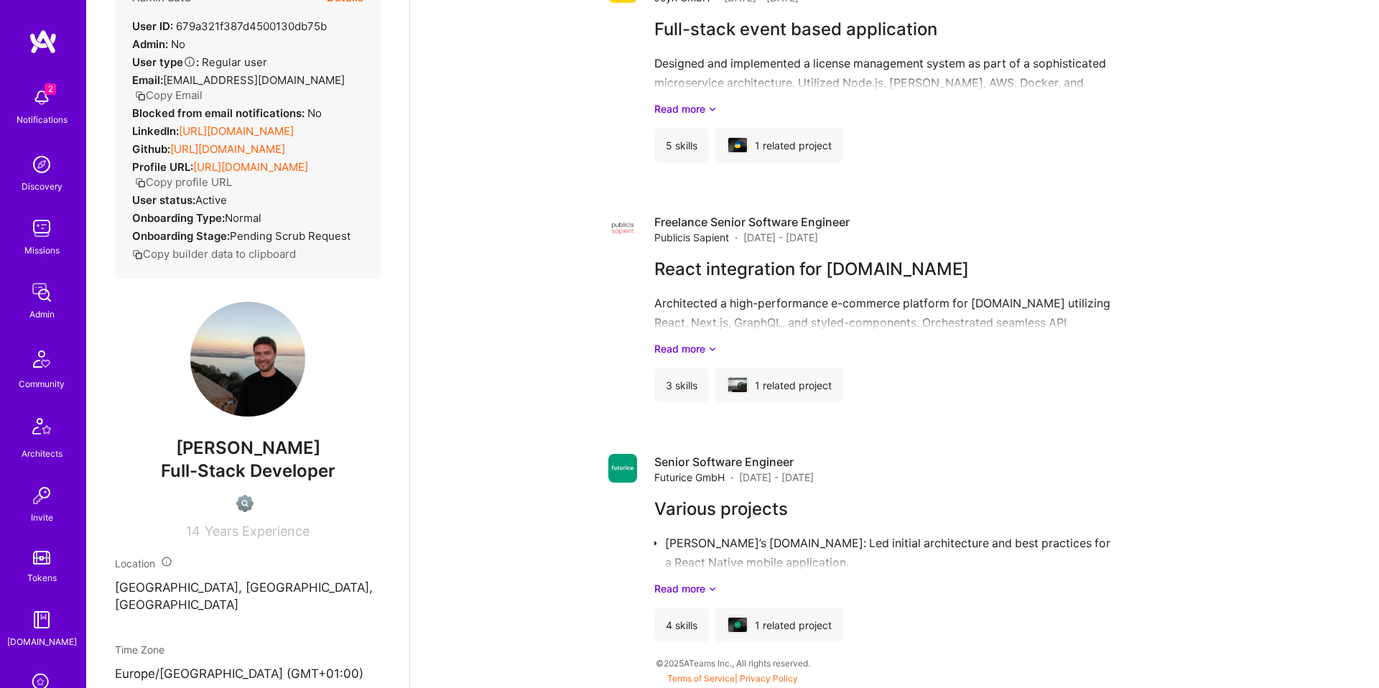
scroll to position [0, 0]
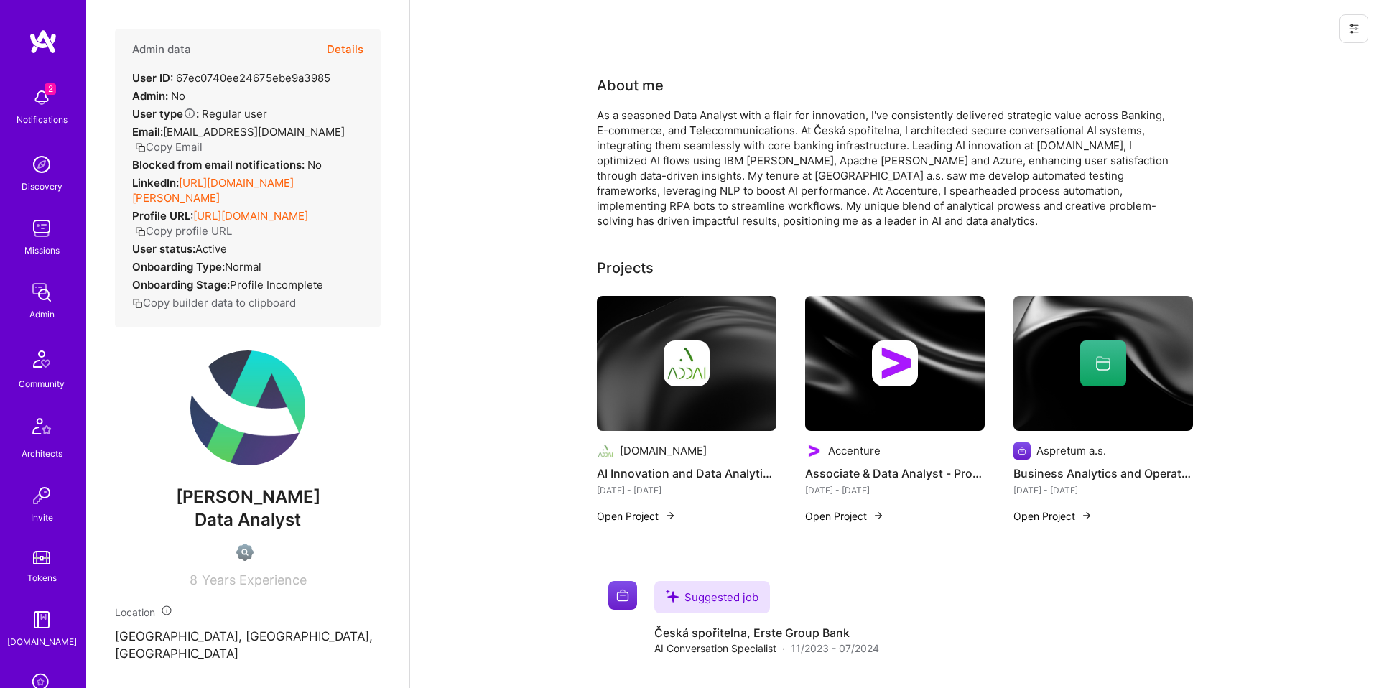
click at [1156, 237] on div "About me As a seasoned Data Analyst with a flair for innovation, I've consisten…" at bounding box center [895, 618] width 596 height 1086
click at [641, 511] on button "Open Project" at bounding box center [636, 516] width 79 height 15
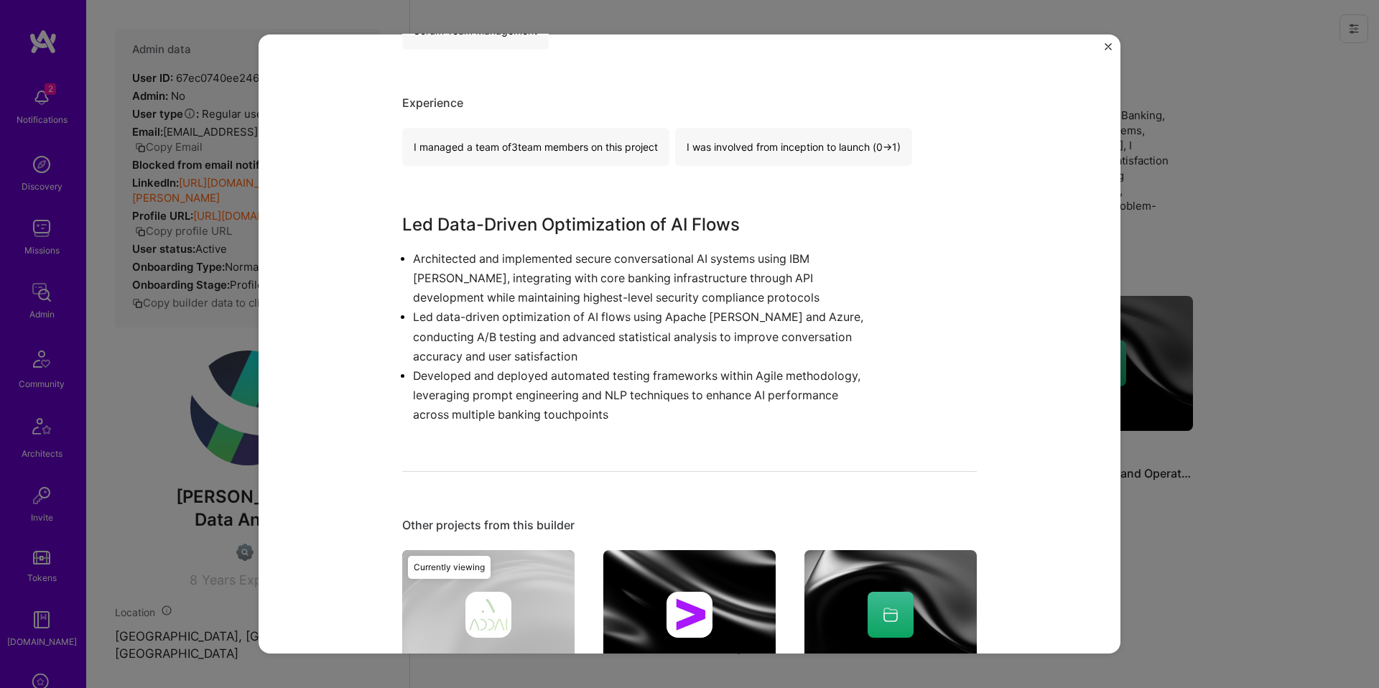
scroll to position [439, 0]
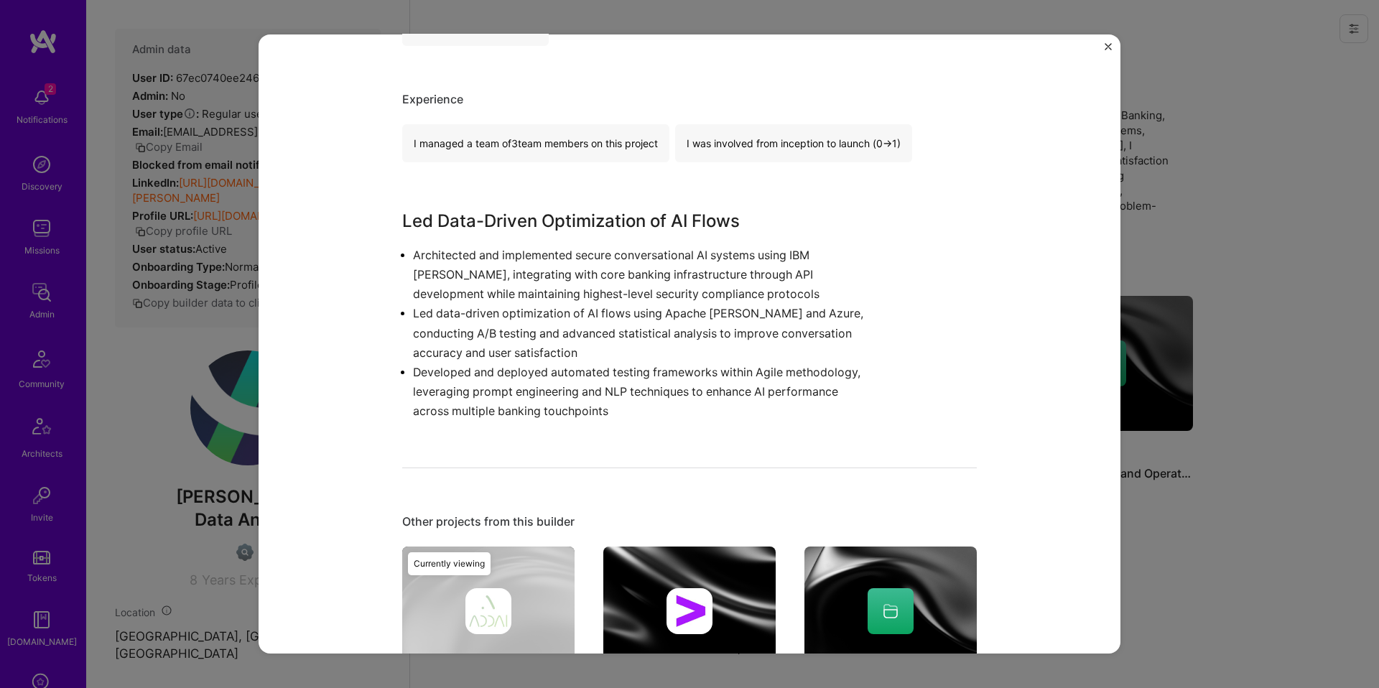
click at [1216, 471] on div "AI Innovation and Data Analytics Lead [DOMAIN_NAME] Banking, E-Commerce Role AI…" at bounding box center [689, 344] width 1379 height 688
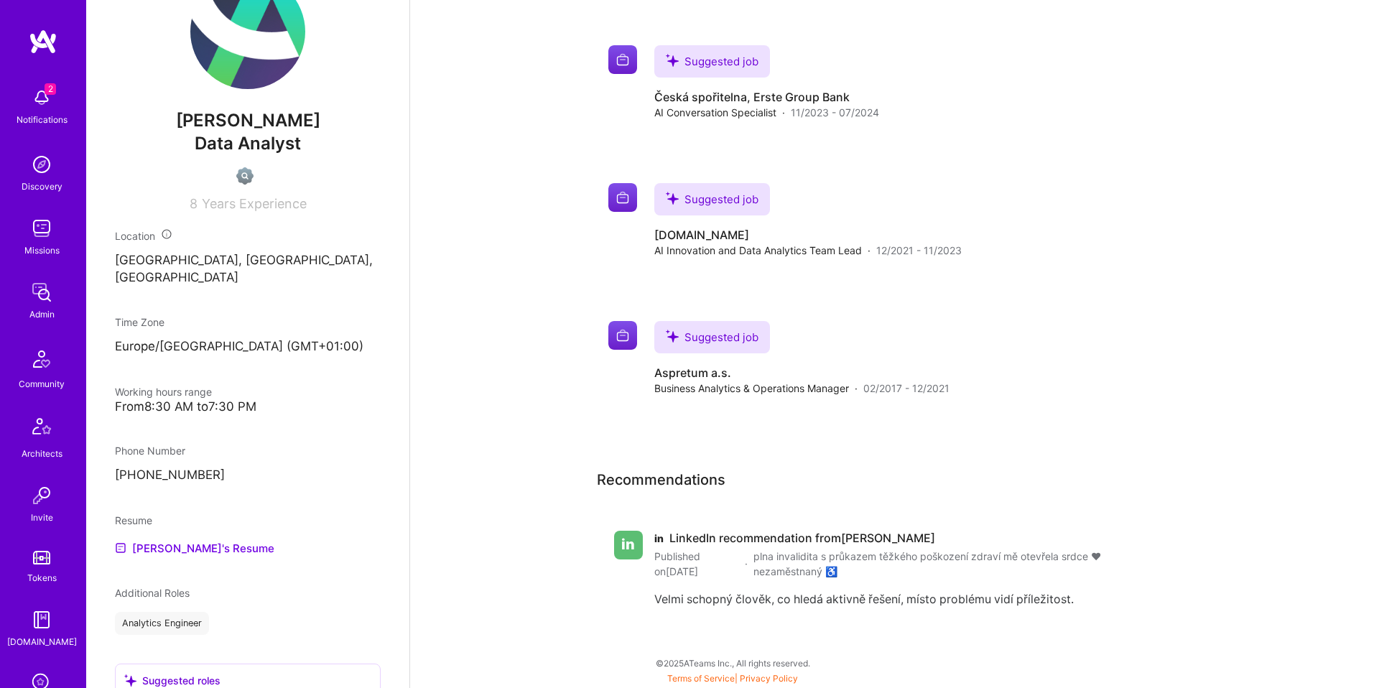
scroll to position [378, 0]
click at [174, 542] on link "[PERSON_NAME]'s Resume" at bounding box center [194, 546] width 159 height 17
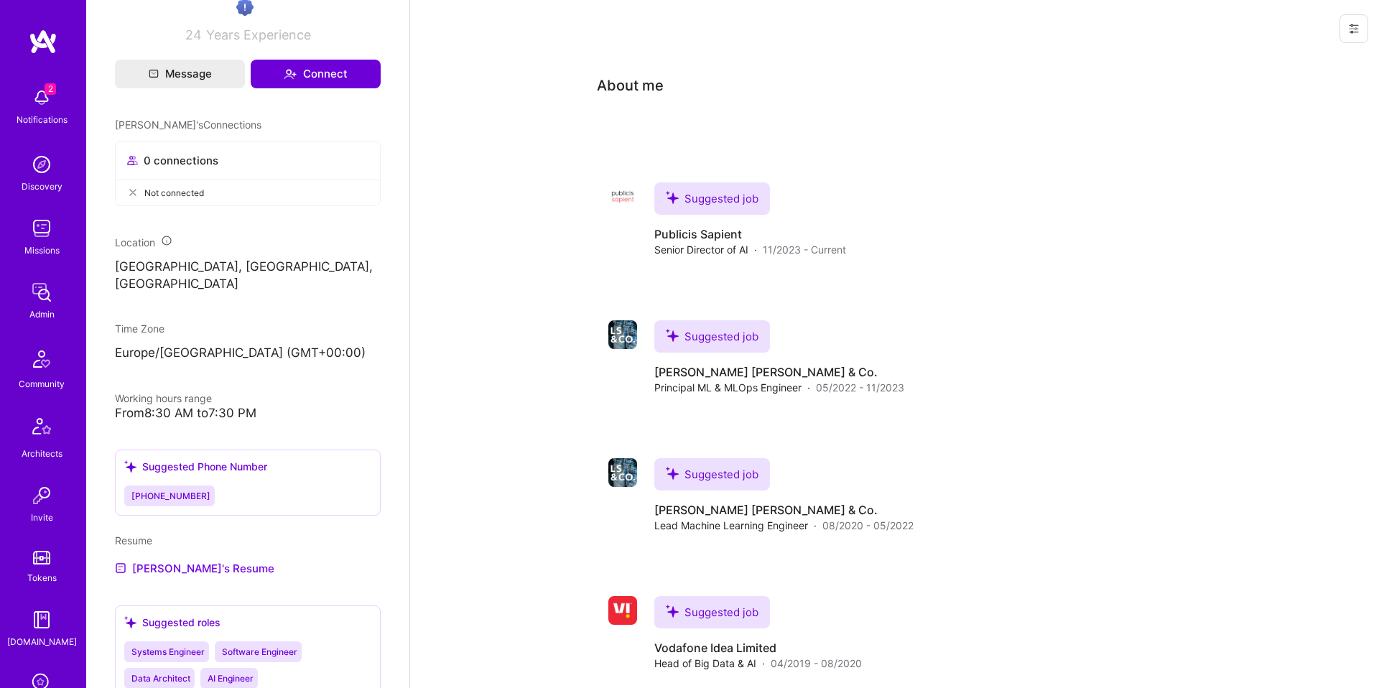
scroll to position [598, 0]
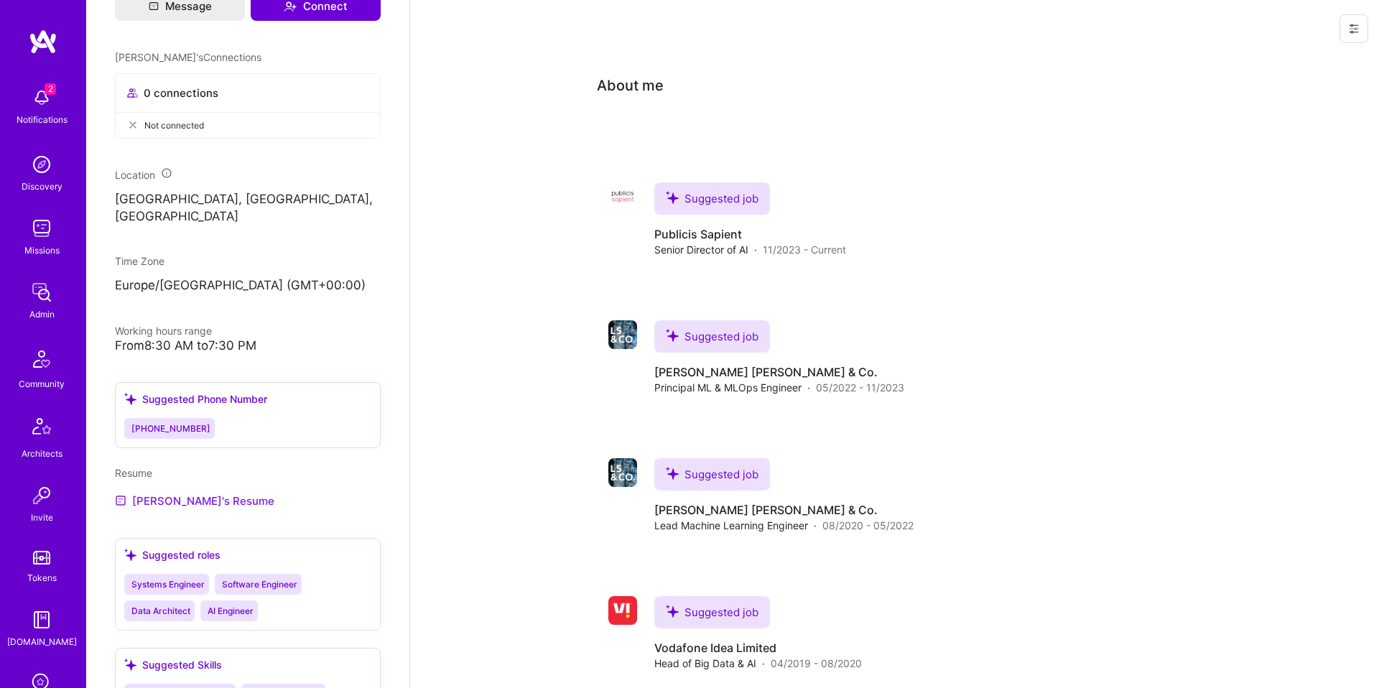
click at [182, 492] on link "[PERSON_NAME]'s Resume" at bounding box center [194, 500] width 159 height 17
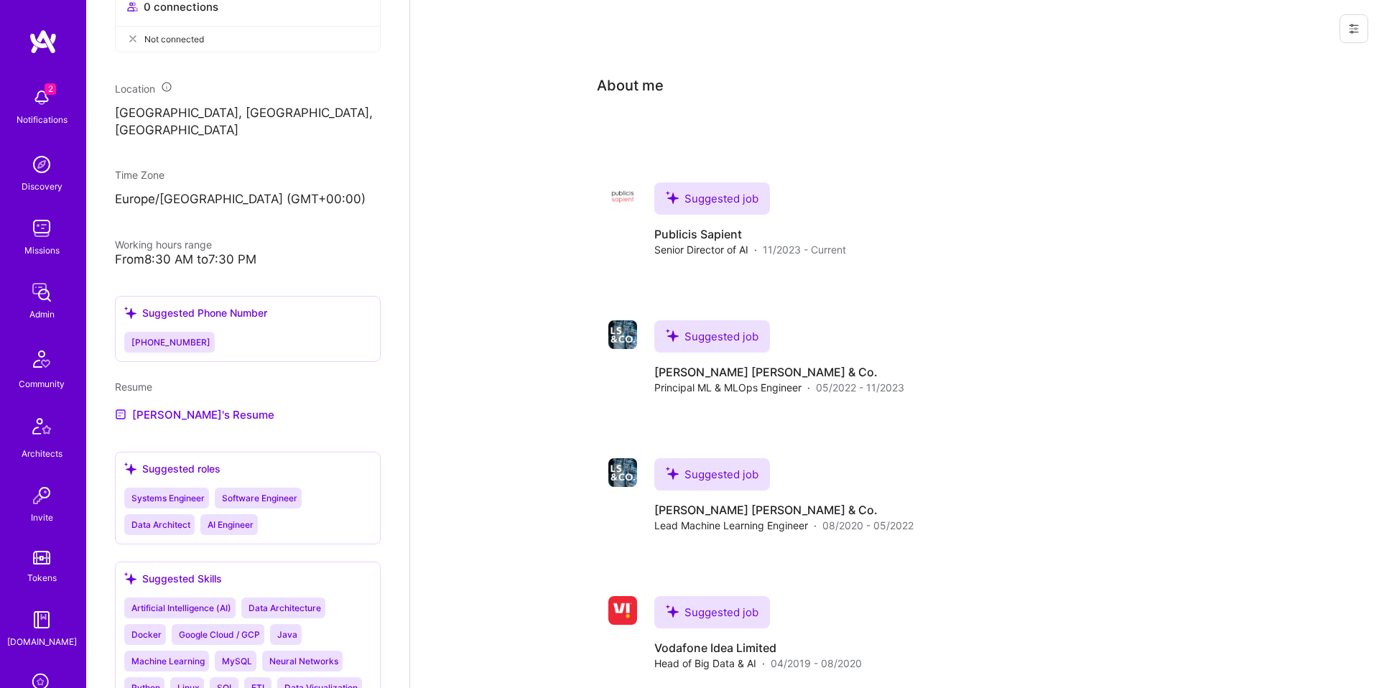
scroll to position [687, 0]
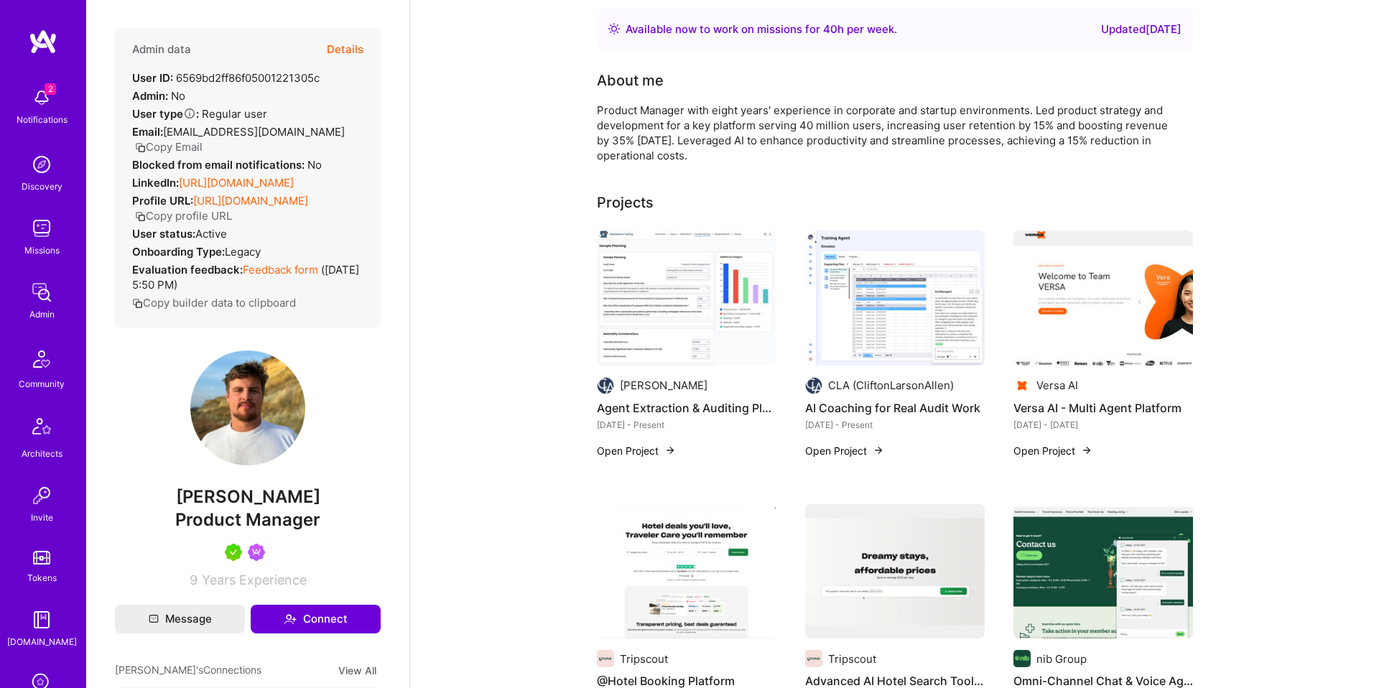
scroll to position [64, 0]
click at [825, 463] on div "CLA (CliftonLarsonAllen) AI Coaching for Real Audit Work Oct 2024 - Present Ope…" at bounding box center [895, 354] width 180 height 245
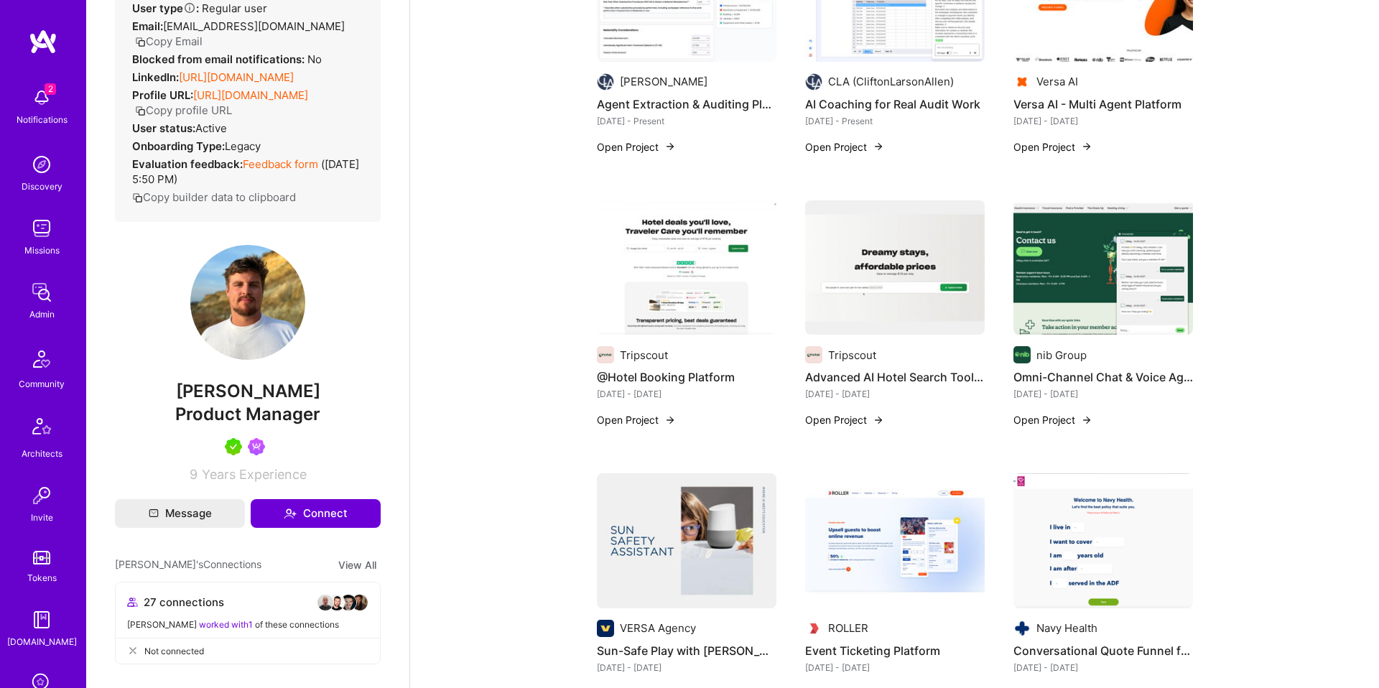
scroll to position [0, 0]
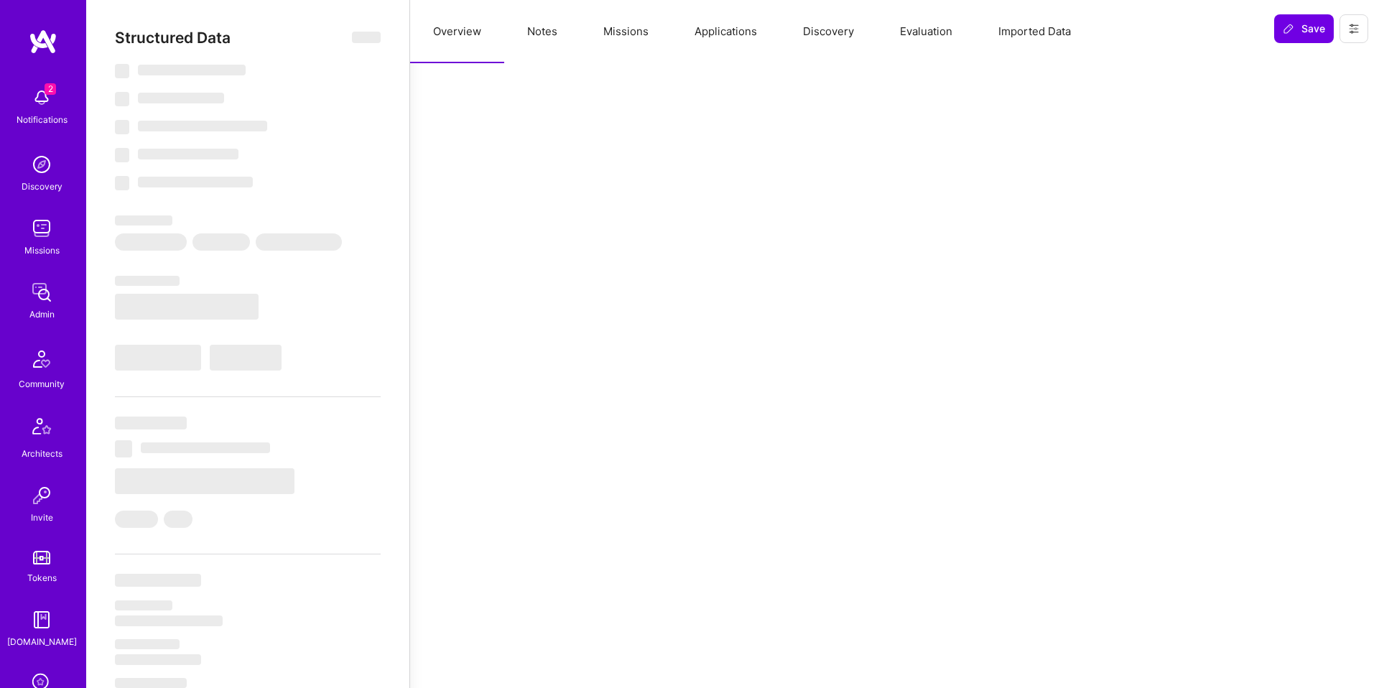
drag, startPoint x: 0, startPoint y: 0, endPoint x: 543, endPoint y: 38, distance: 544.3
click at [543, 38] on button "Notes" at bounding box center [542, 31] width 76 height 63
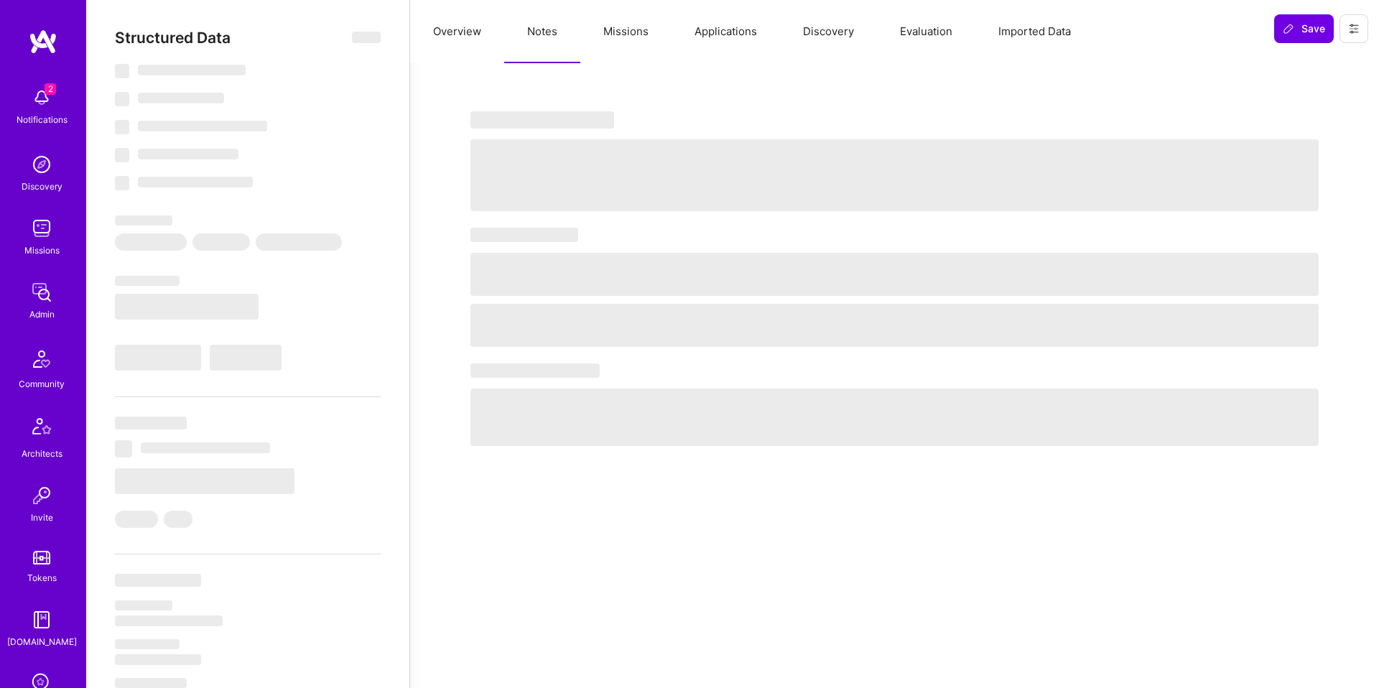
select select "Right Now"
select select "5"
select select "7"
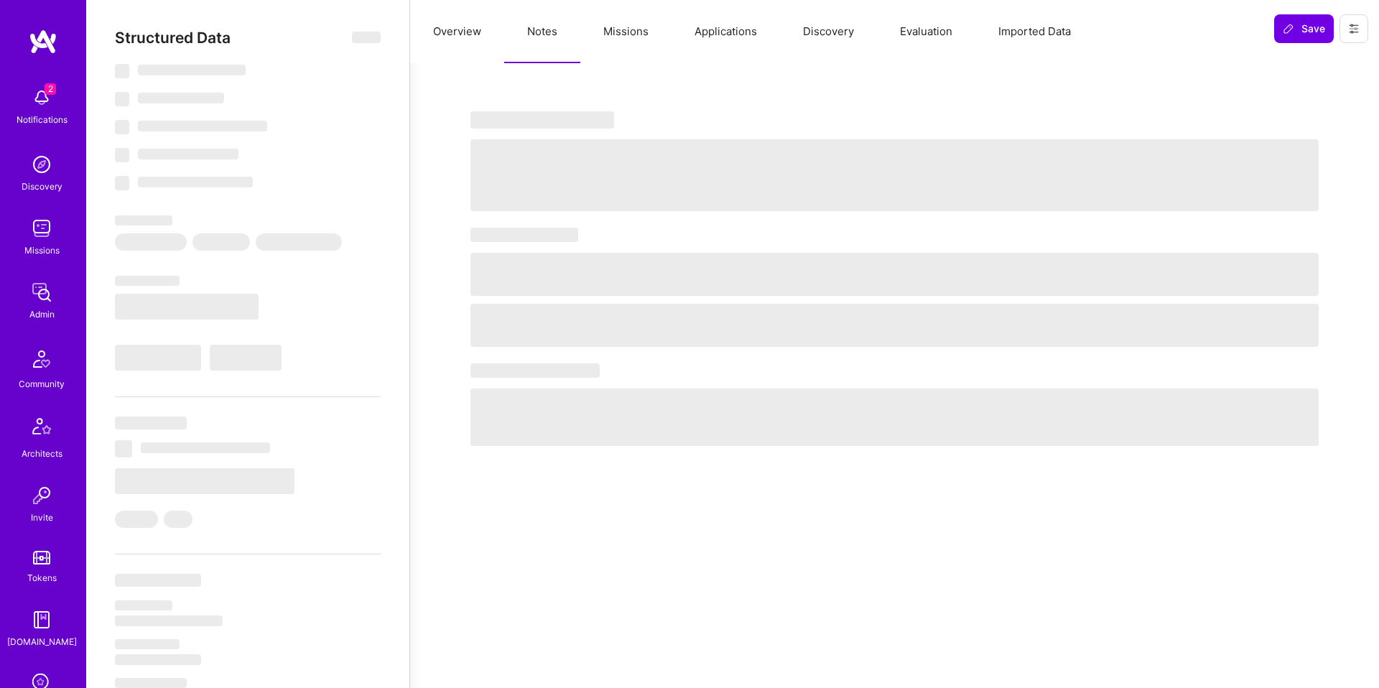
select select "PT"
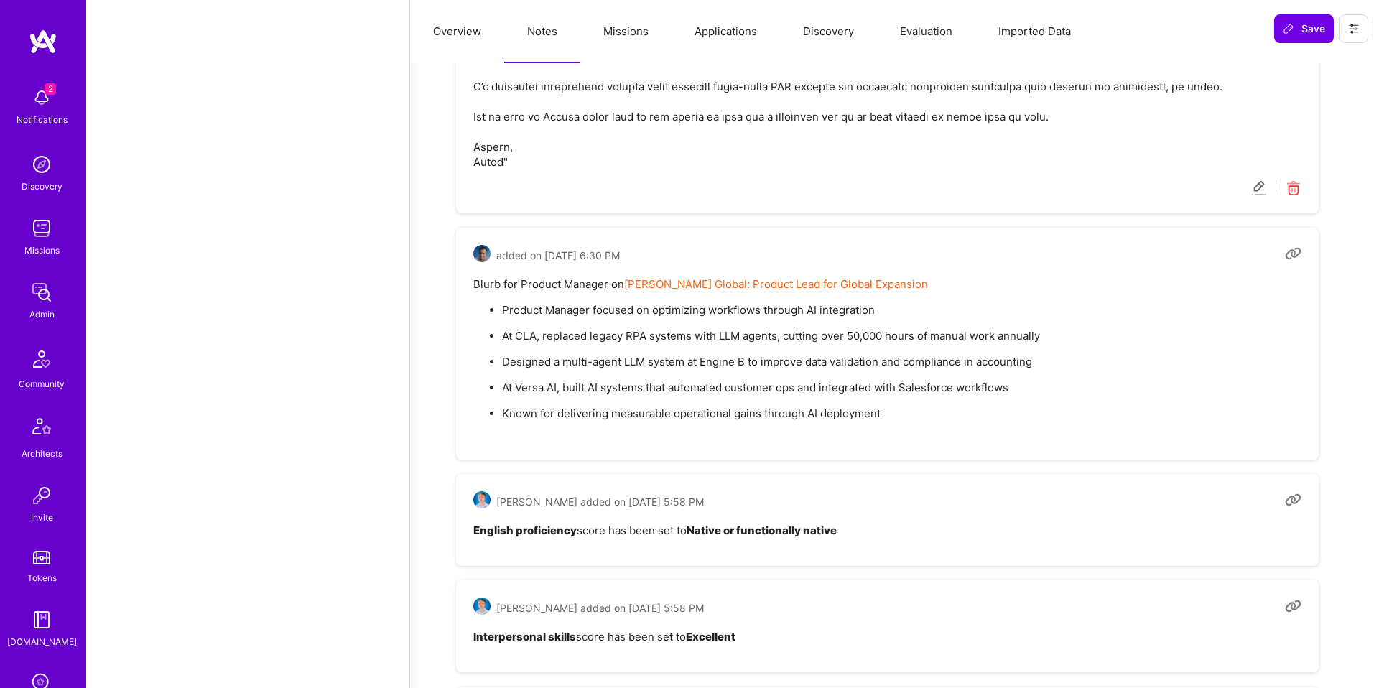
scroll to position [1394, 0]
click at [611, 57] on button "Missions" at bounding box center [625, 31] width 91 height 63
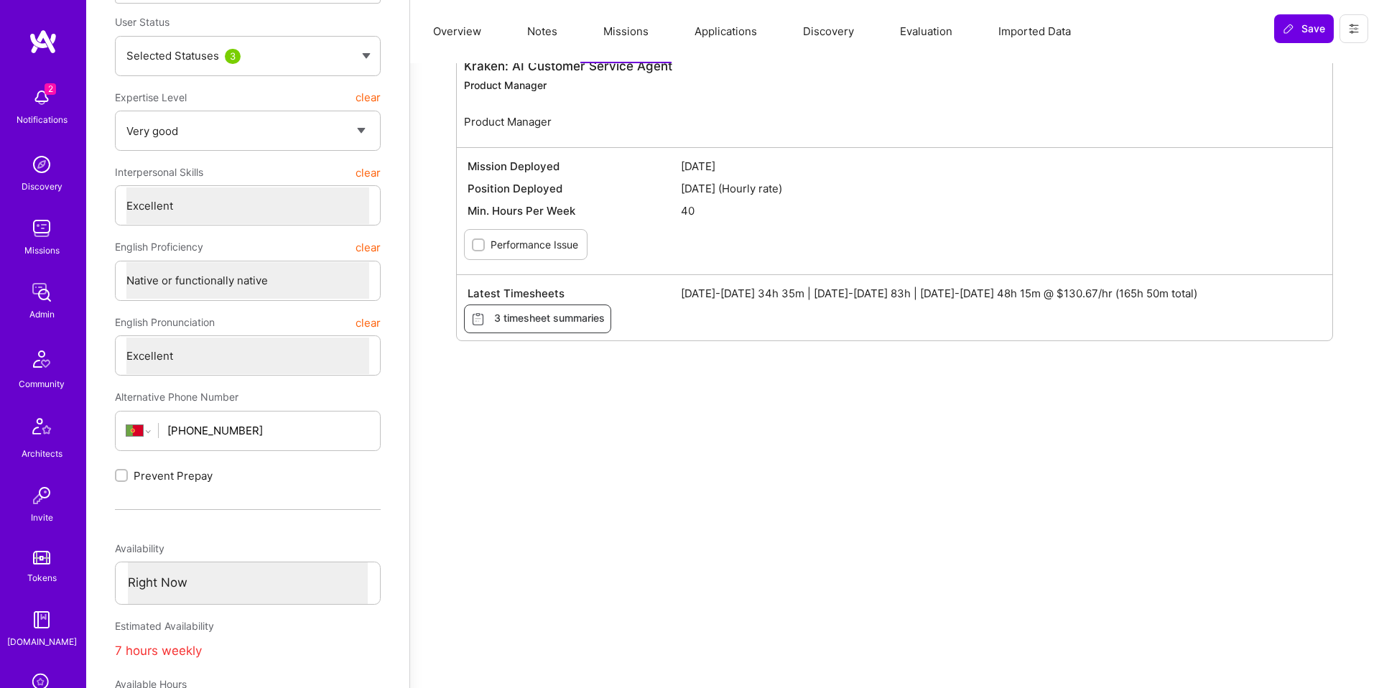
scroll to position [0, 0]
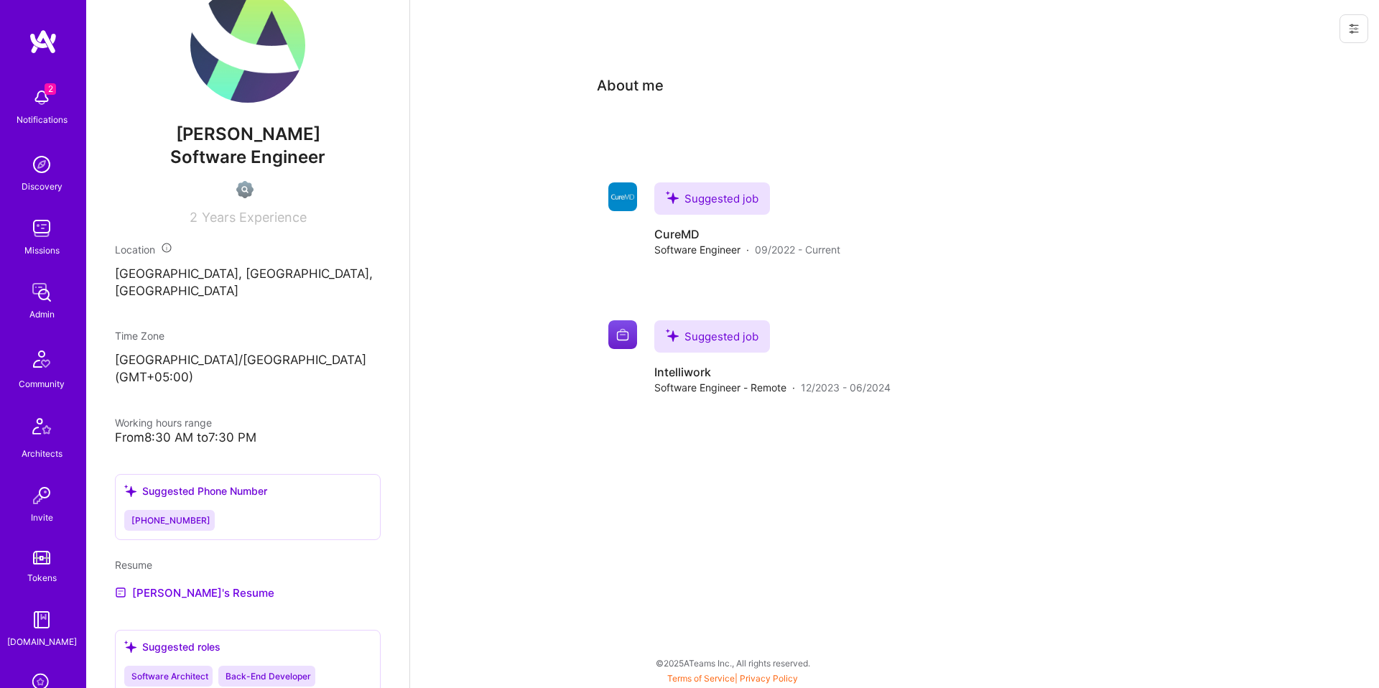
scroll to position [355, 0]
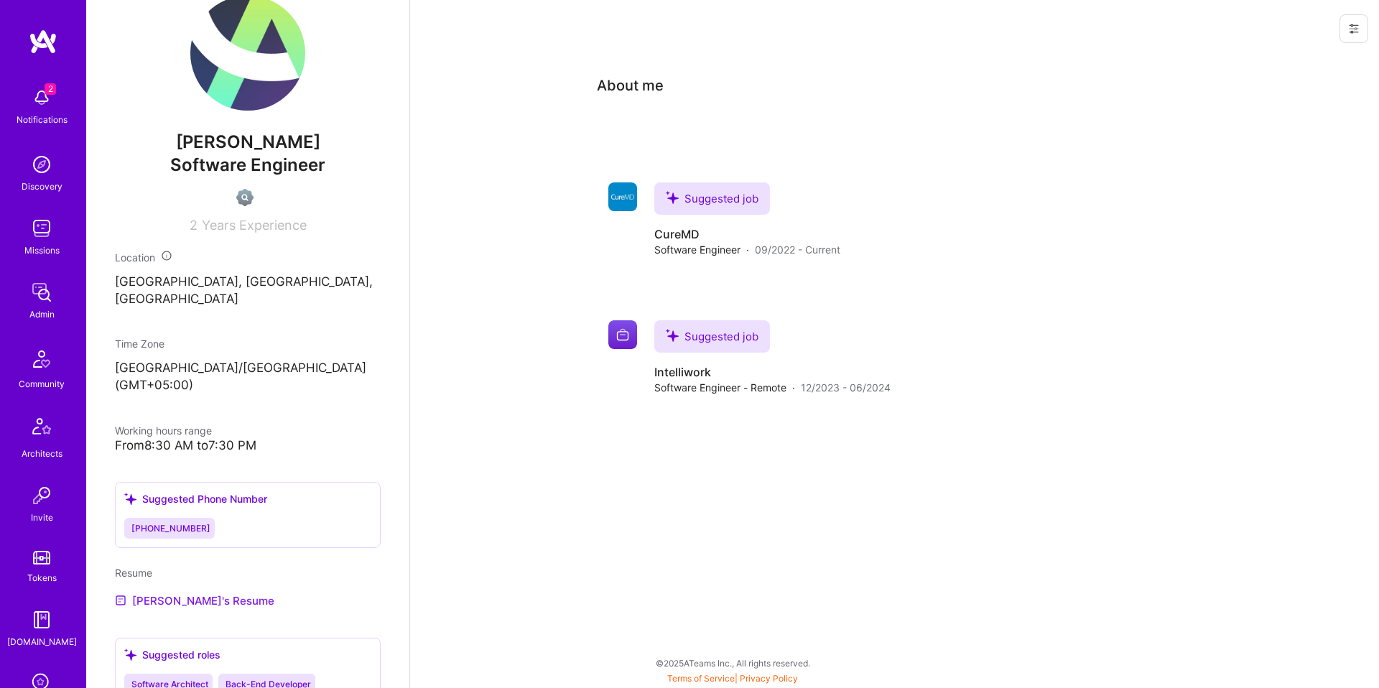
click at [168, 592] on link "[PERSON_NAME]'s Resume" at bounding box center [194, 600] width 159 height 17
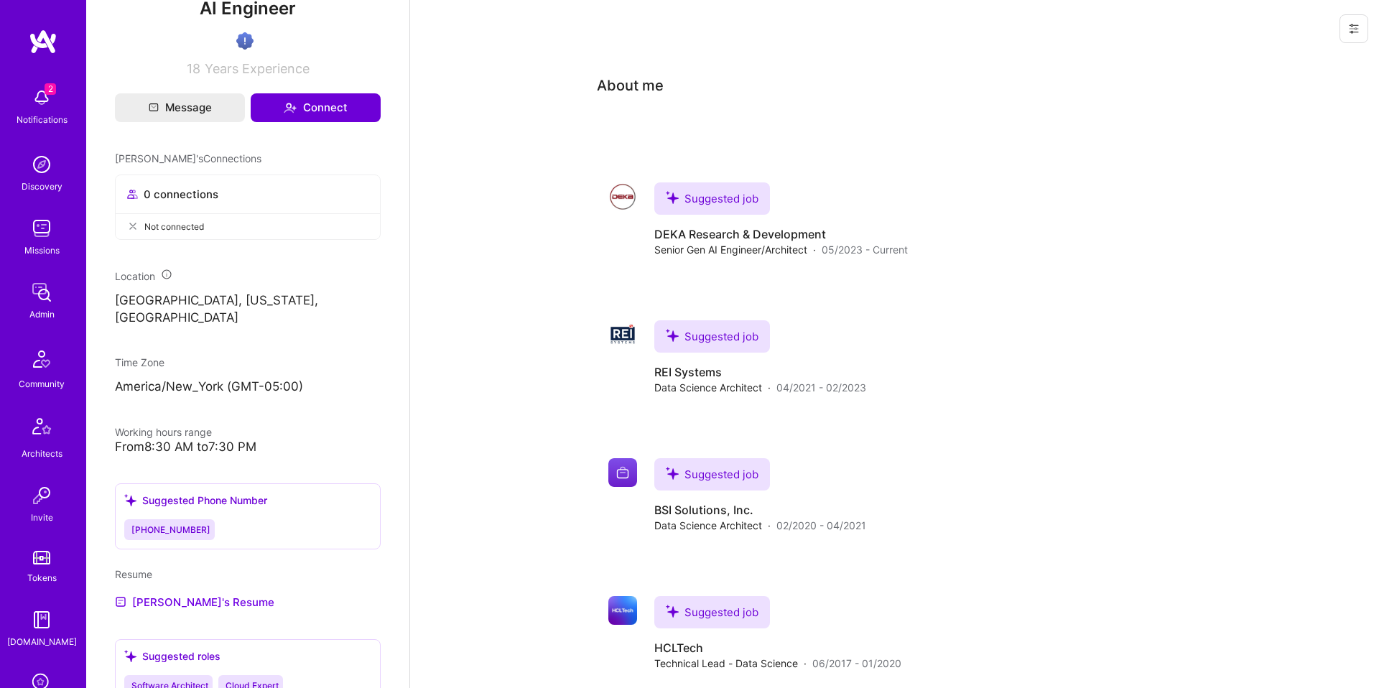
scroll to position [617, 0]
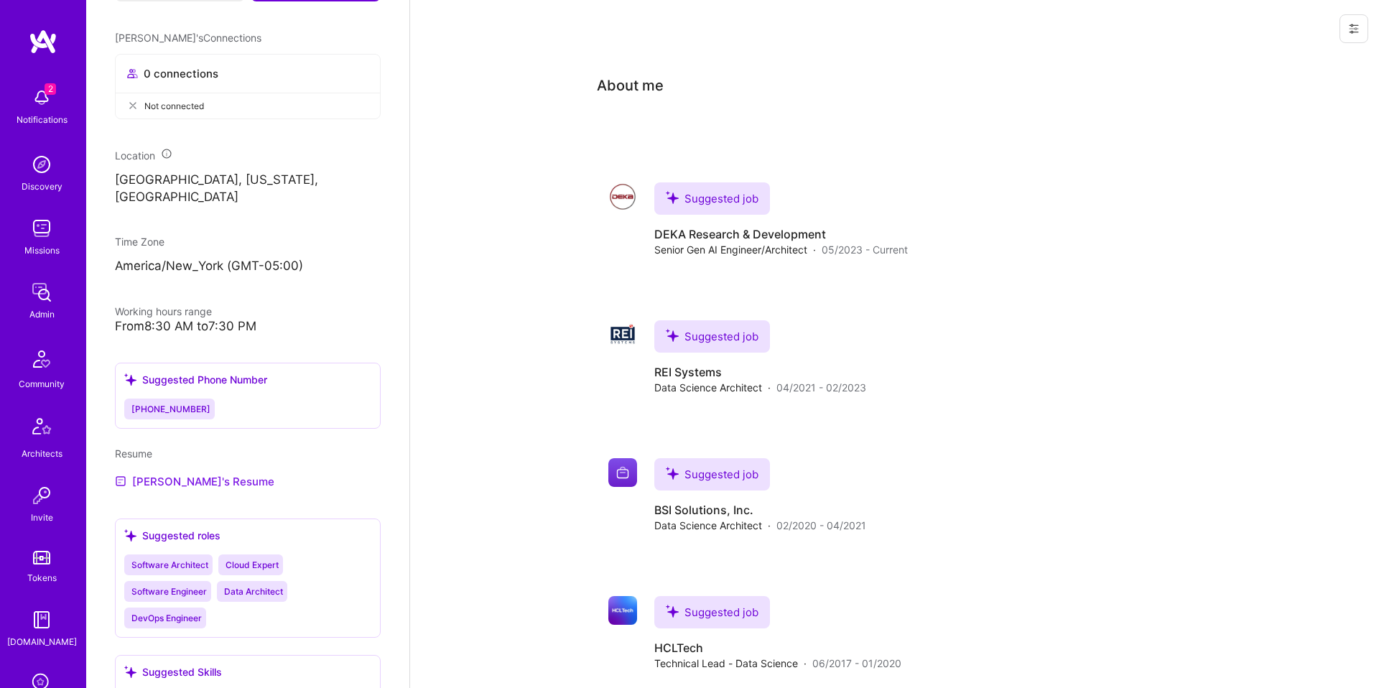
click at [156, 473] on link "Irsal's Resume" at bounding box center [194, 481] width 159 height 17
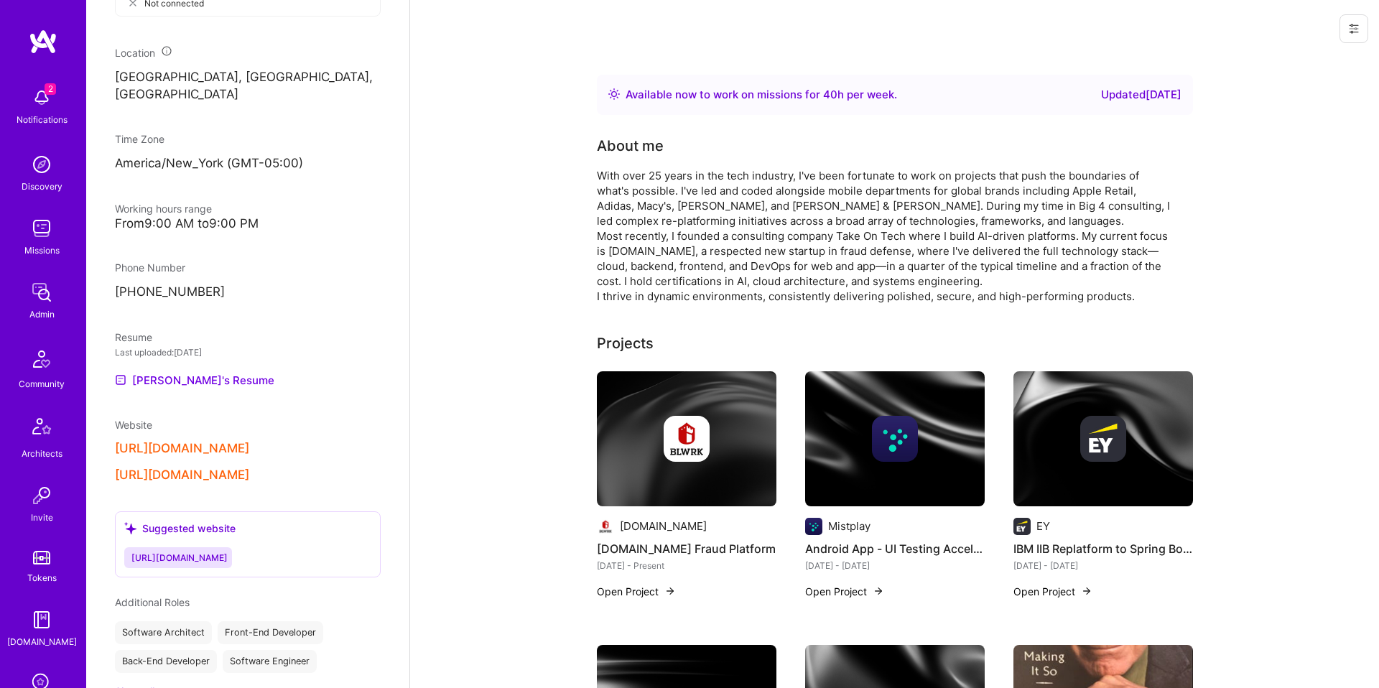
scroll to position [823, 0]
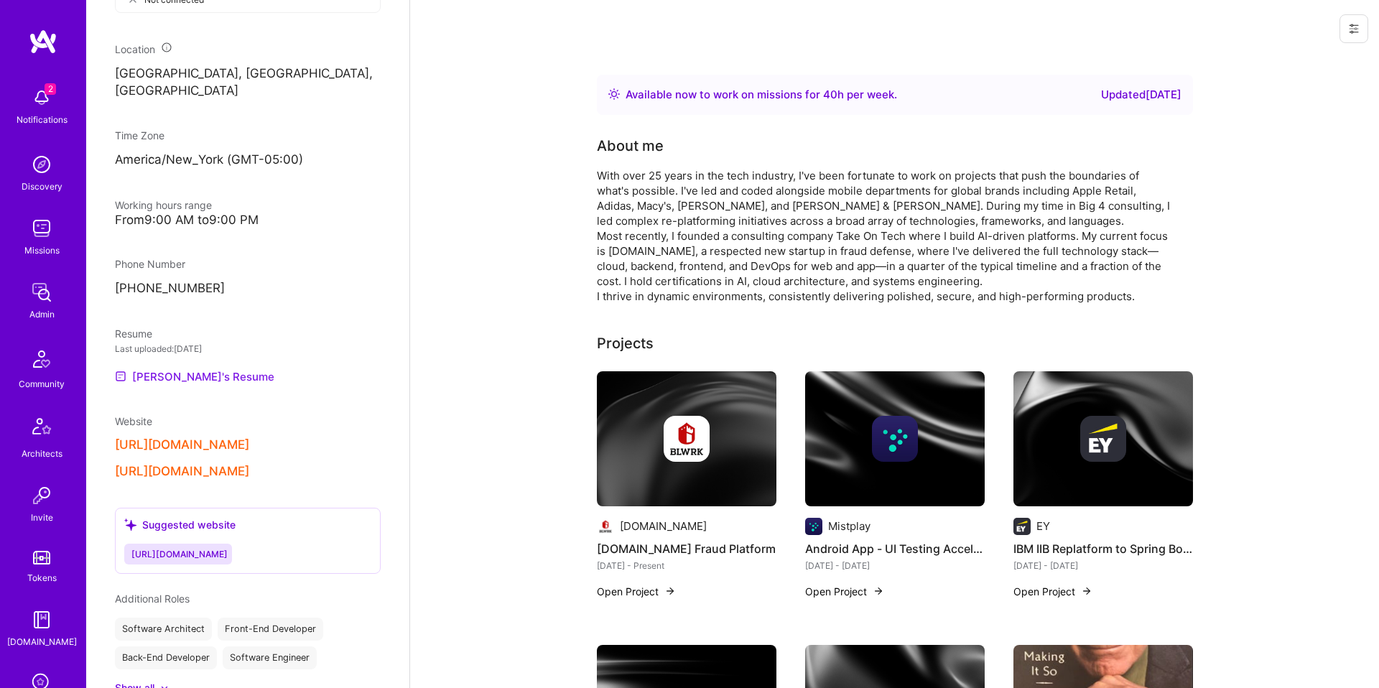
click at [208, 382] on link "Andrew's Resume" at bounding box center [194, 376] width 159 height 17
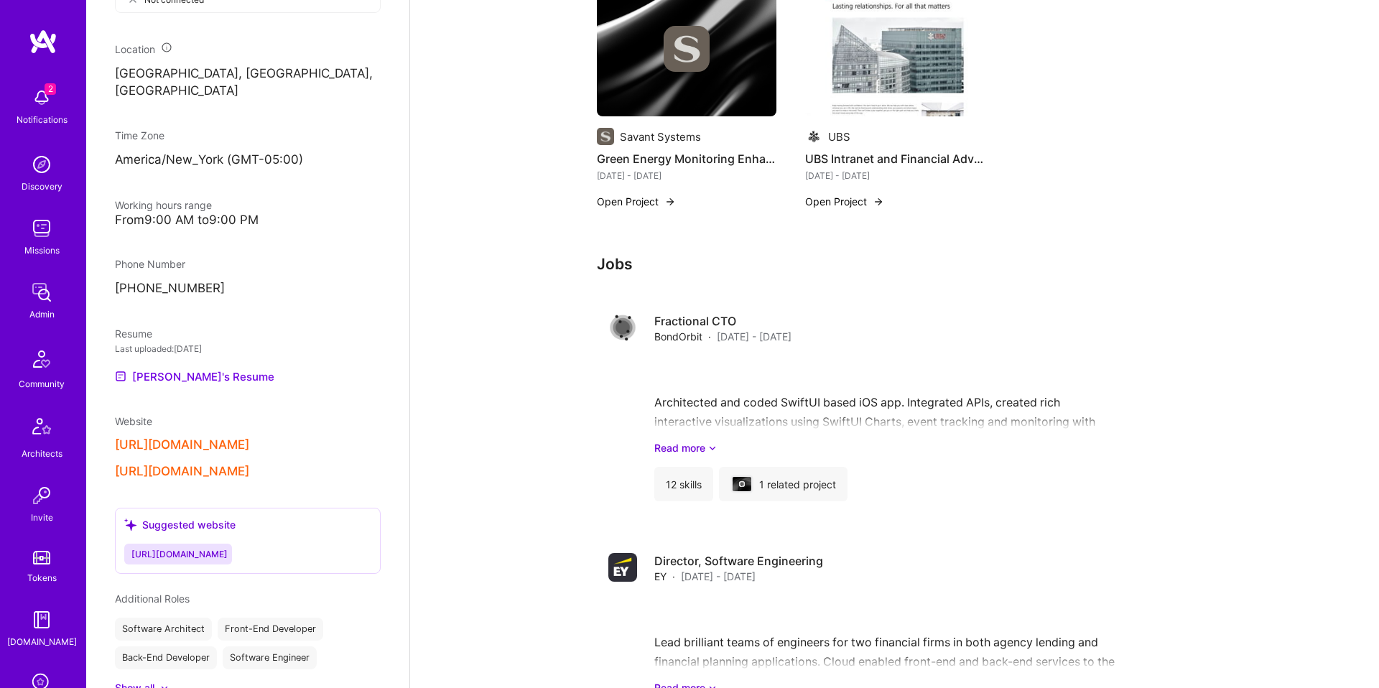
scroll to position [2384, 0]
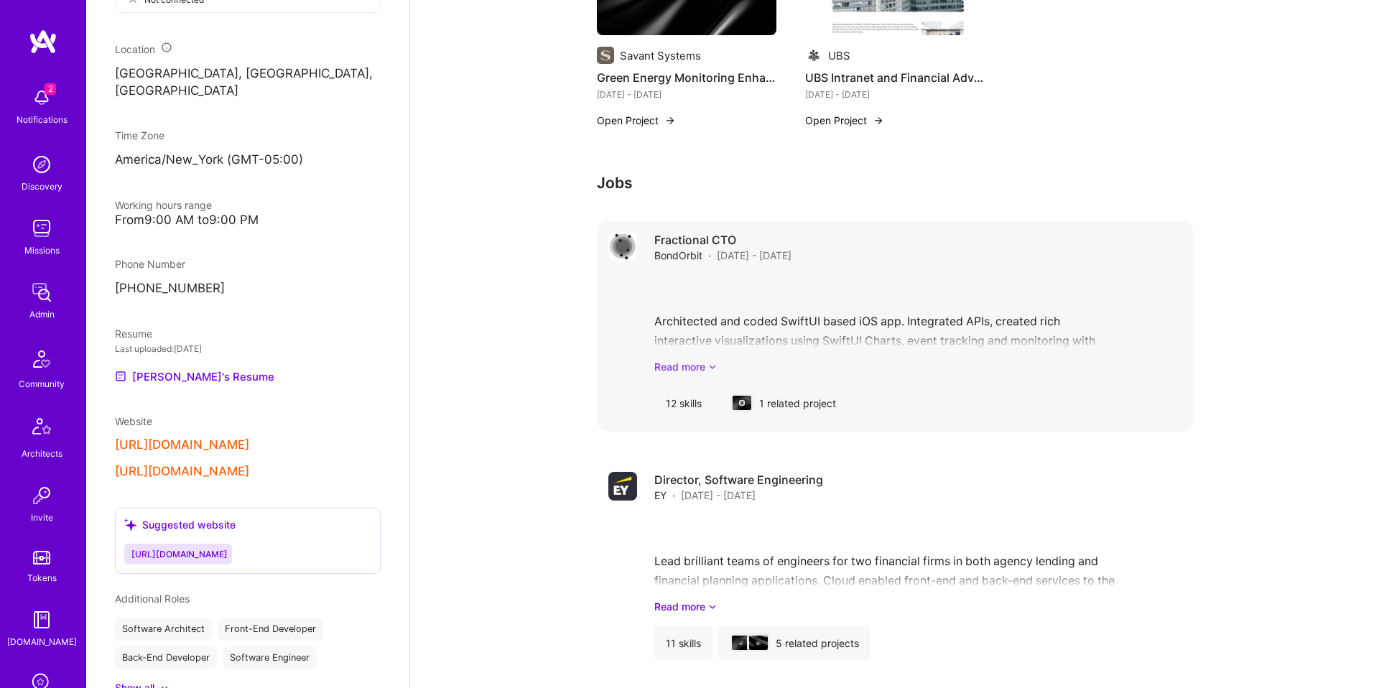
click at [700, 363] on link "Read more" at bounding box center [917, 366] width 527 height 15
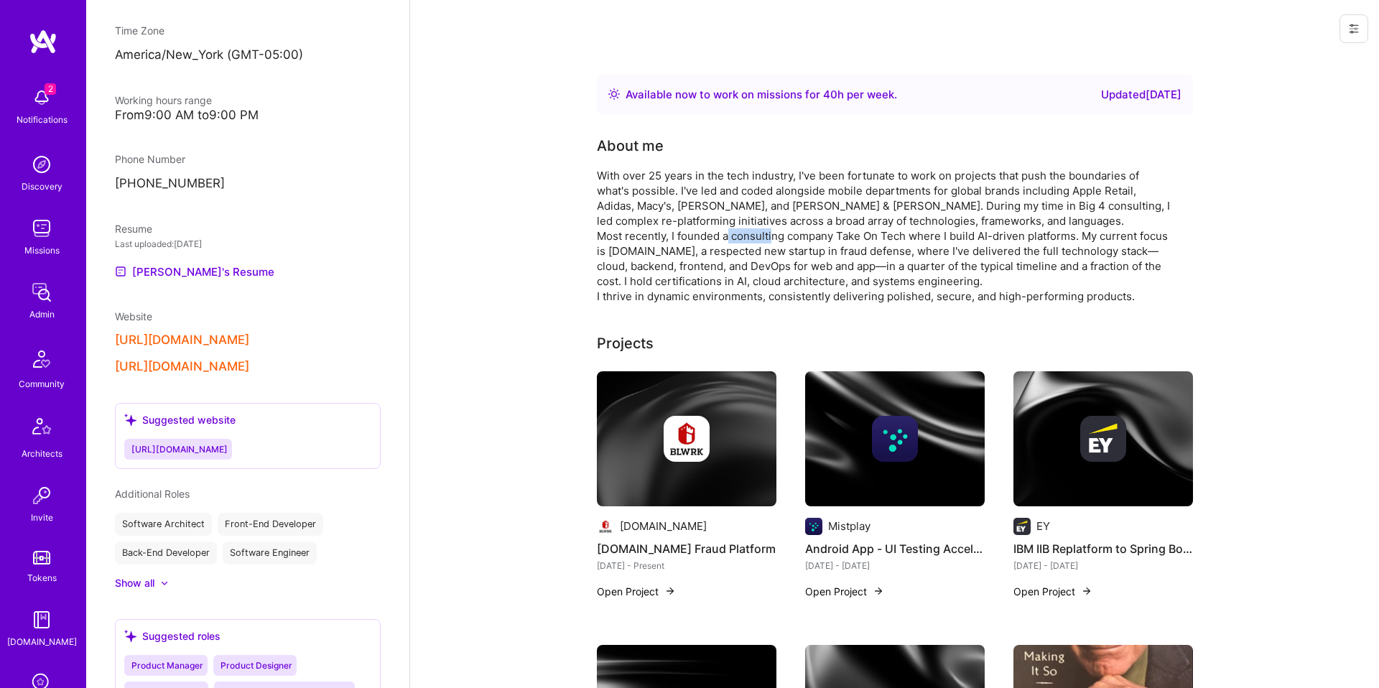
scroll to position [0, 0]
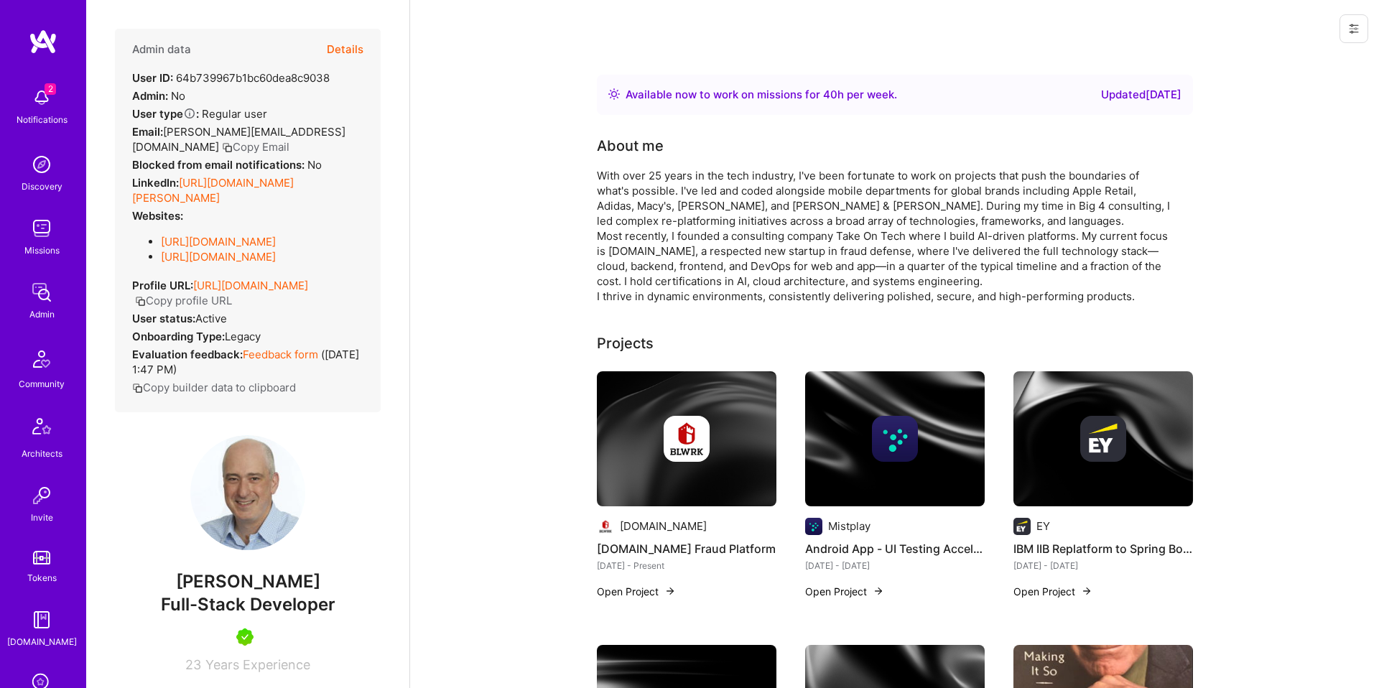
click at [254, 194] on div "LinkedIn: https://linkedin.com/in/andrew-slovak" at bounding box center [247, 190] width 231 height 30
click at [263, 187] on link "https://linkedin.com/in/andrew-slovak" at bounding box center [213, 190] width 162 height 29
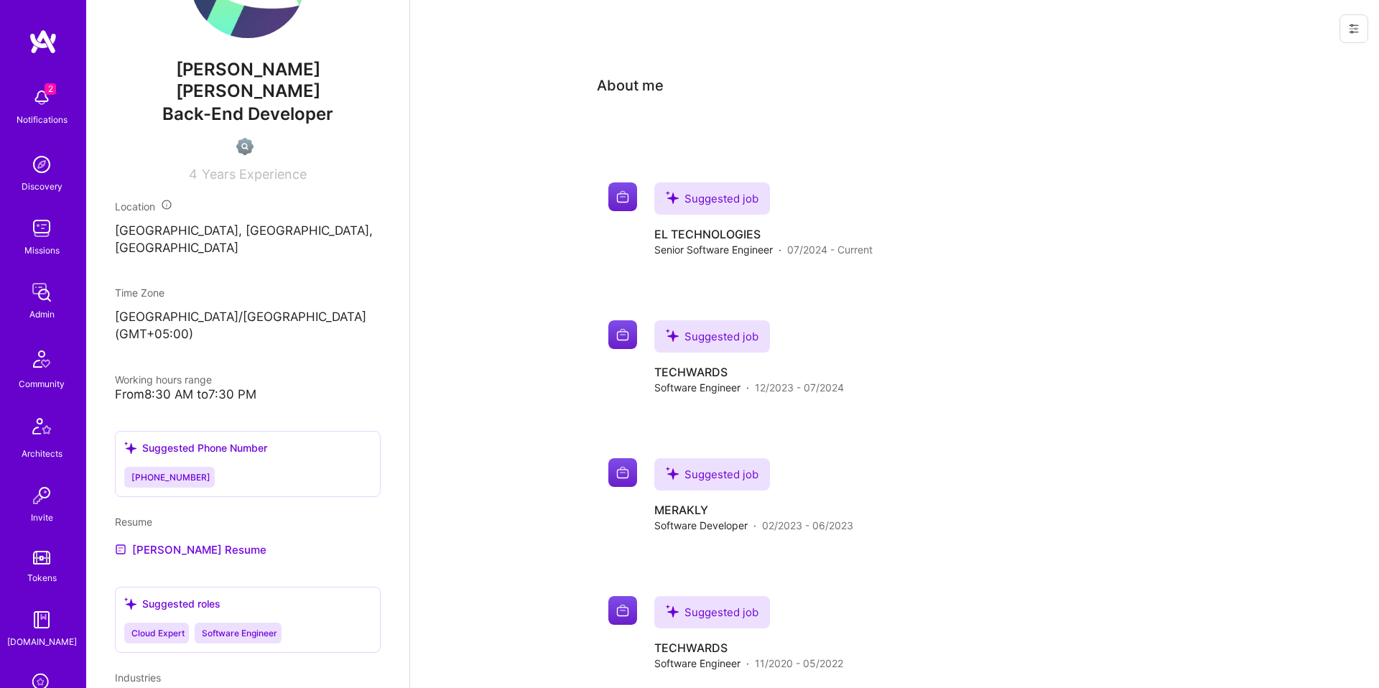
scroll to position [507, 0]
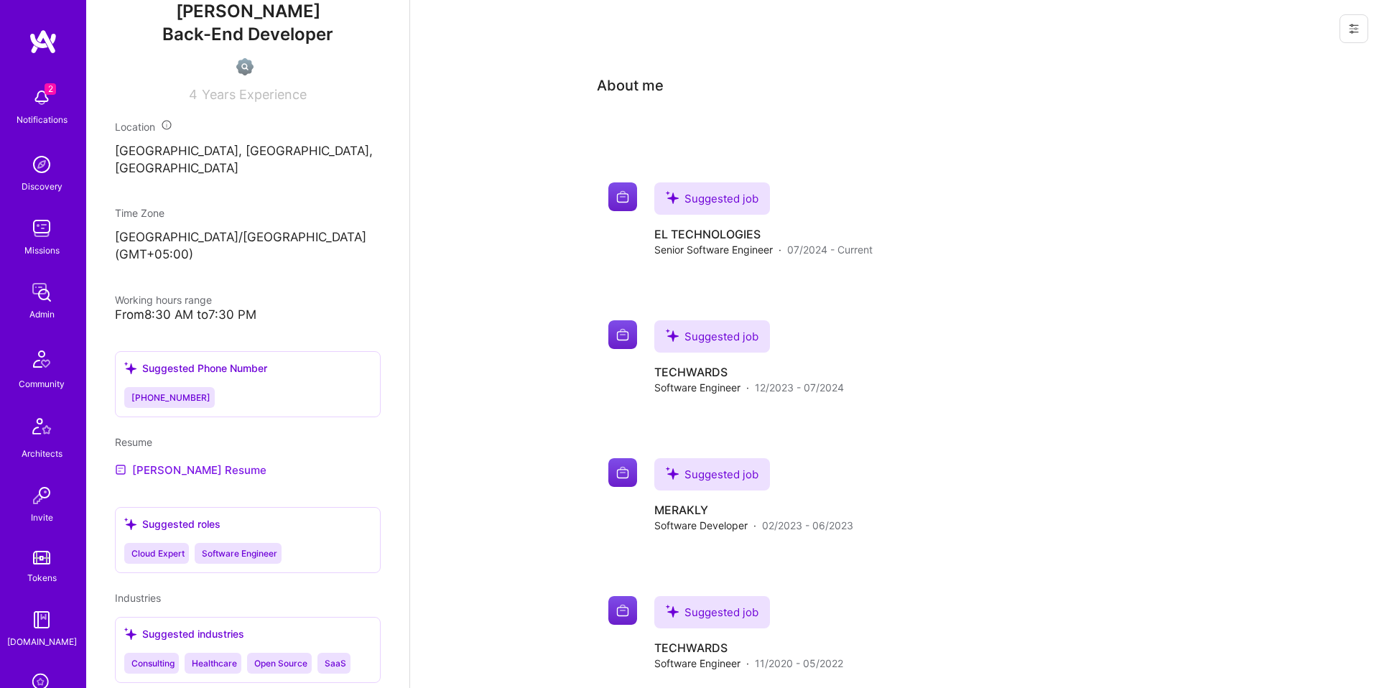
click at [210, 461] on link "[PERSON_NAME] Resume" at bounding box center [191, 469] width 152 height 17
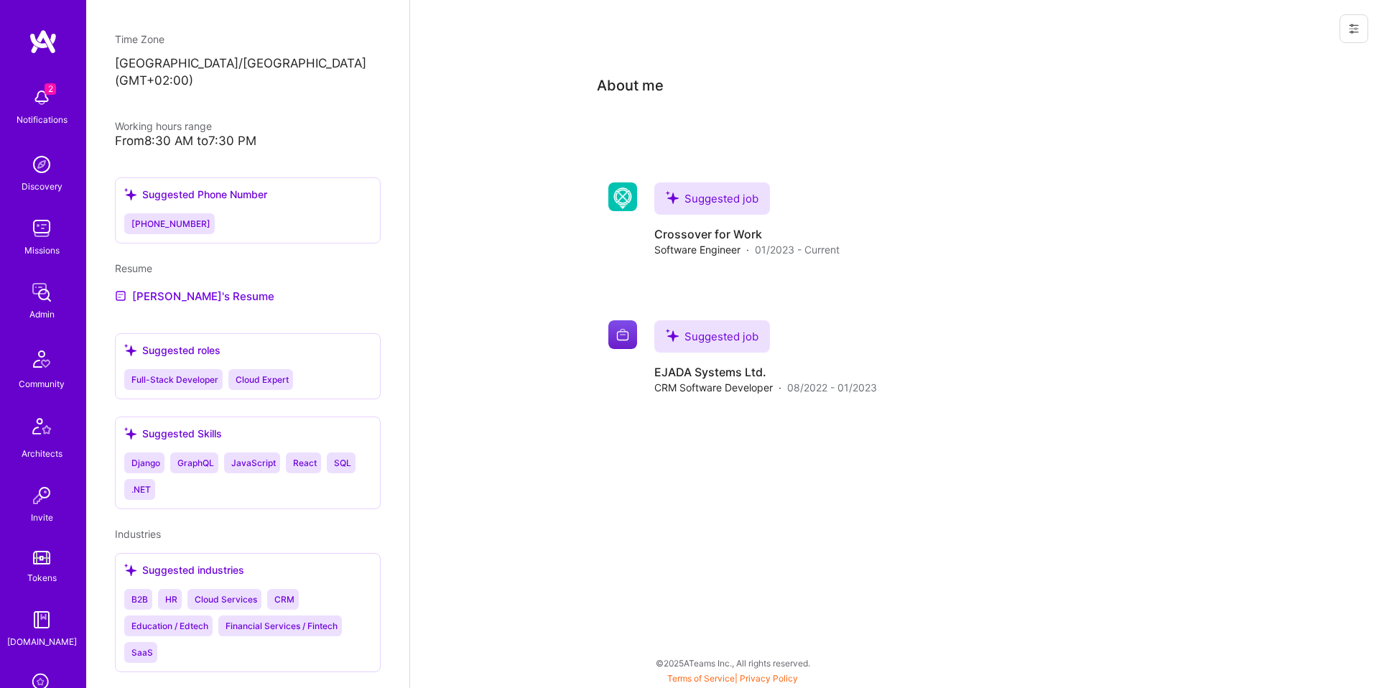
scroll to position [655, 0]
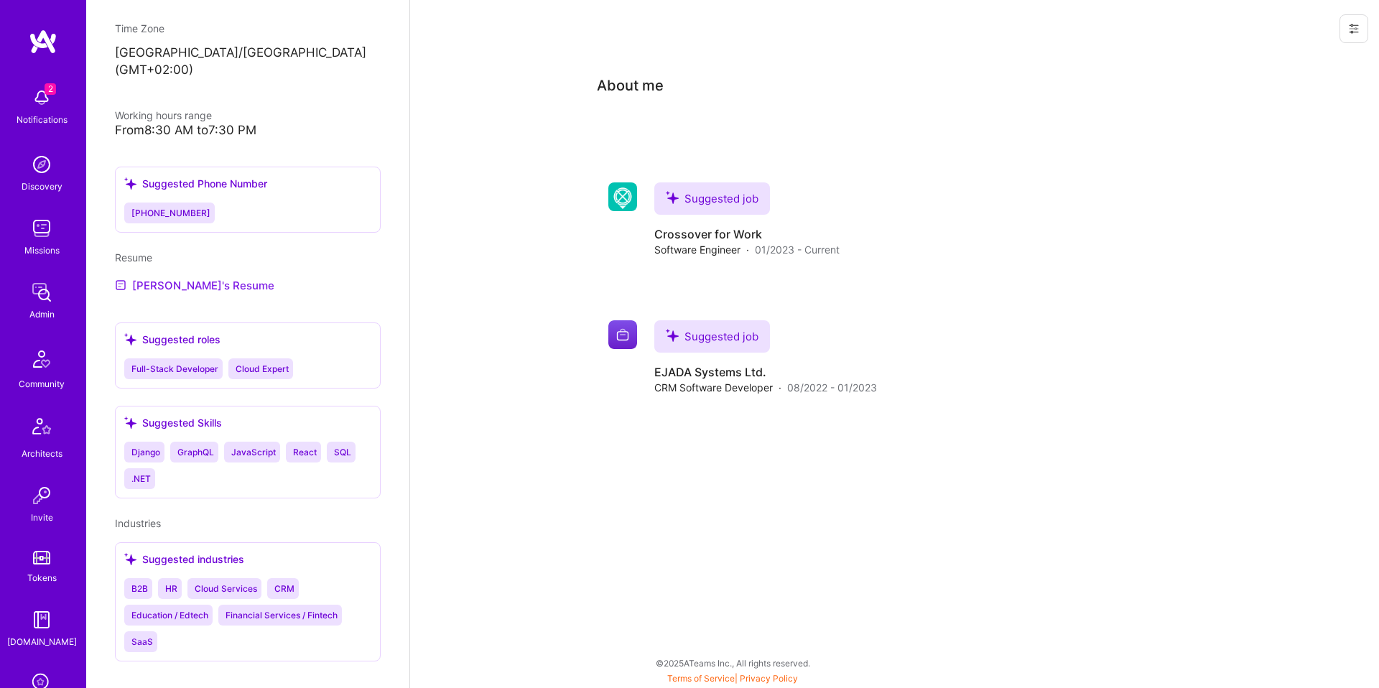
click at [152, 277] on link "[PERSON_NAME]'s Resume" at bounding box center [194, 285] width 159 height 17
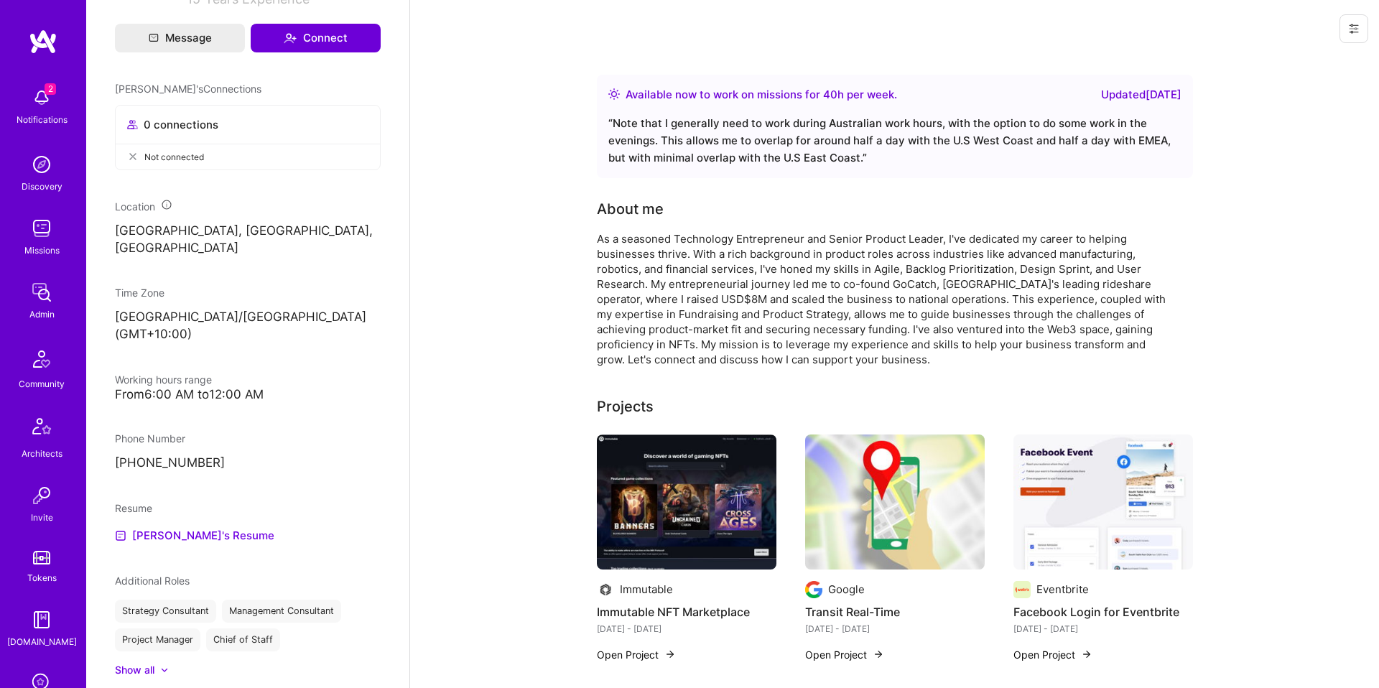
scroll to position [595, 0]
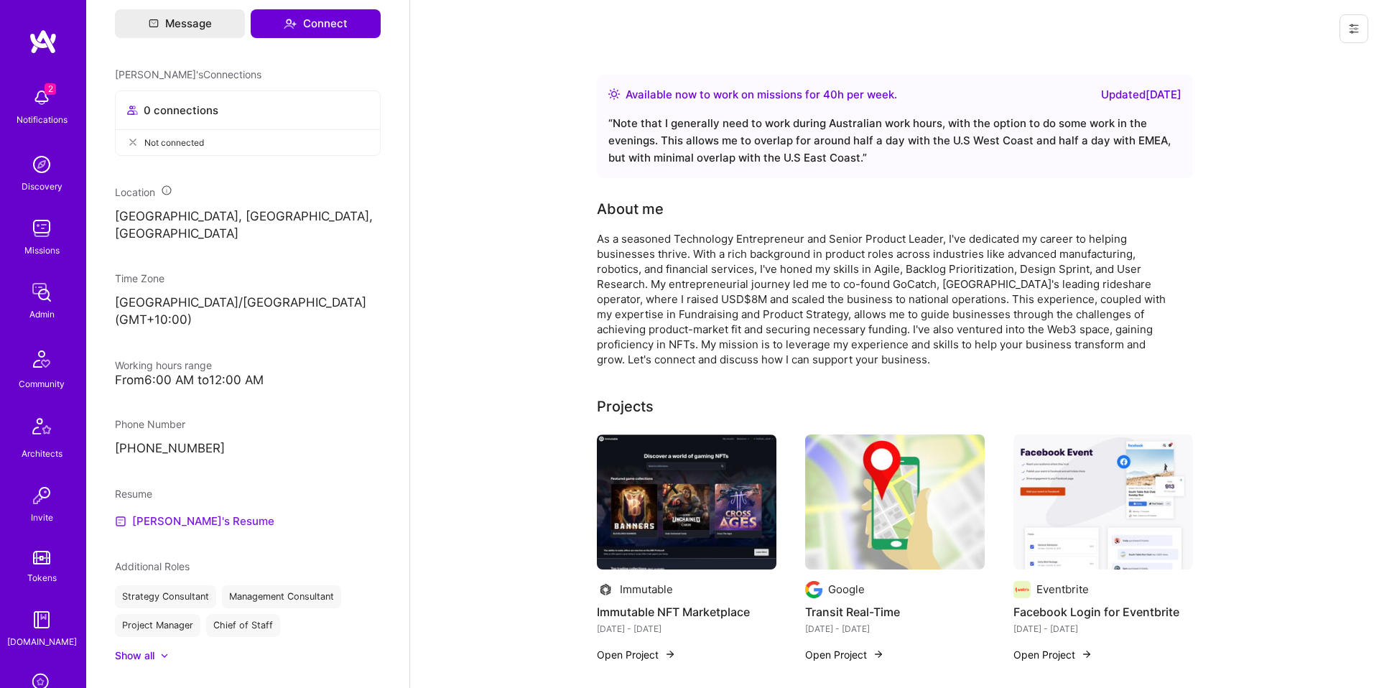
click at [156, 513] on link "Ned's Resume" at bounding box center [194, 521] width 159 height 17
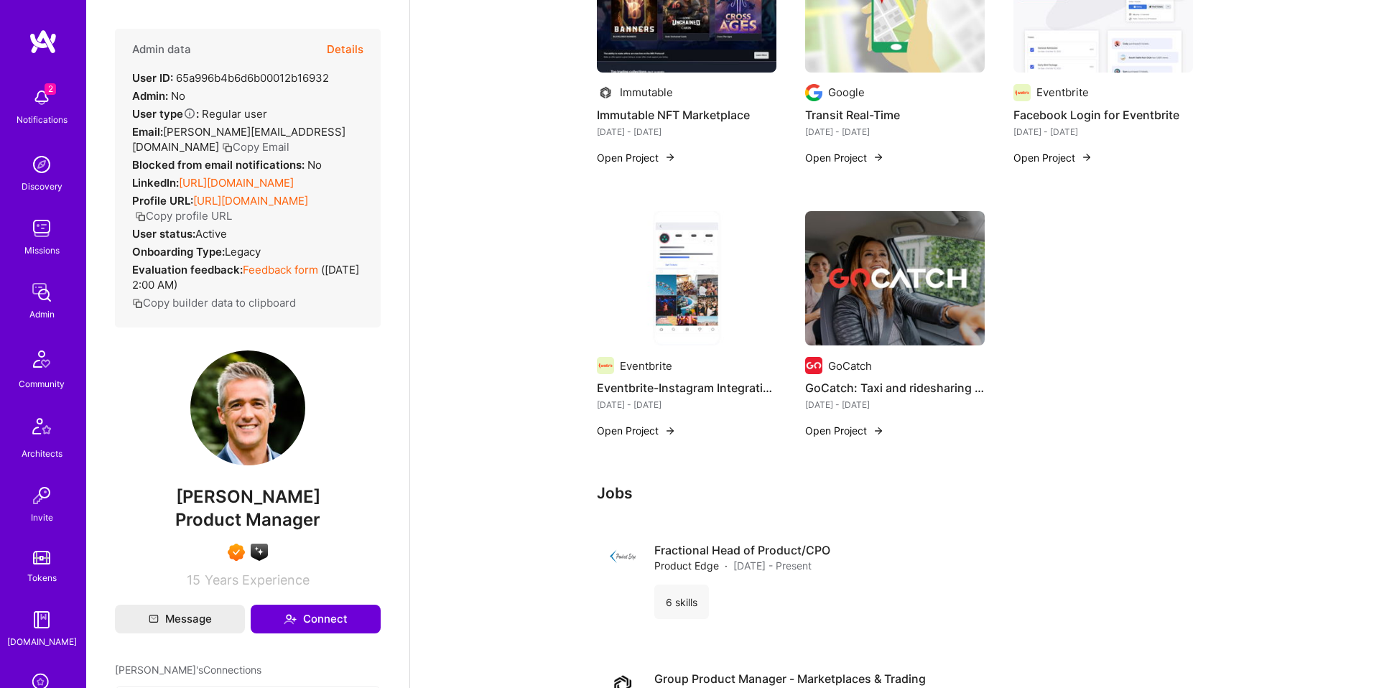
scroll to position [0, 0]
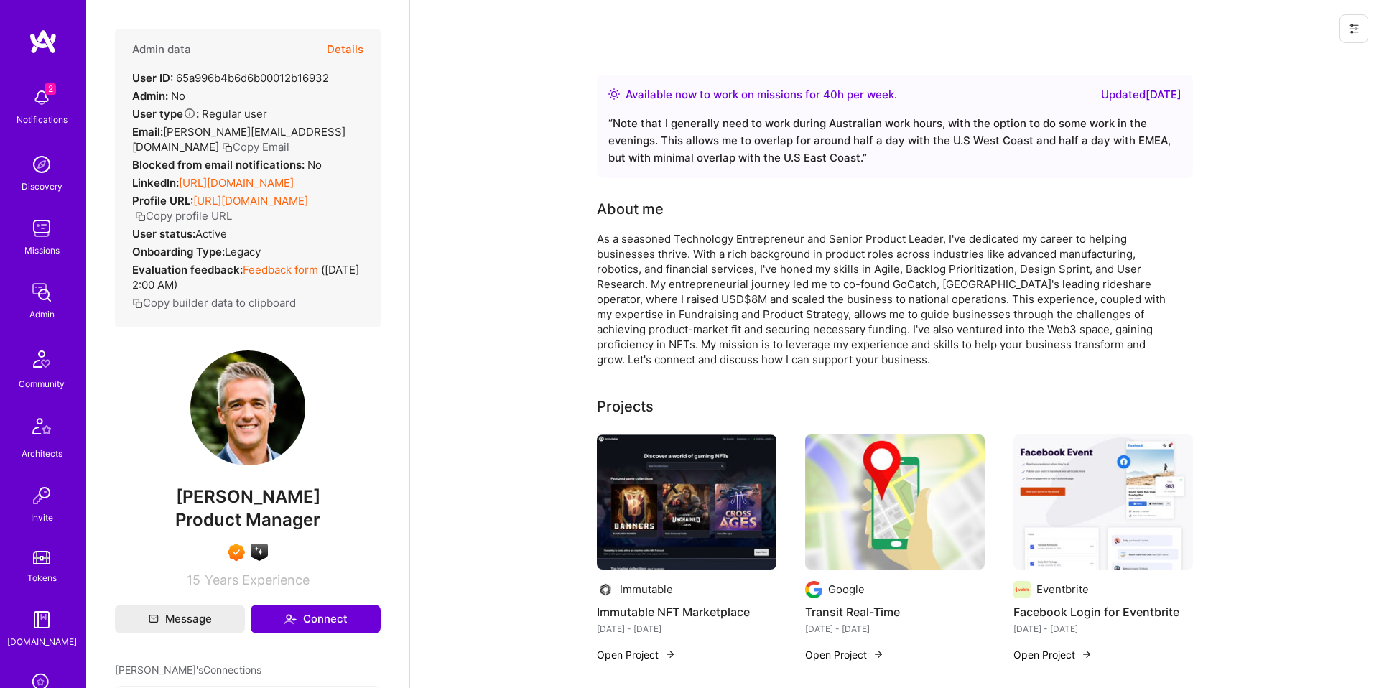
click at [358, 54] on button "Details" at bounding box center [345, 50] width 37 height 42
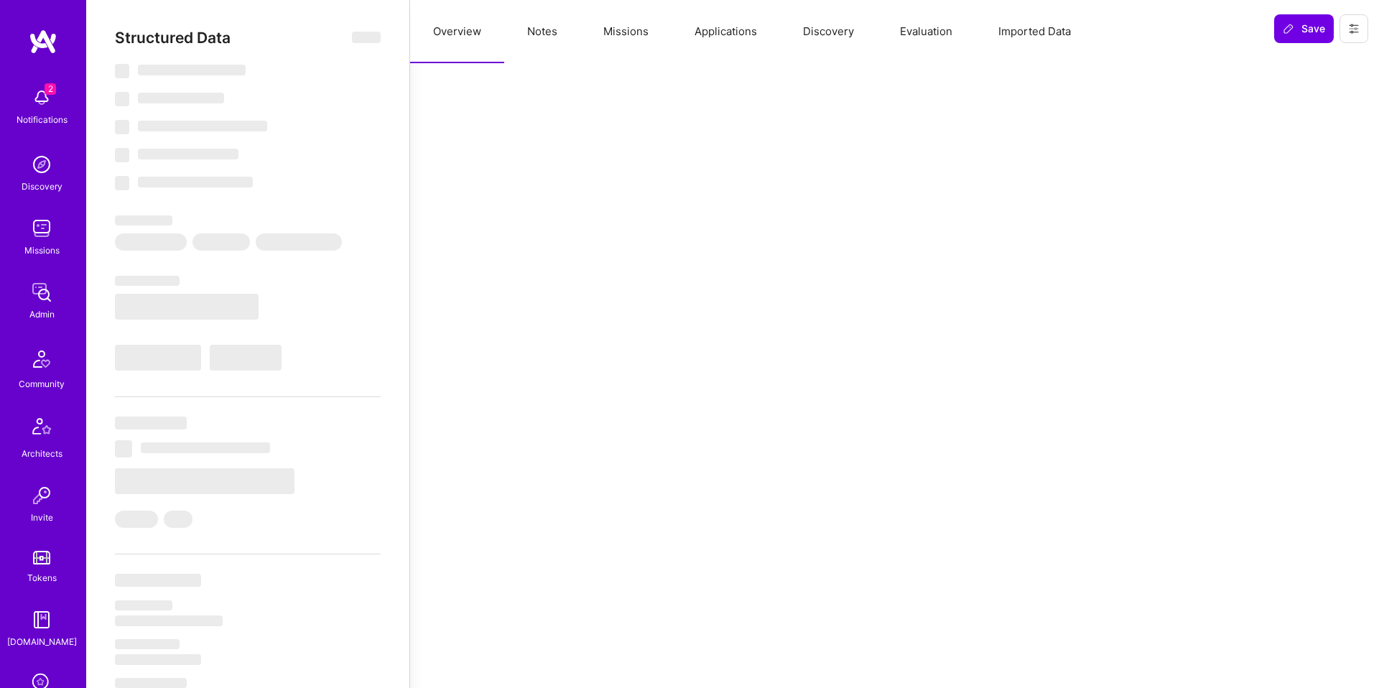
select select "Right Now"
select select "7"
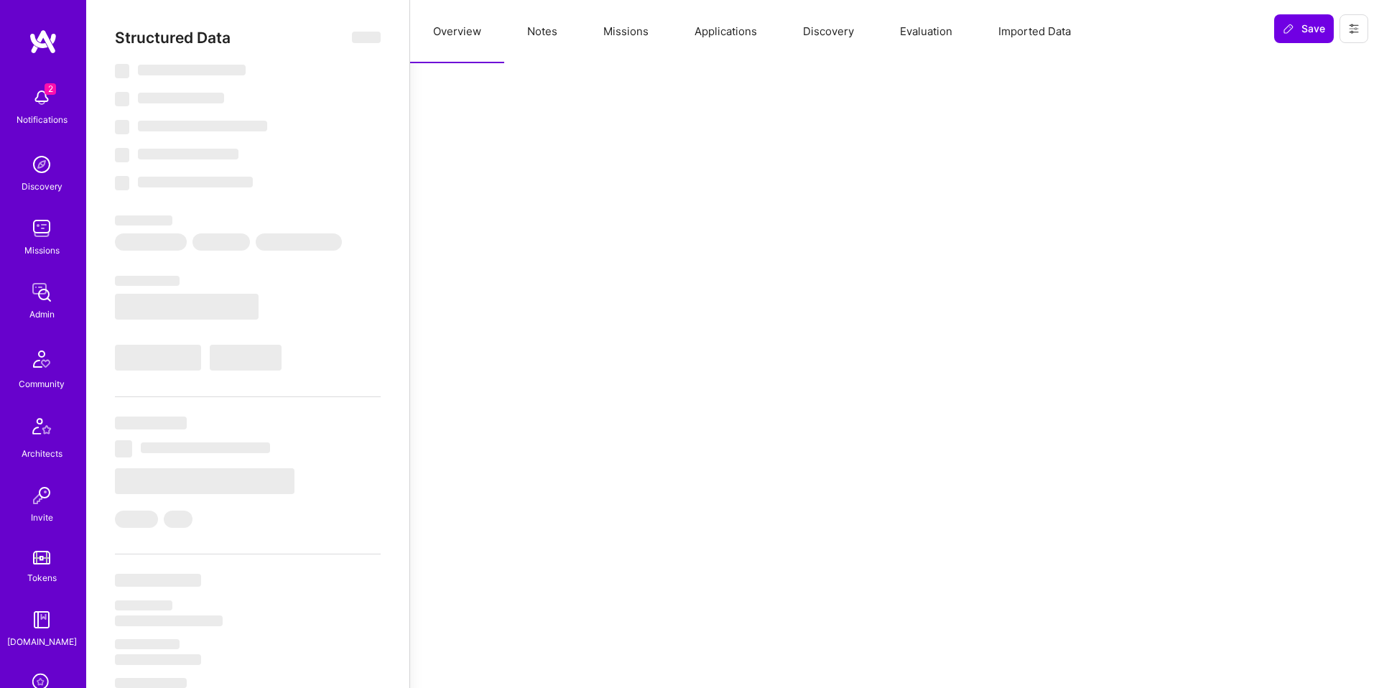
select select "AU"
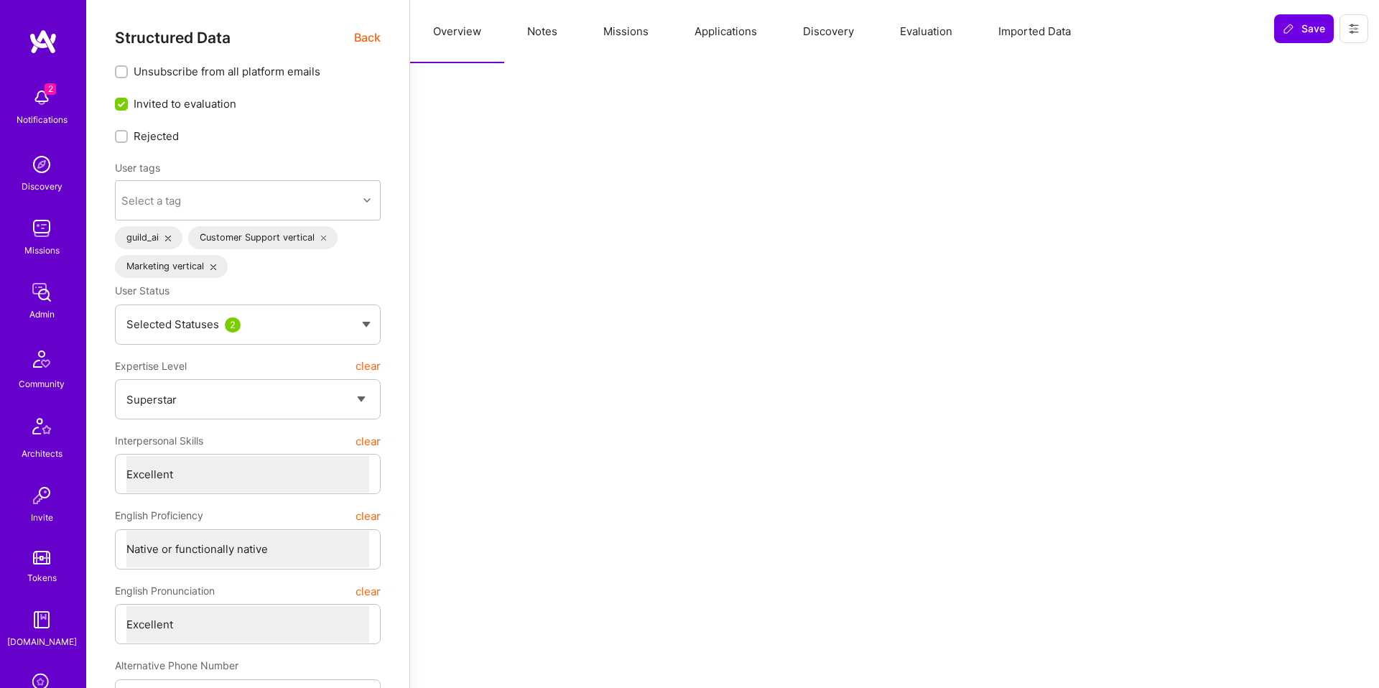
click at [575, 27] on button "Notes" at bounding box center [542, 31] width 76 height 63
type textarea "x"
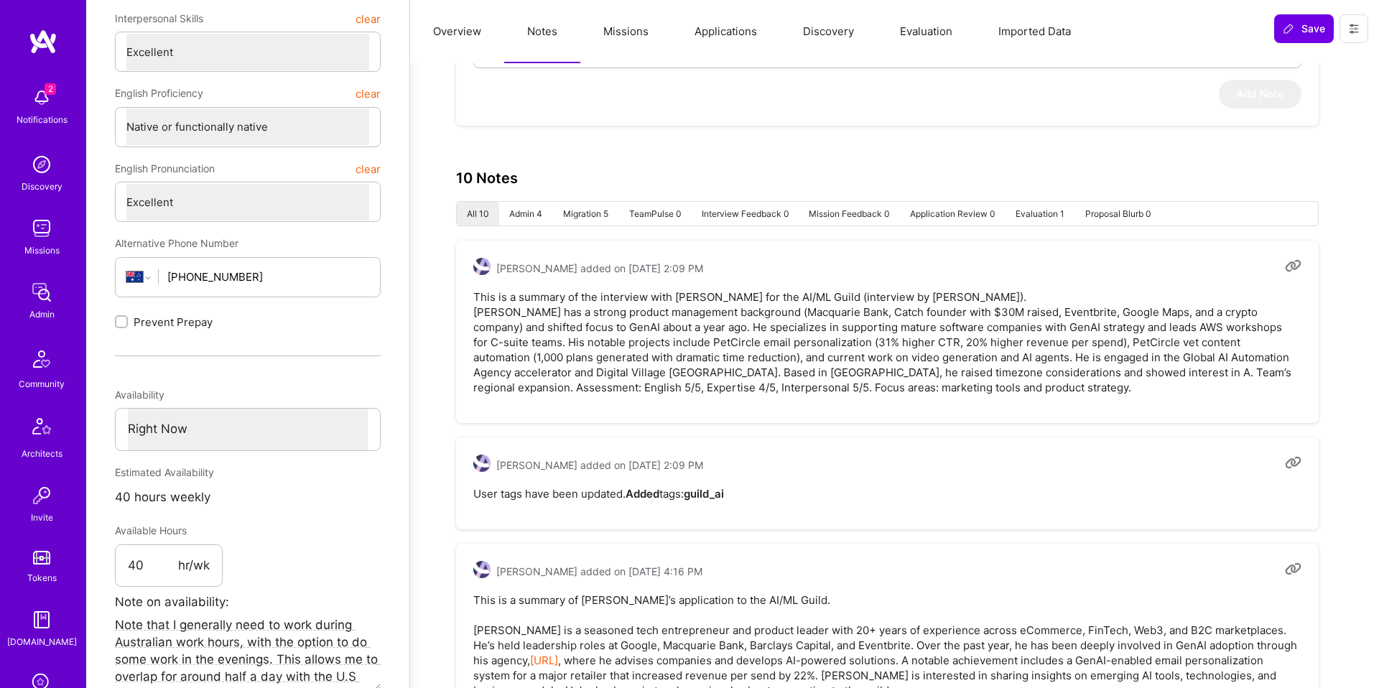
scroll to position [559, 0]
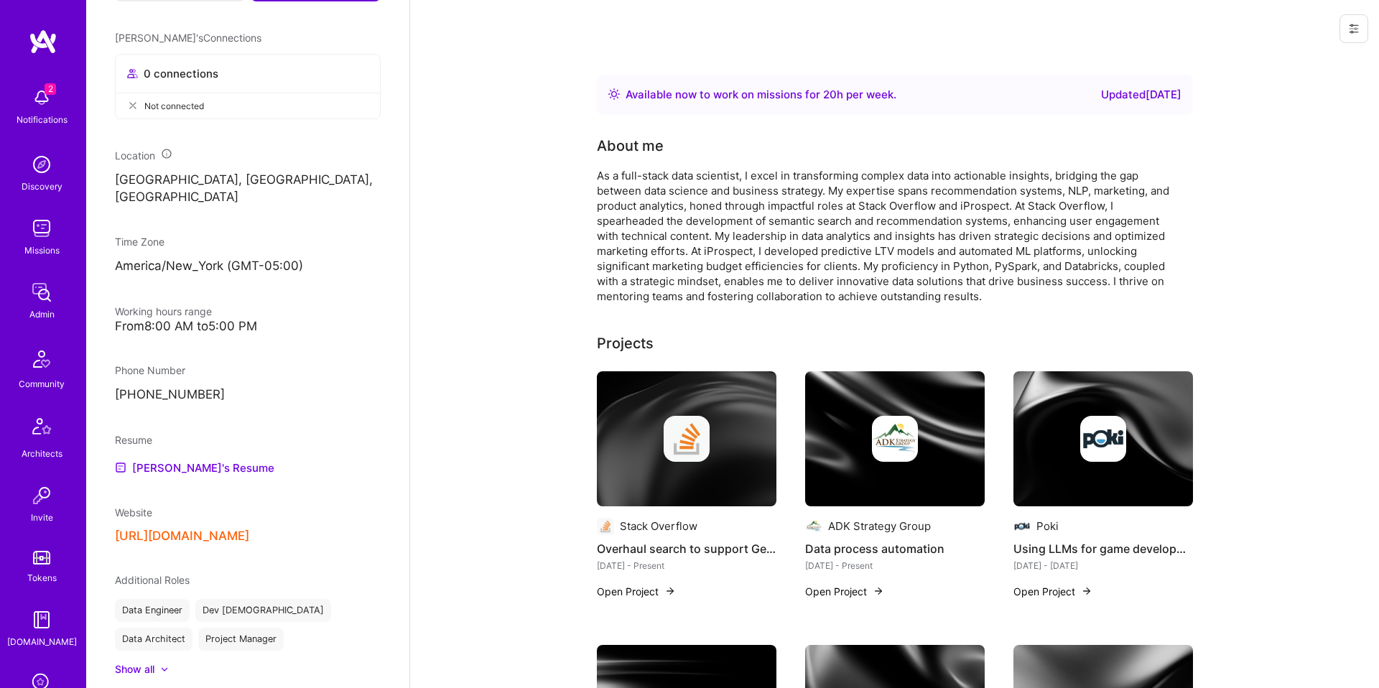
scroll to position [688, 0]
click at [202, 475] on link "David's Resume" at bounding box center [194, 466] width 159 height 17
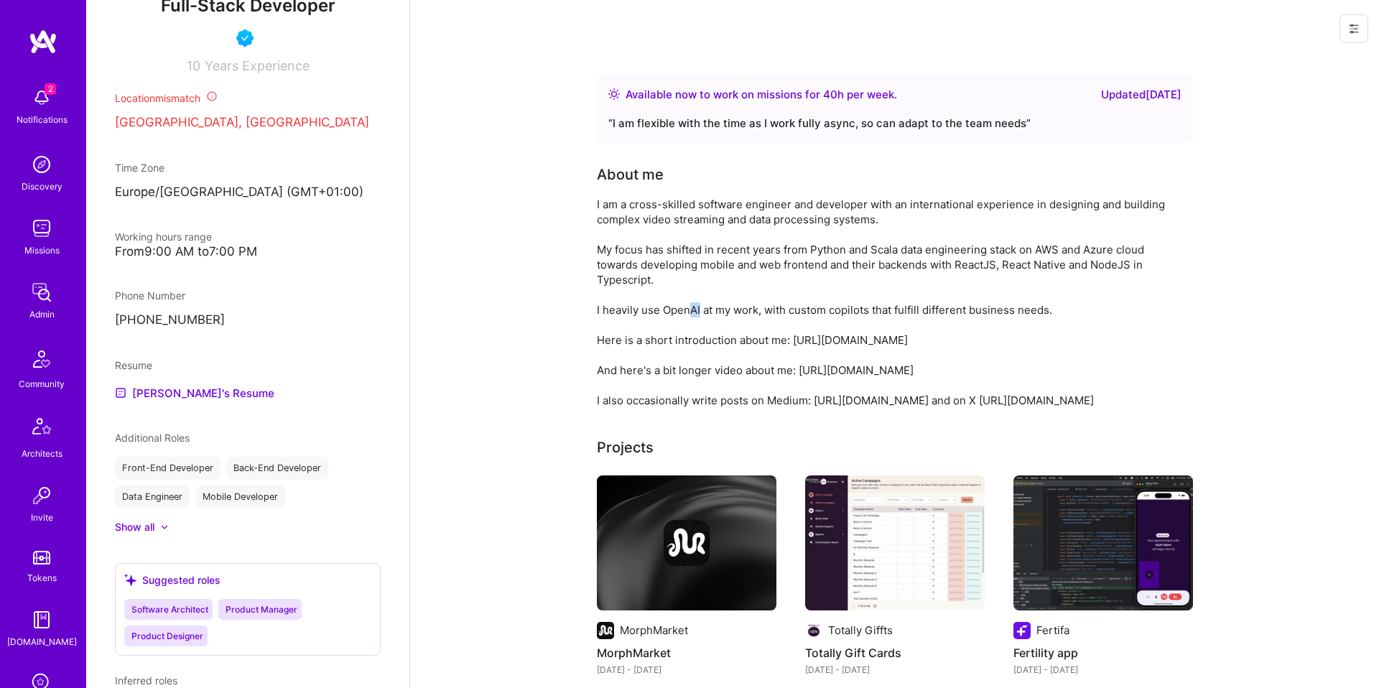
scroll to position [537, 0]
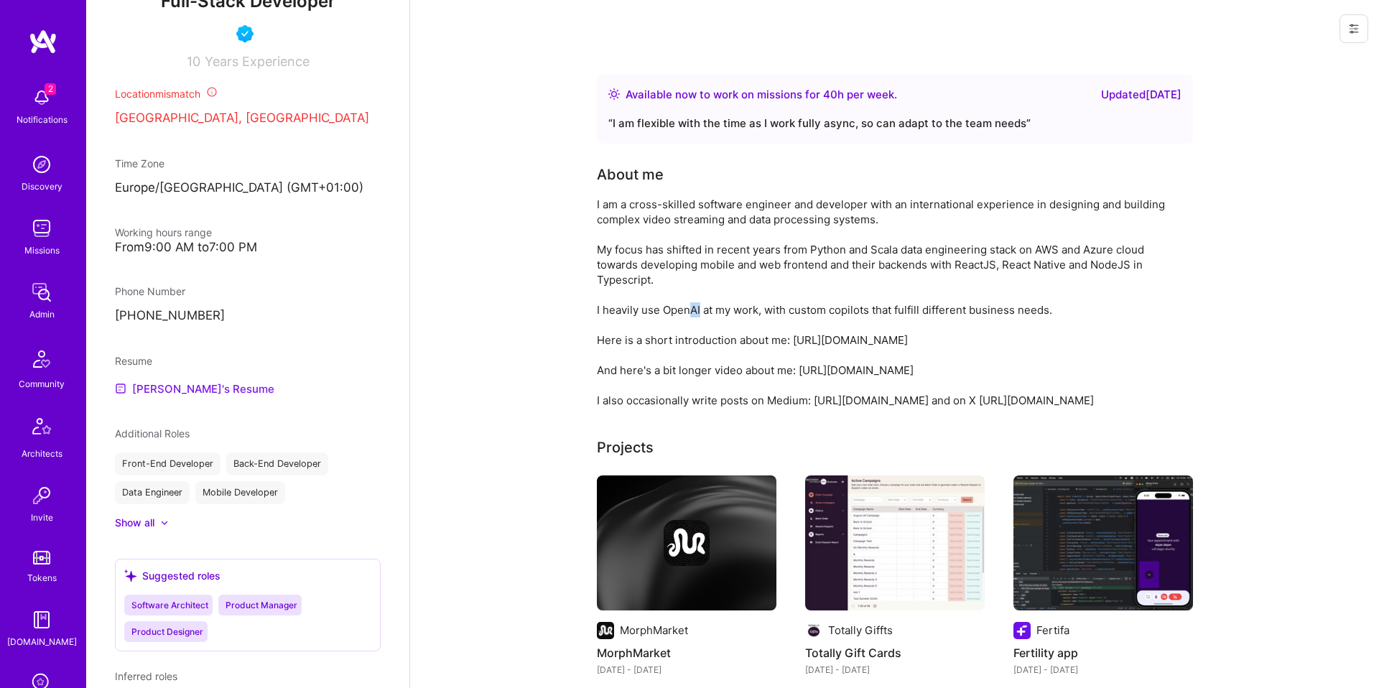
click at [179, 397] on link "Dejan's Resume" at bounding box center [194, 388] width 159 height 17
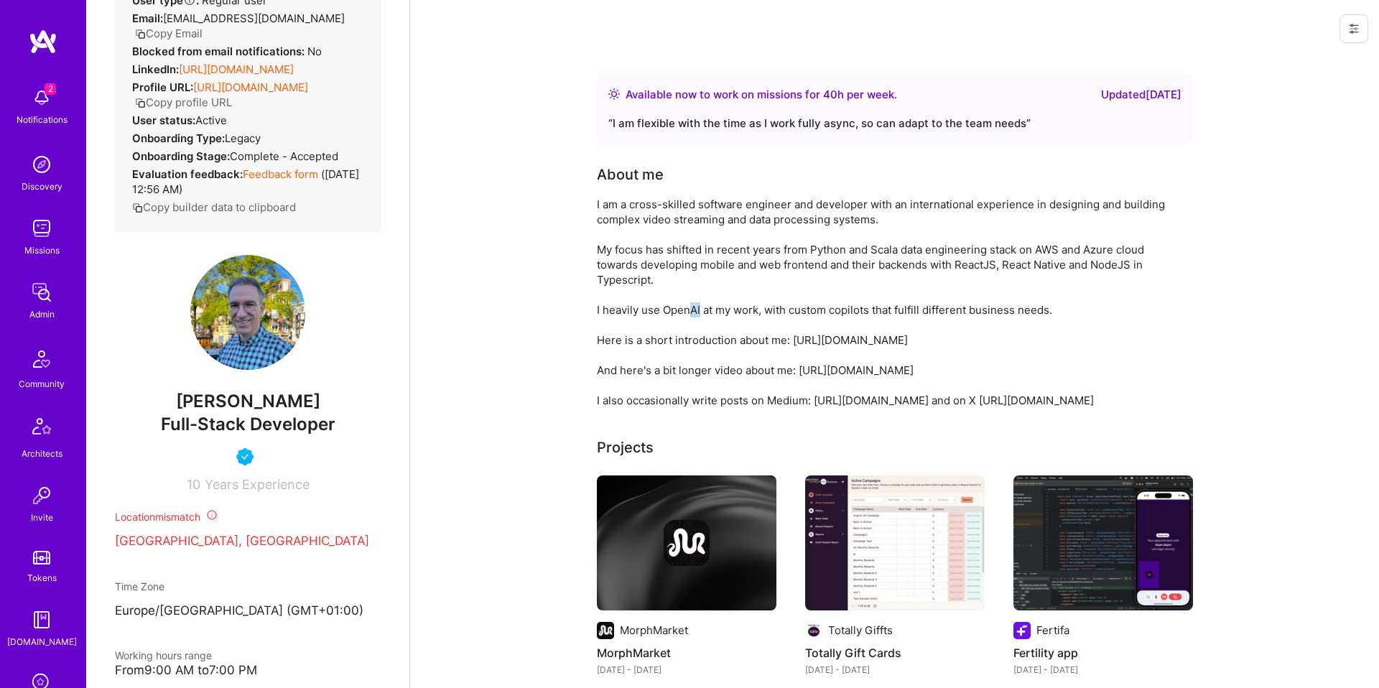
scroll to position [0, 0]
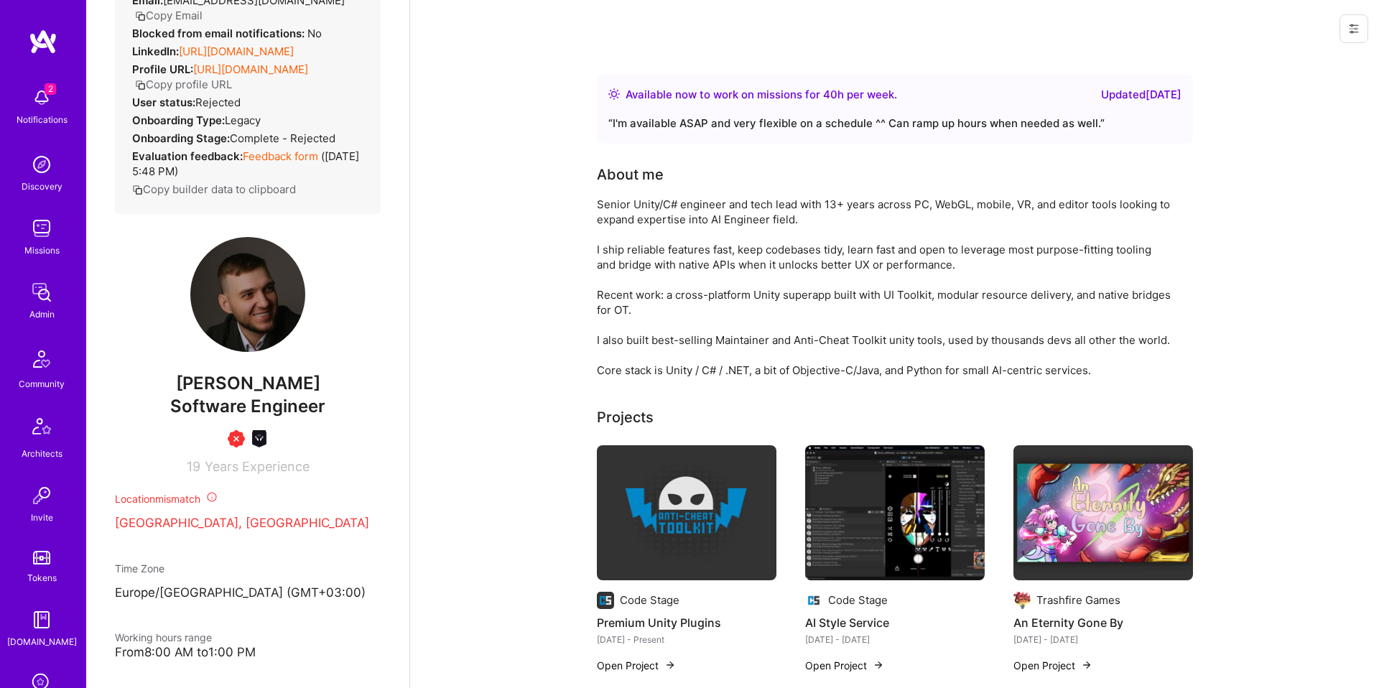
scroll to position [141, 0]
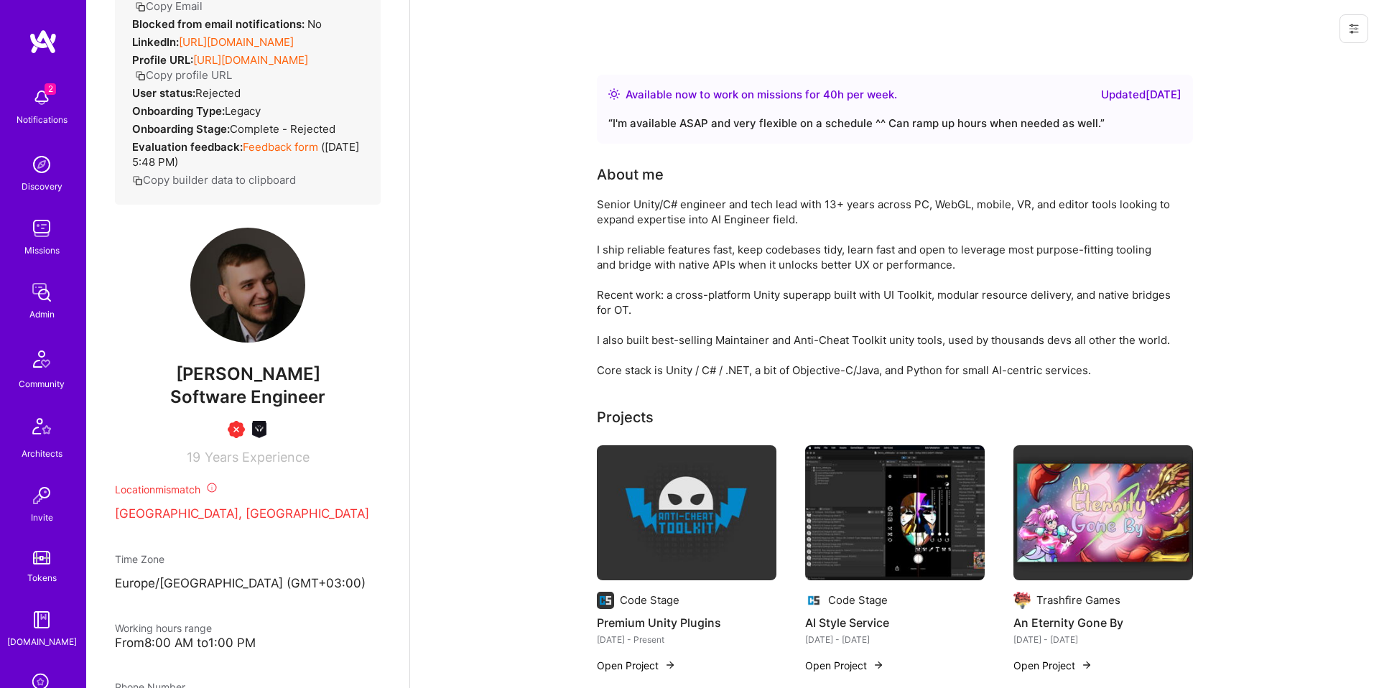
click at [403, 213] on div "Admin data Details User ID: 615b4b688f0bde0011f941f1 Admin: No User type Regula…" at bounding box center [247, 344] width 323 height 688
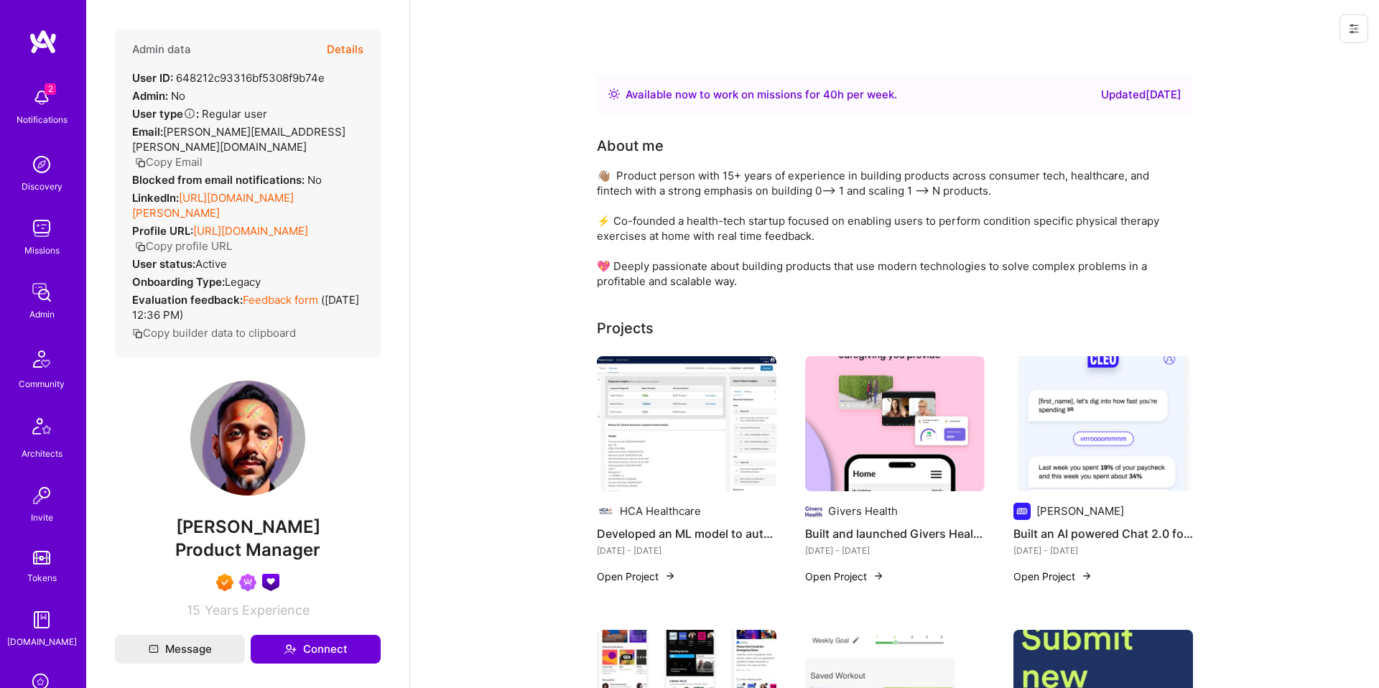
click at [340, 56] on button "Details" at bounding box center [345, 50] width 37 height 42
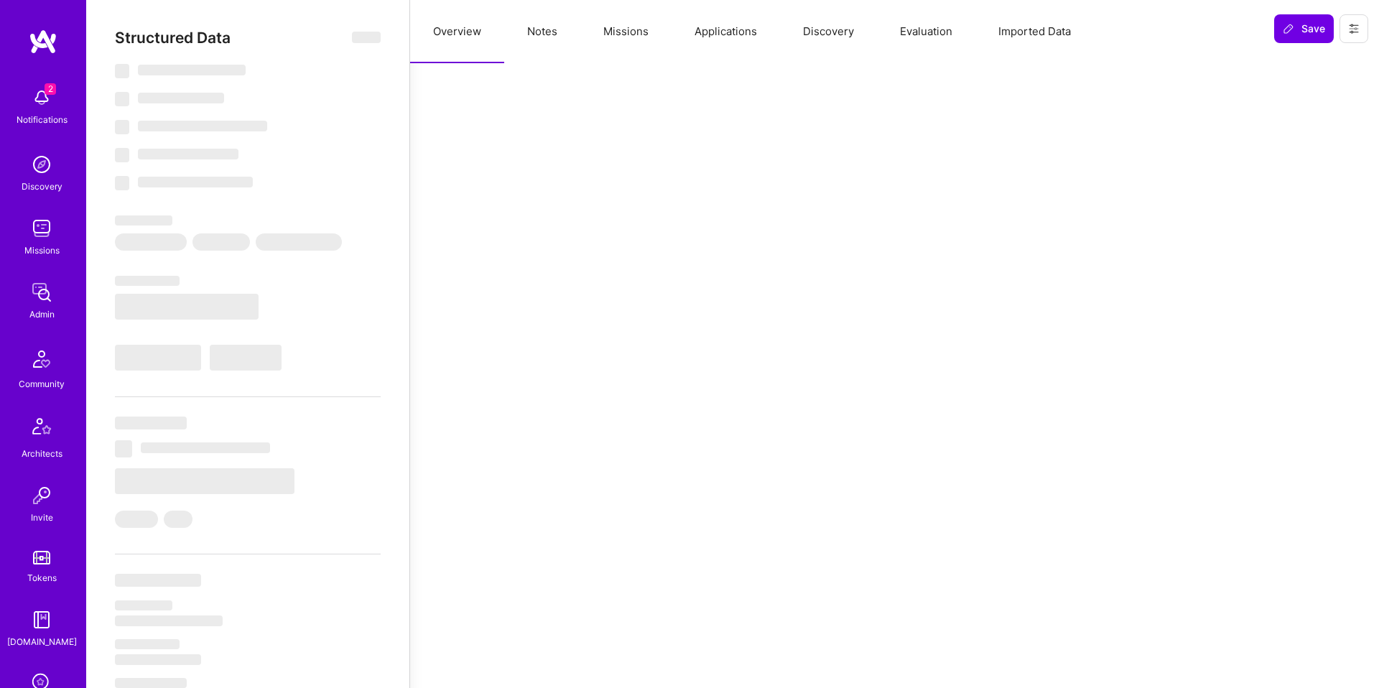
select select "Right Now"
select select "7"
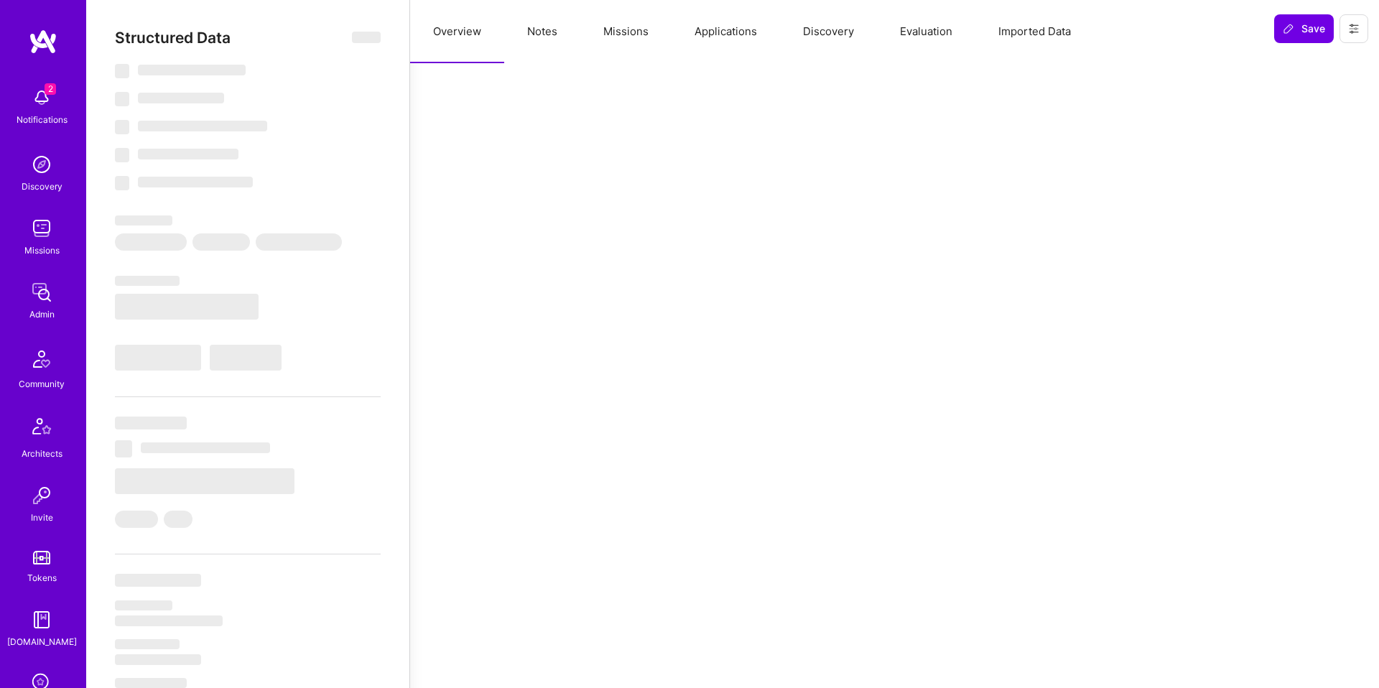
select select "US"
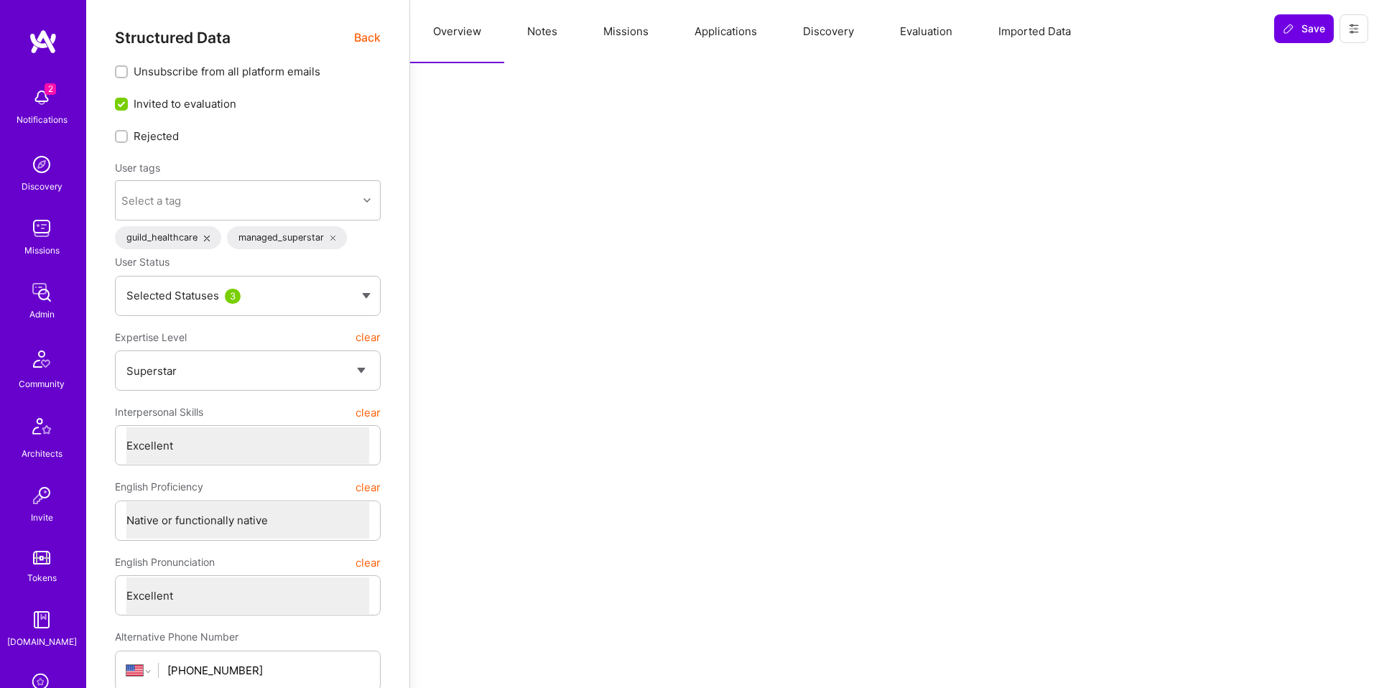
click at [554, 34] on button "Notes" at bounding box center [542, 31] width 76 height 63
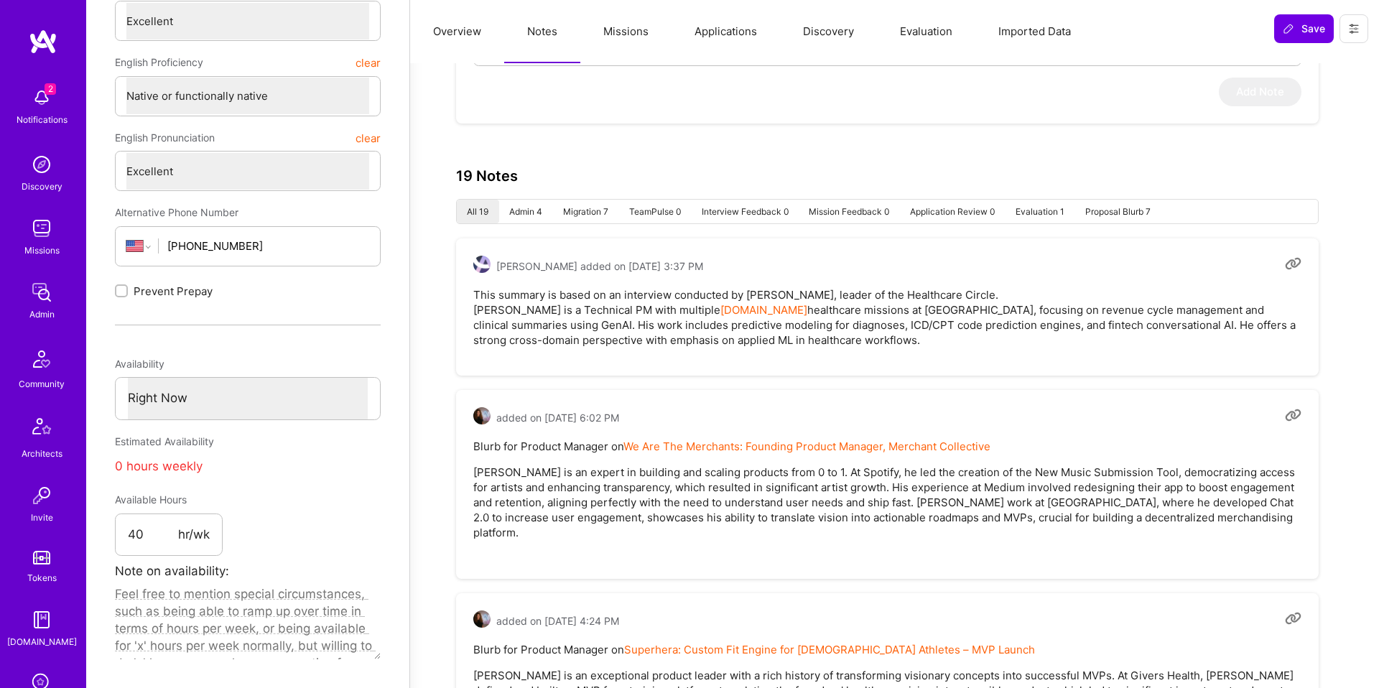
scroll to position [474, 0]
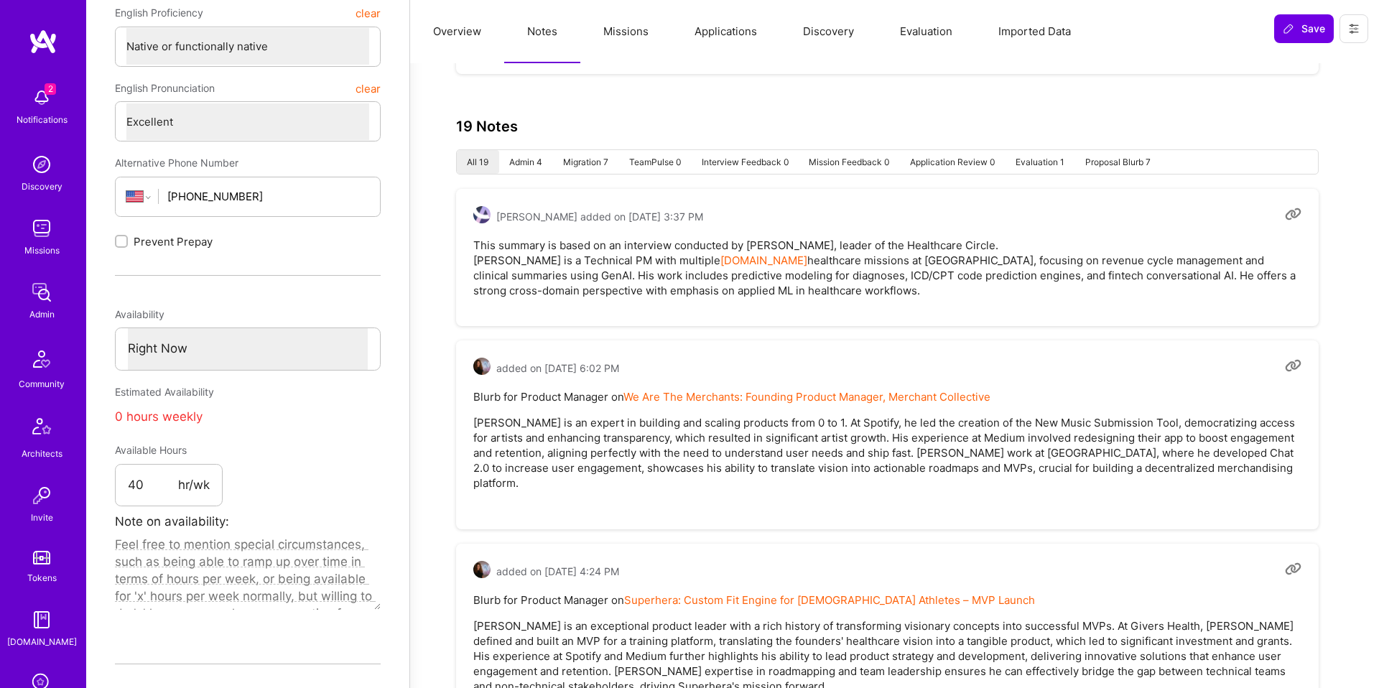
click at [644, 35] on button "Missions" at bounding box center [625, 31] width 91 height 63
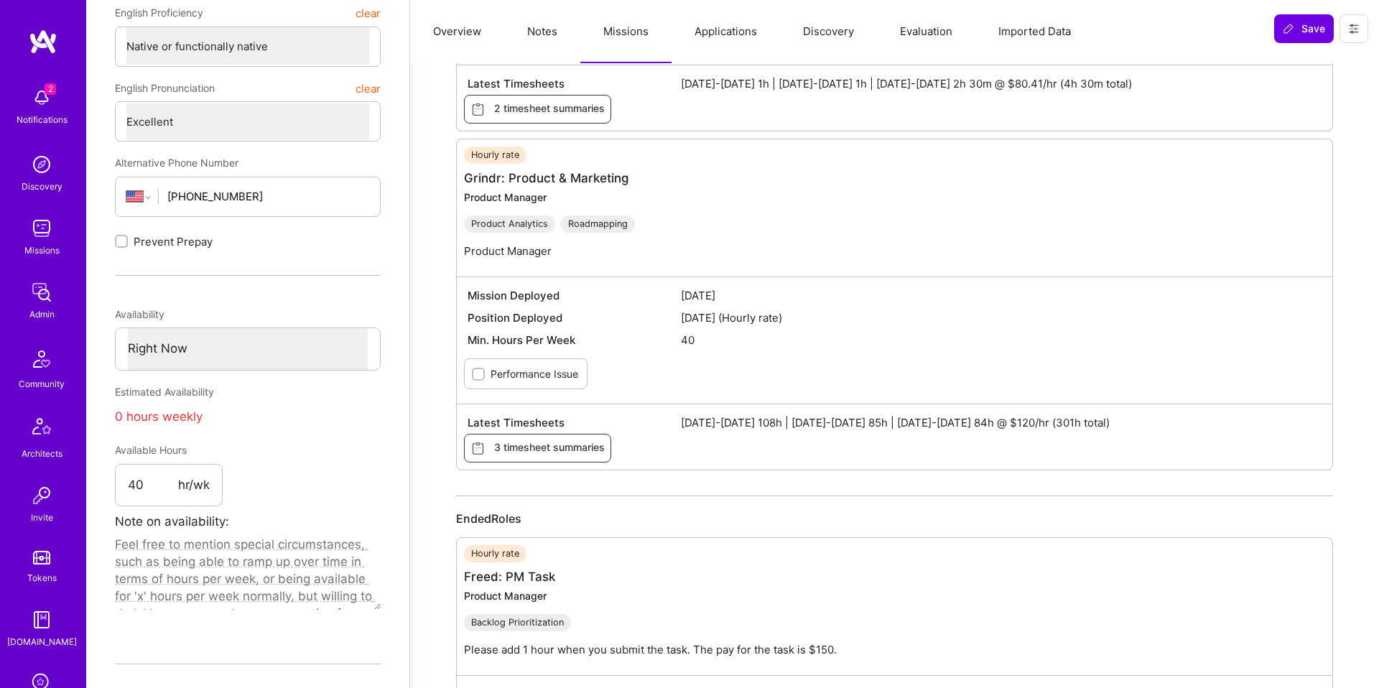
click at [531, 29] on button "Notes" at bounding box center [542, 31] width 76 height 63
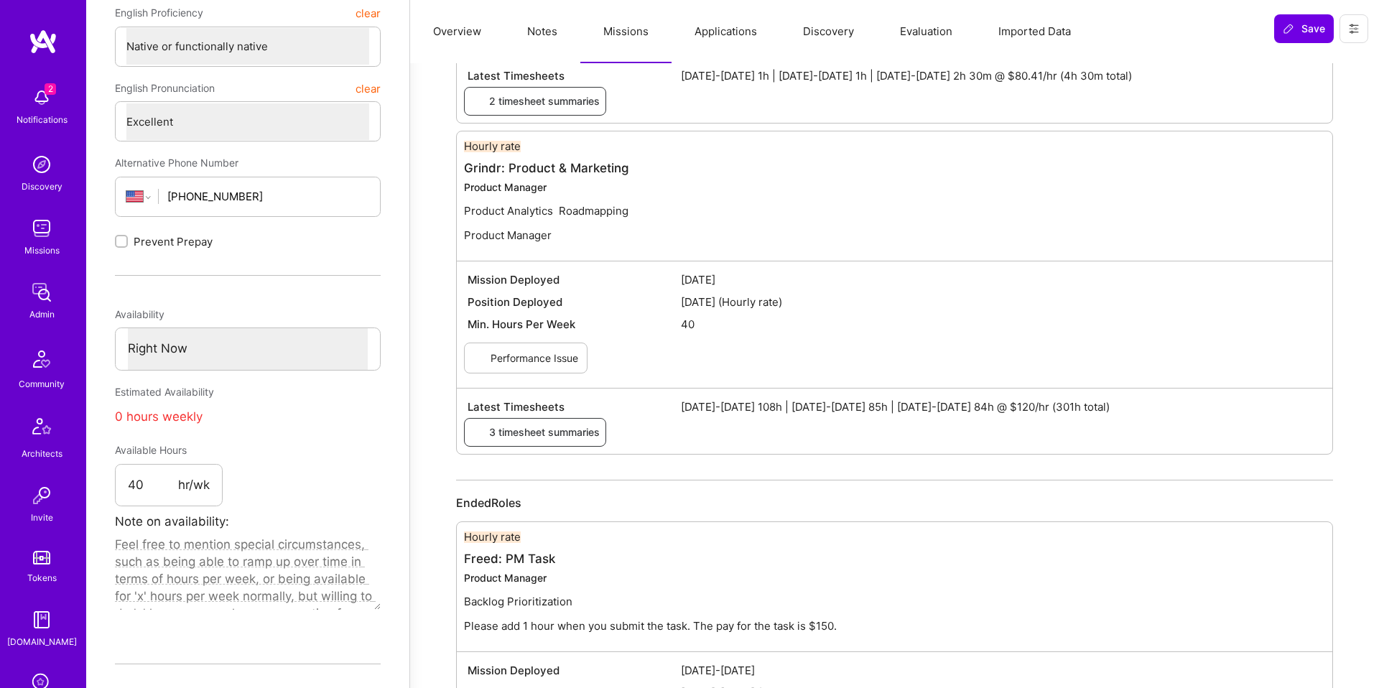
type textarea "x"
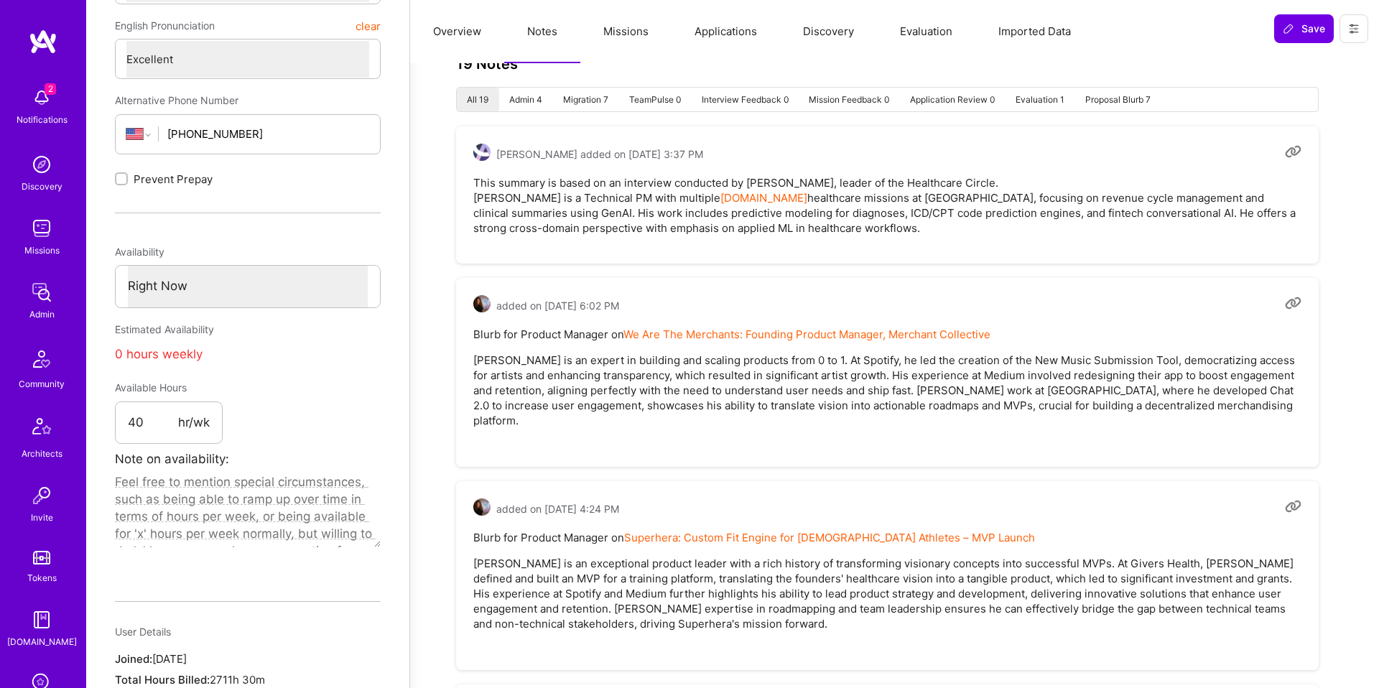
scroll to position [543, 0]
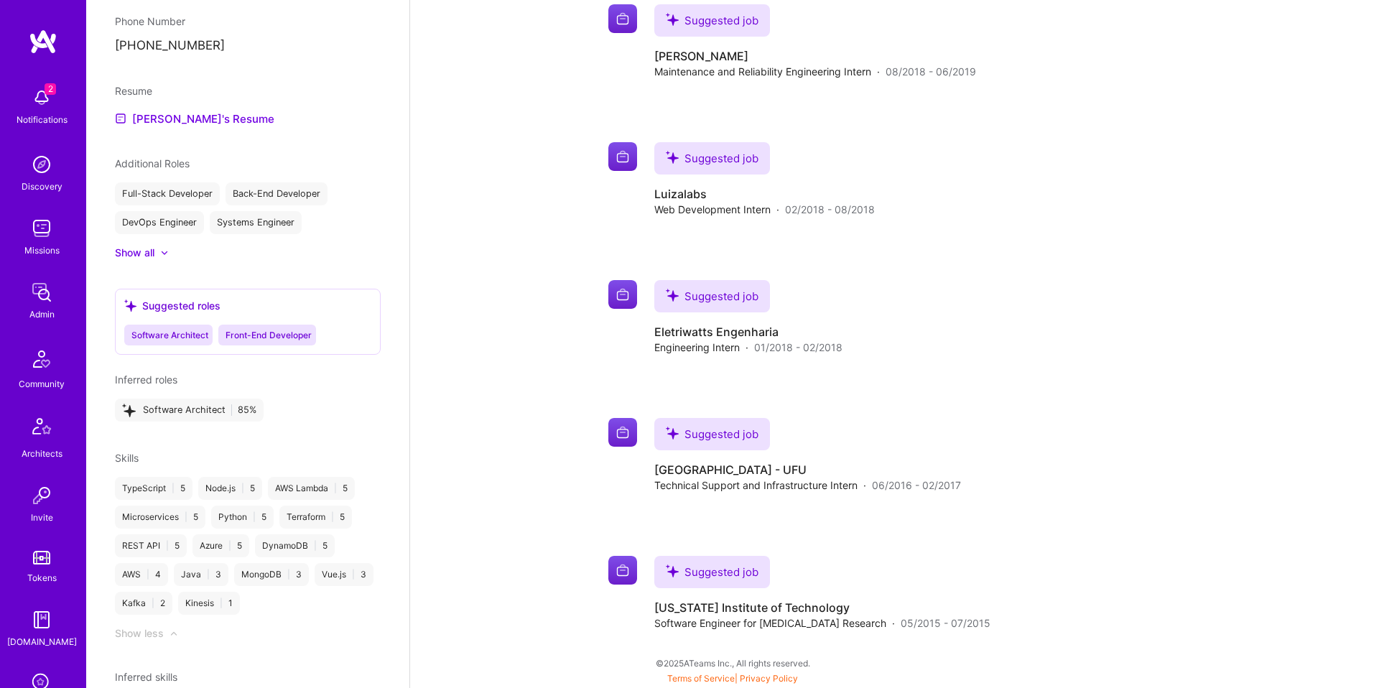
scroll to position [806, 0]
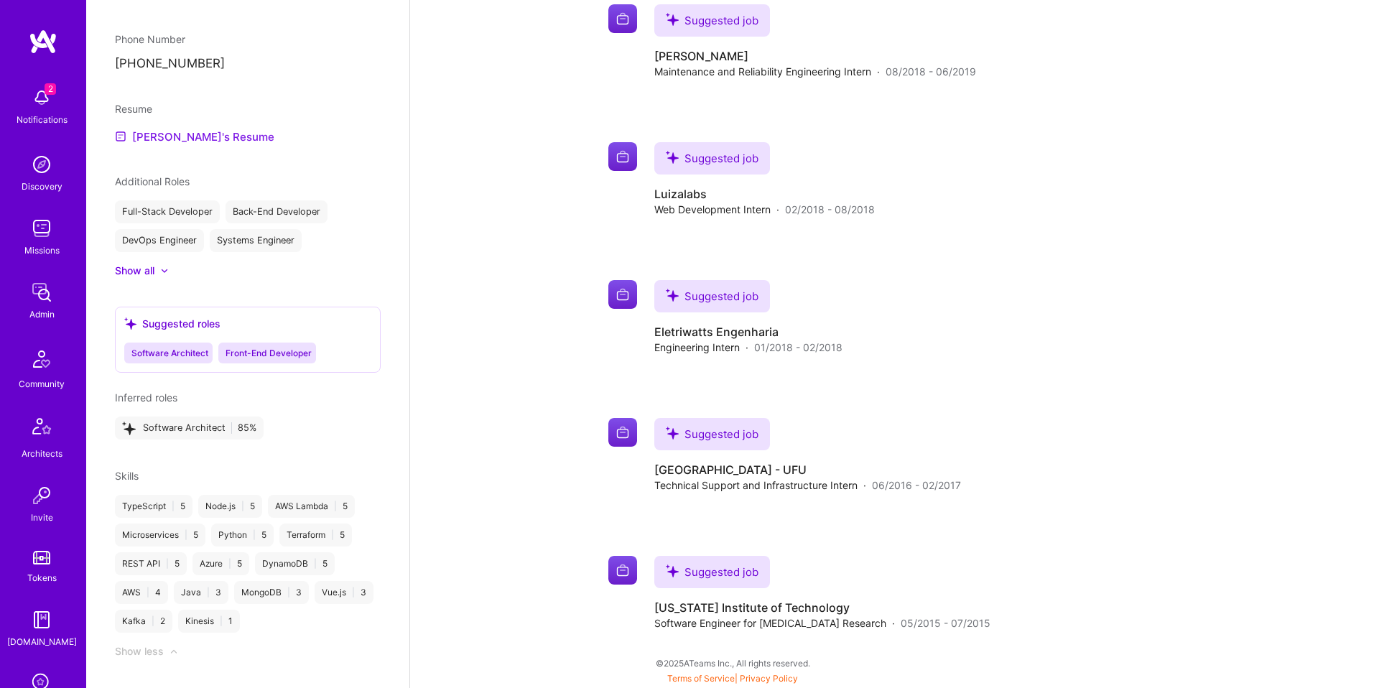
click at [185, 145] on link "Marcel's Resume" at bounding box center [194, 136] width 159 height 17
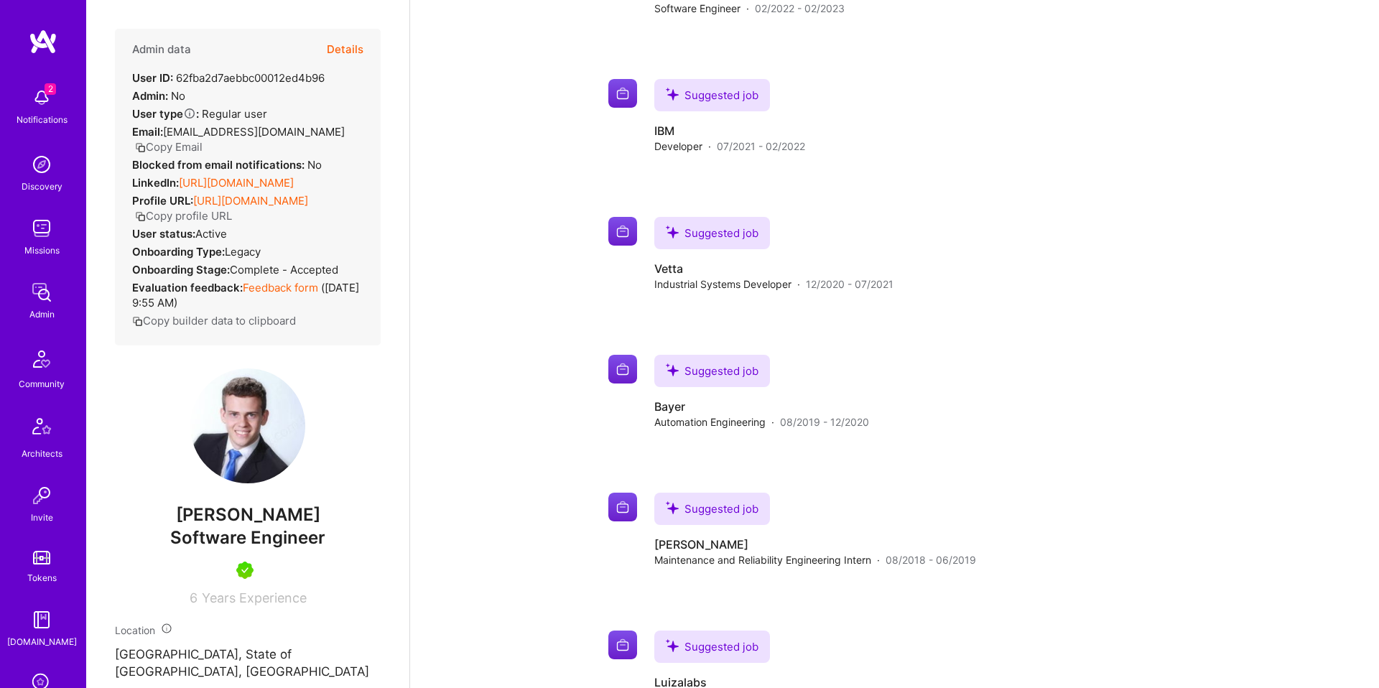
scroll to position [0, 0]
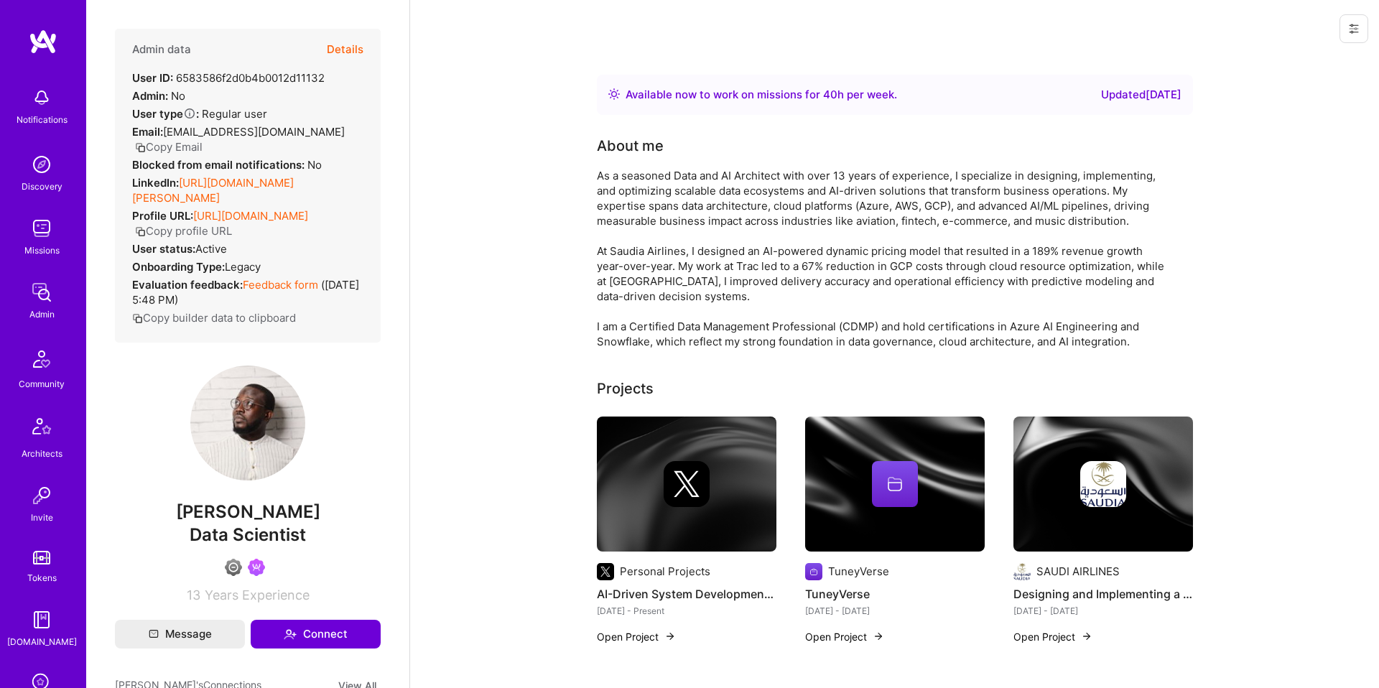
click at [333, 44] on button "Details" at bounding box center [345, 50] width 37 height 42
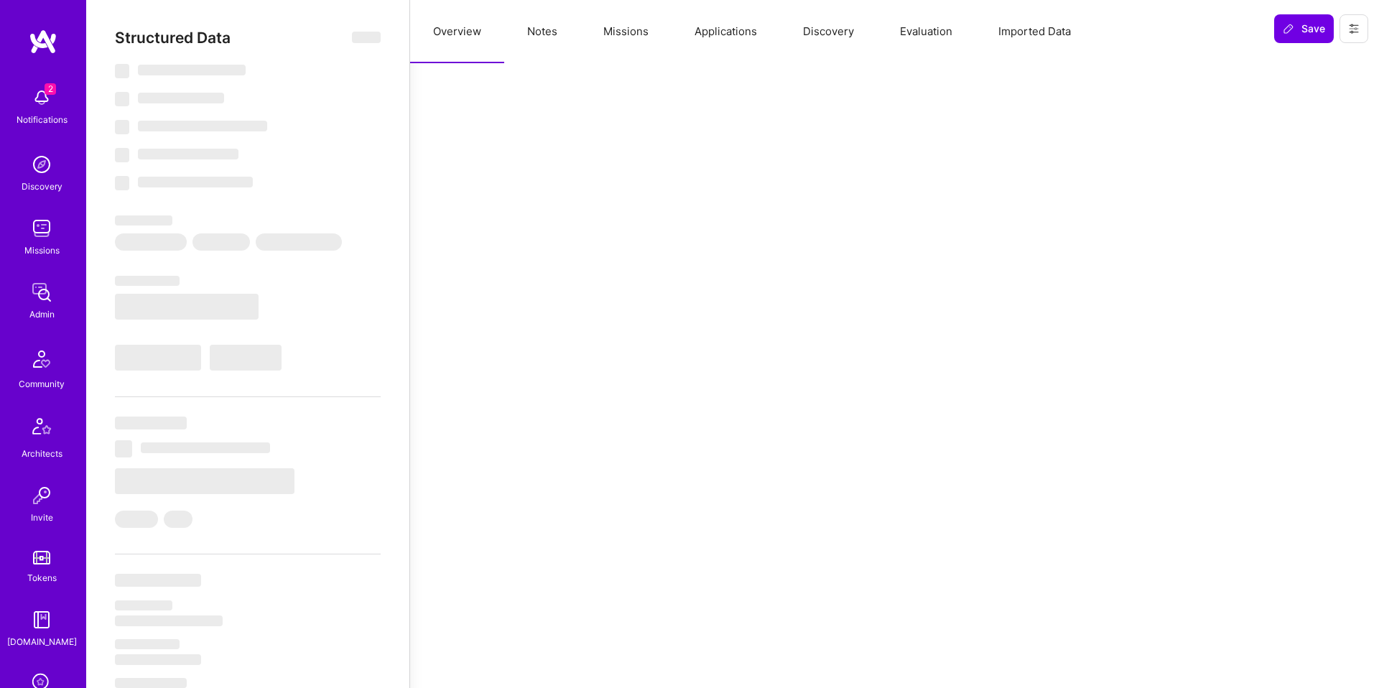
click at [552, 51] on button "Notes" at bounding box center [542, 31] width 76 height 63
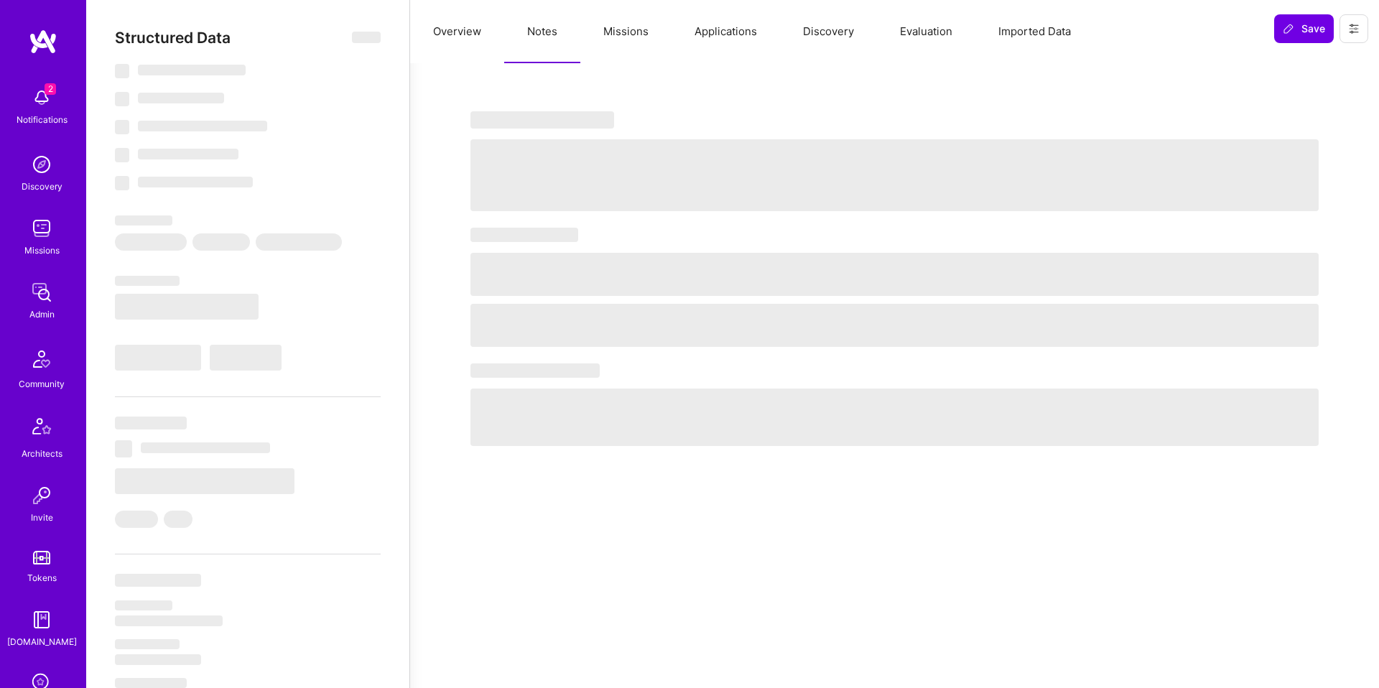
select select "Right Now"
select select "4"
select select "6"
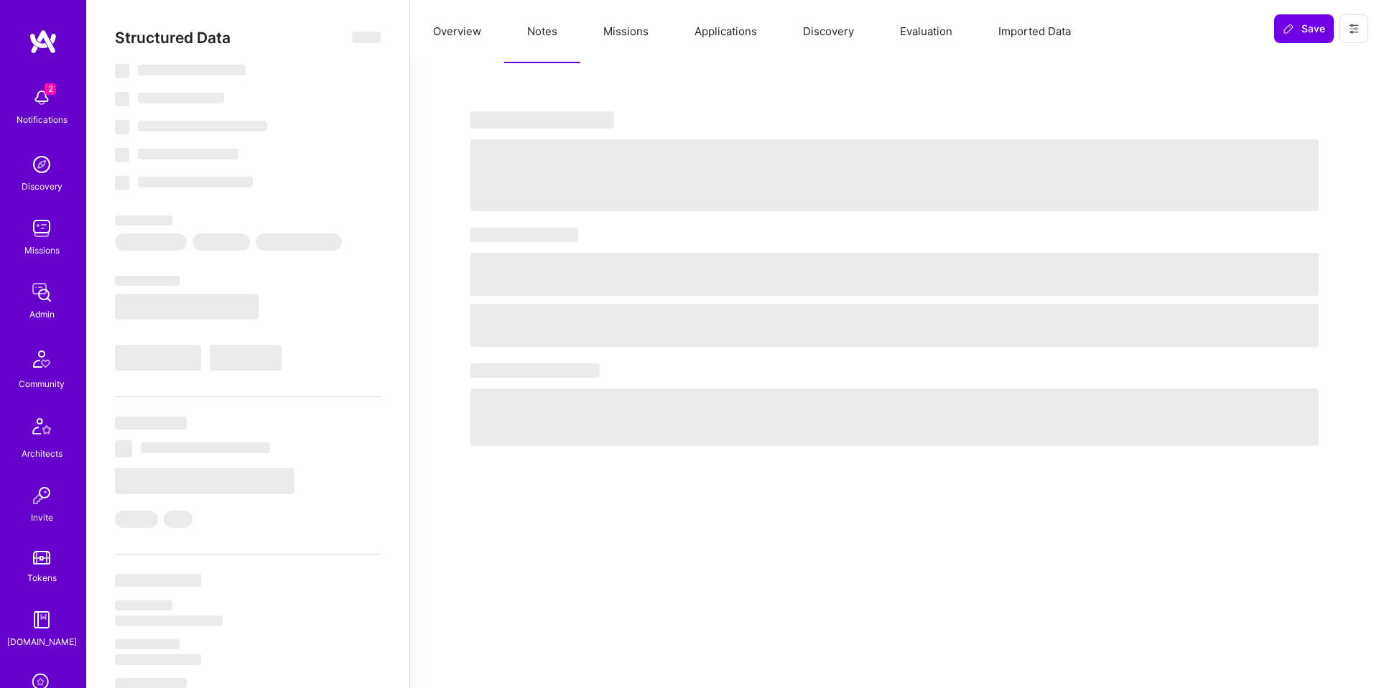
select select "DE"
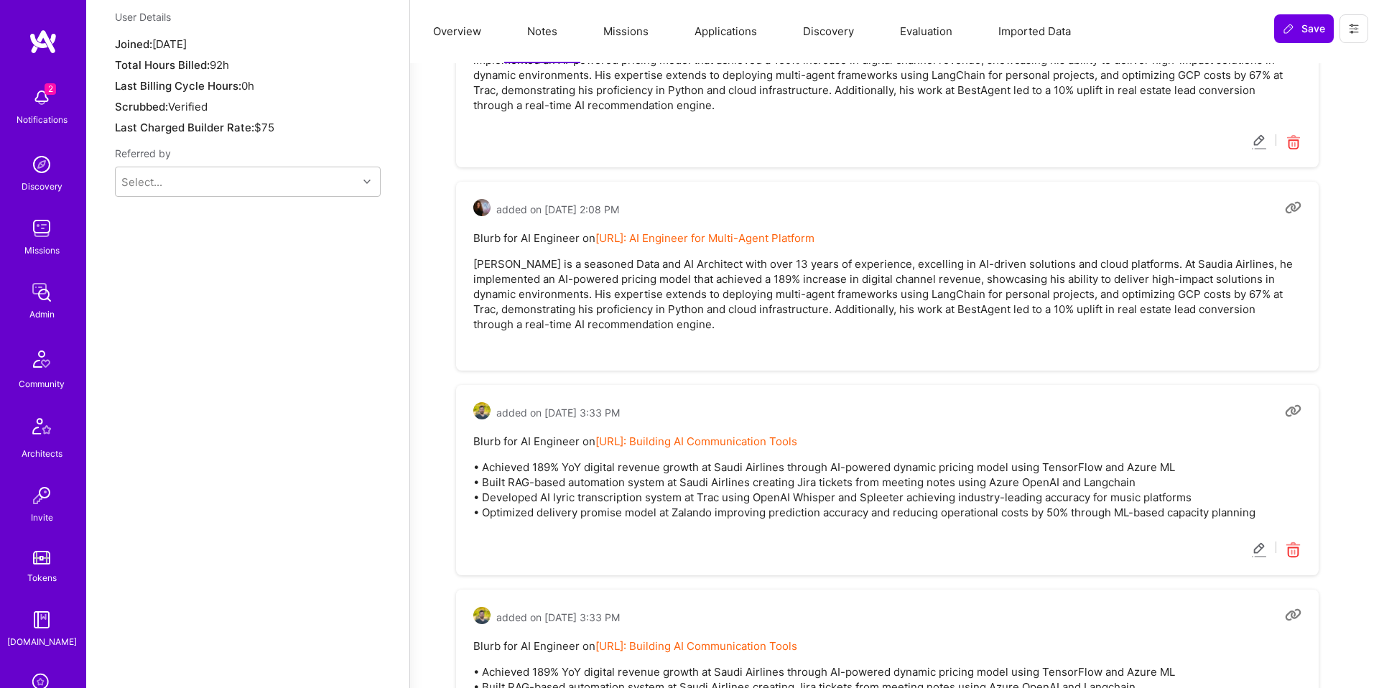
scroll to position [1130, 0]
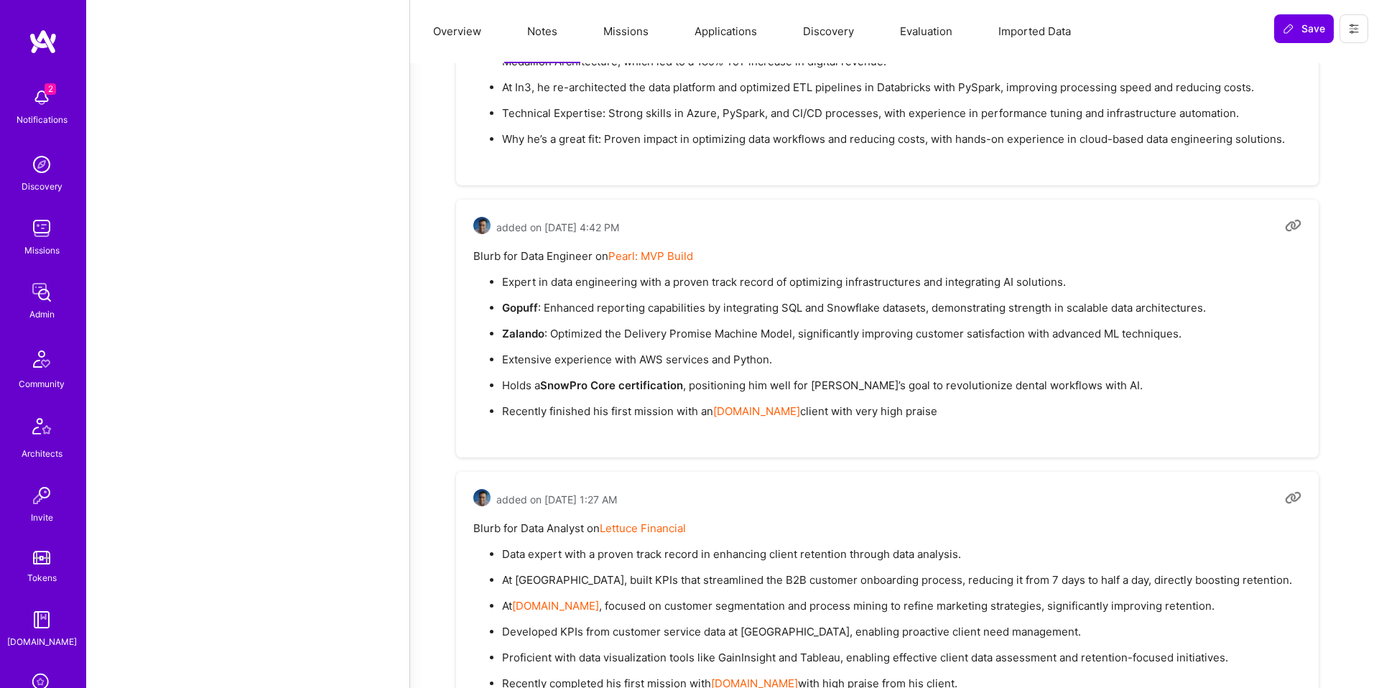
click at [636, 36] on button "Missions" at bounding box center [625, 31] width 91 height 63
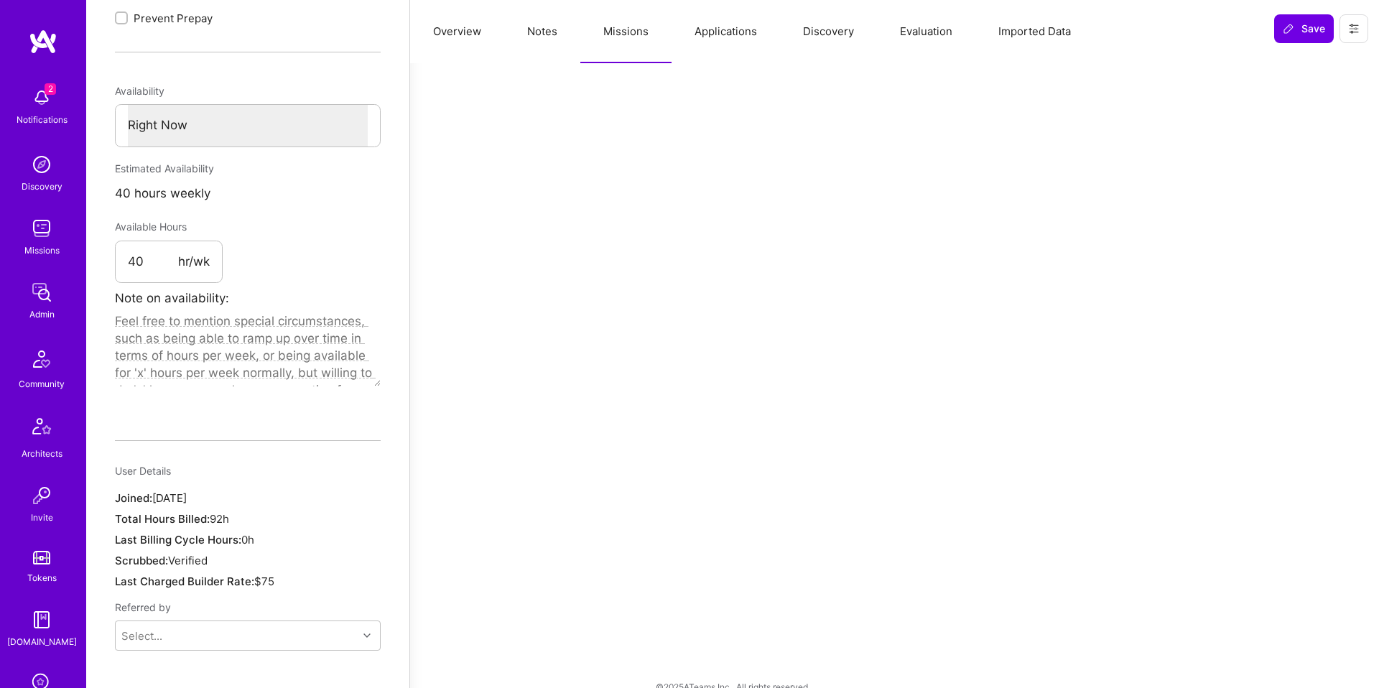
scroll to position [0, 0]
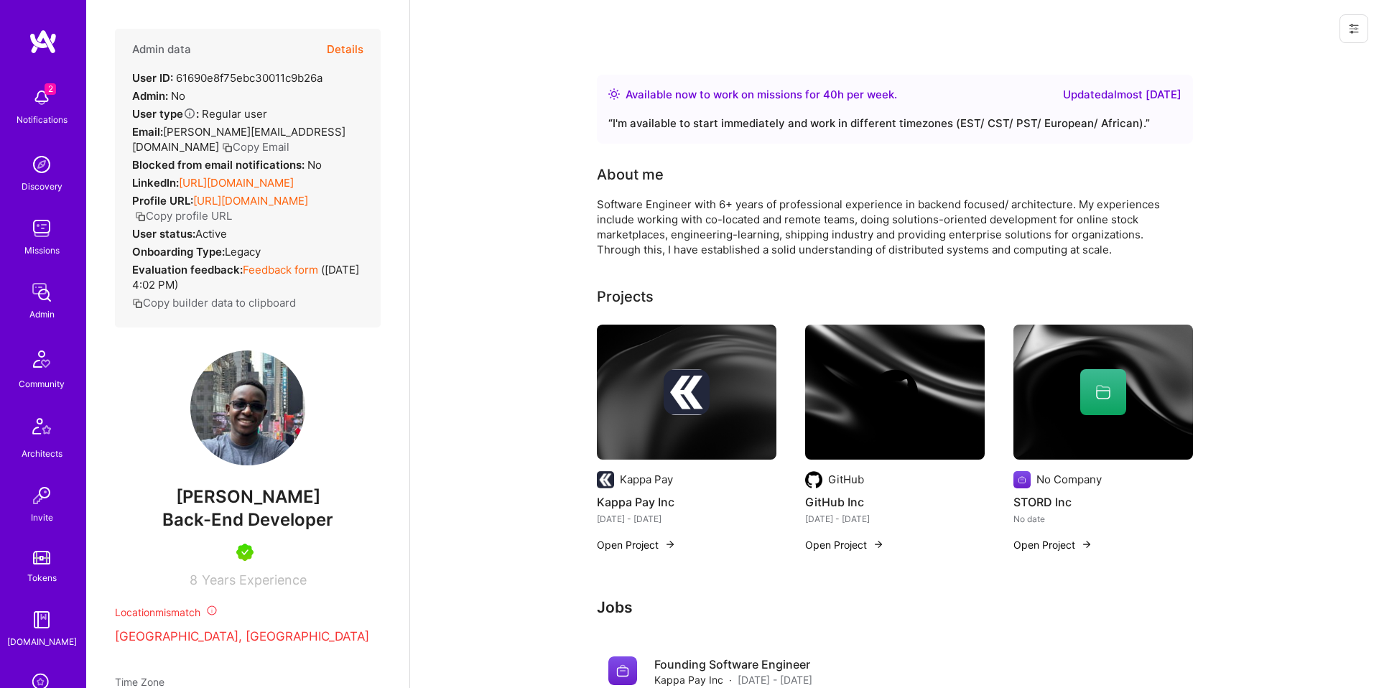
click at [358, 50] on button "Details" at bounding box center [345, 50] width 37 height 42
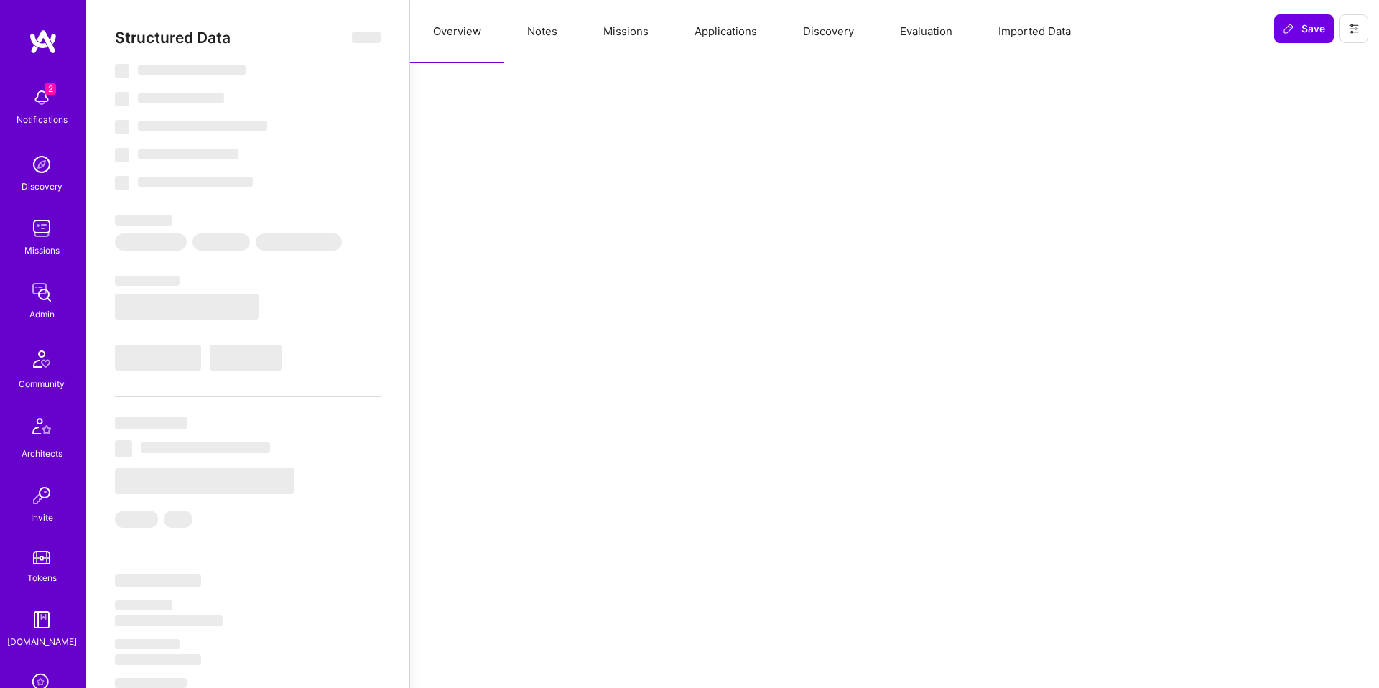
select select "Right Now"
select select "5"
select select "4"
select select "7"
select select "6"
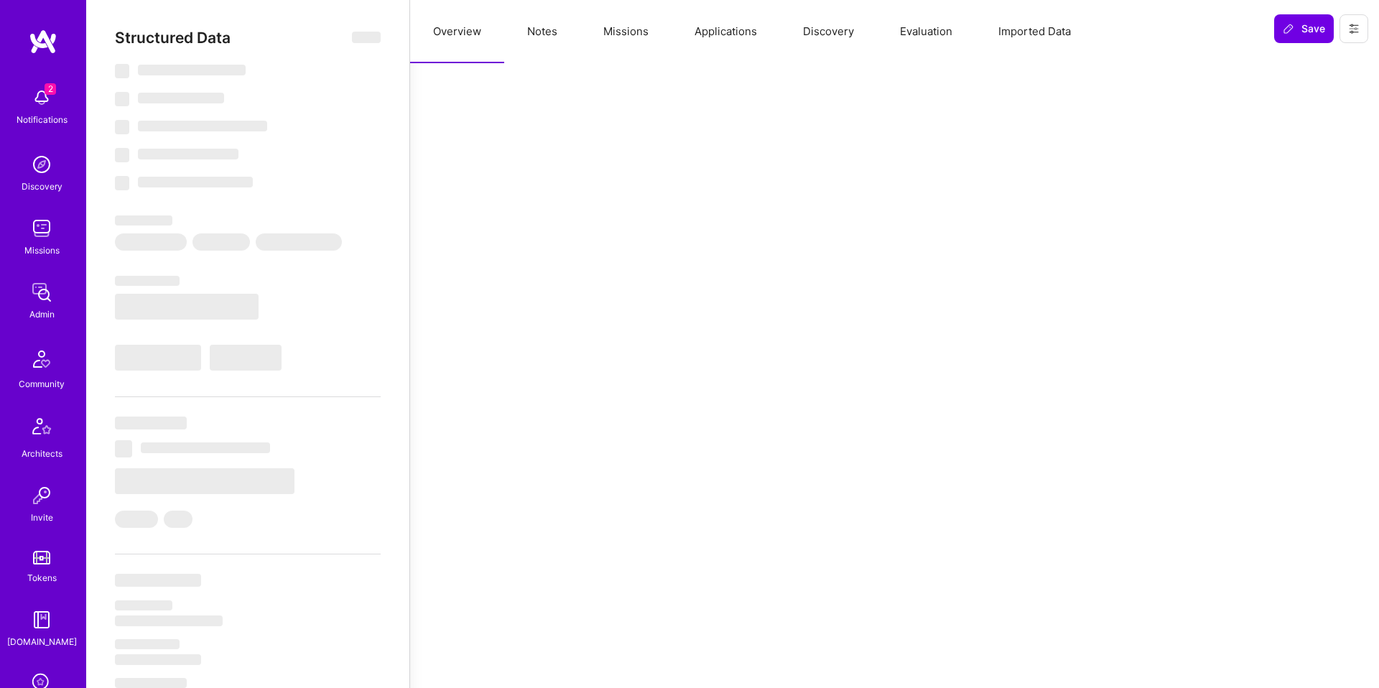
select select "KE"
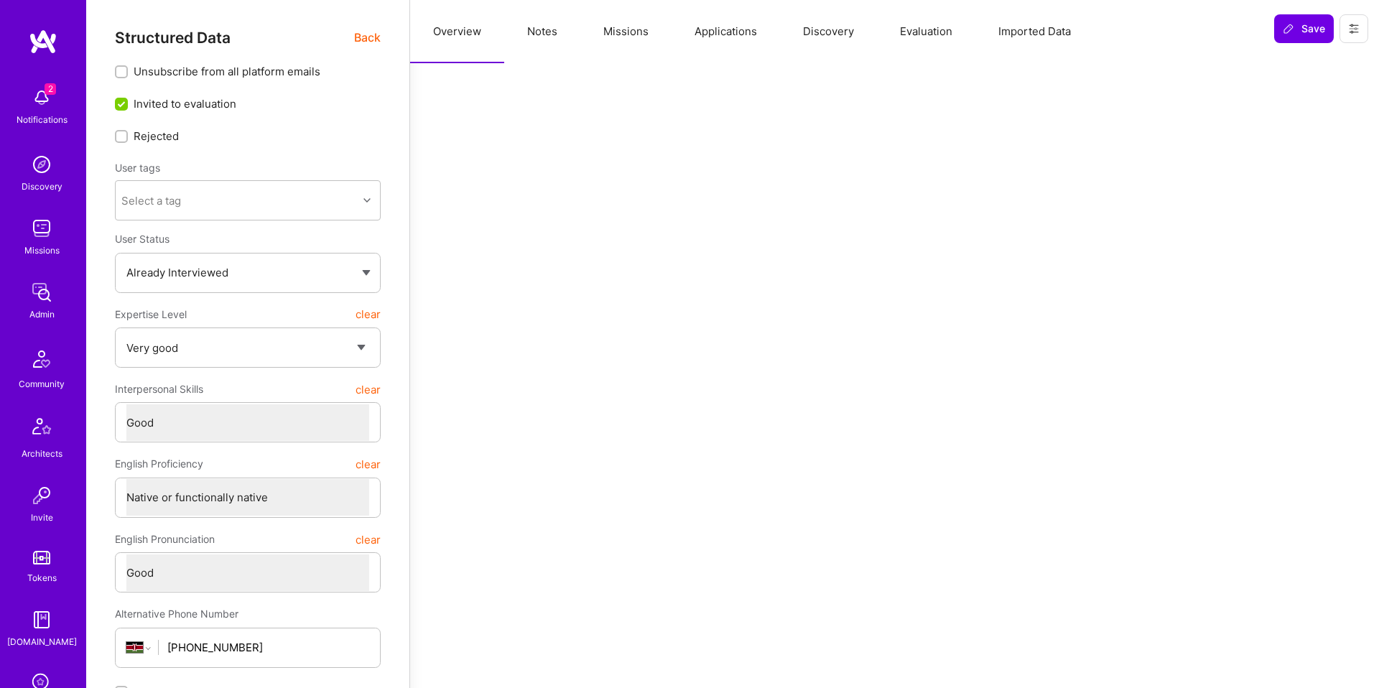
click at [521, 31] on button "Notes" at bounding box center [542, 31] width 76 height 63
type textarea "x"
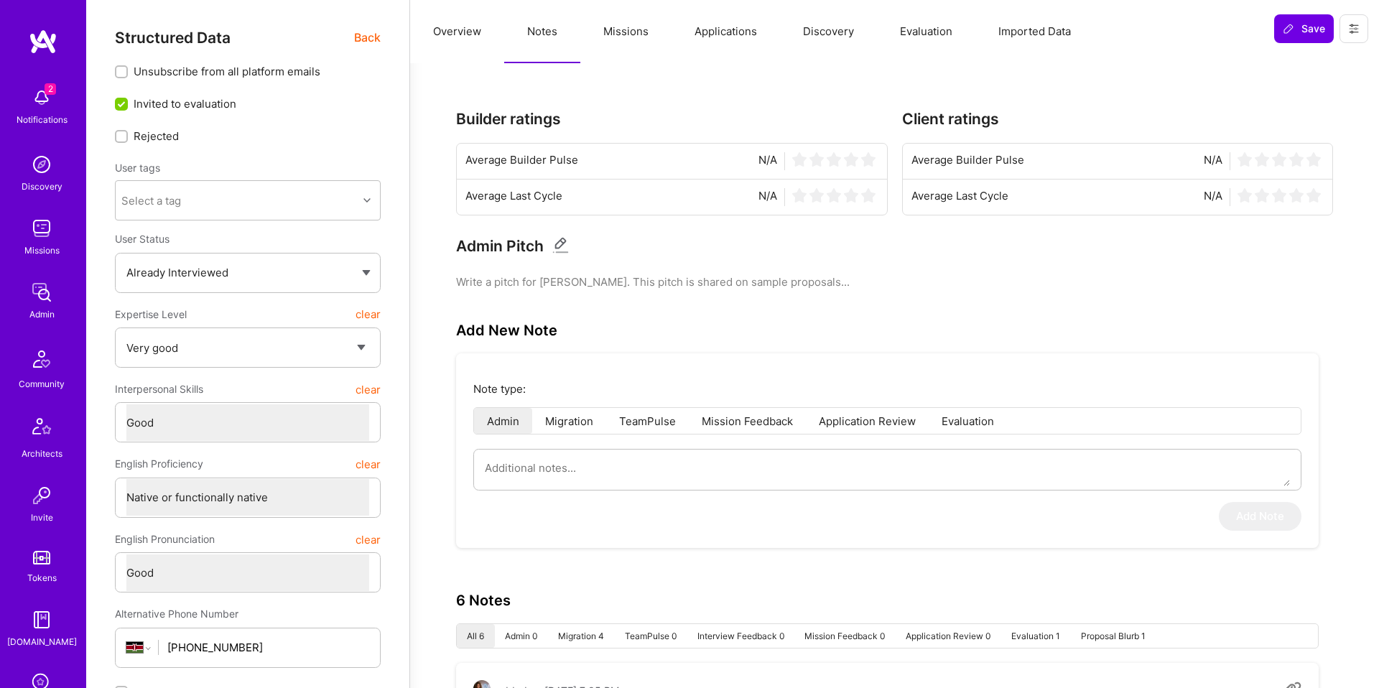
click at [632, 50] on button "Missions" at bounding box center [625, 31] width 91 height 63
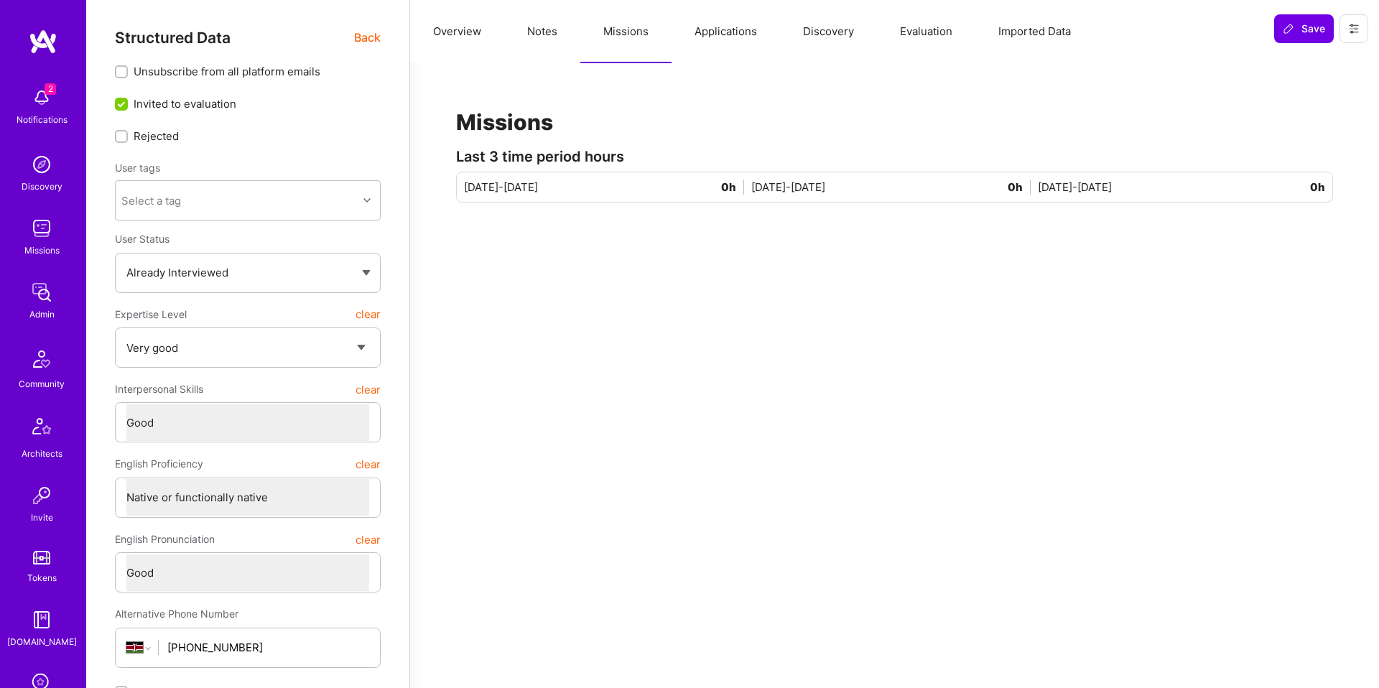
click at [717, 58] on button "Applications" at bounding box center [726, 31] width 108 height 63
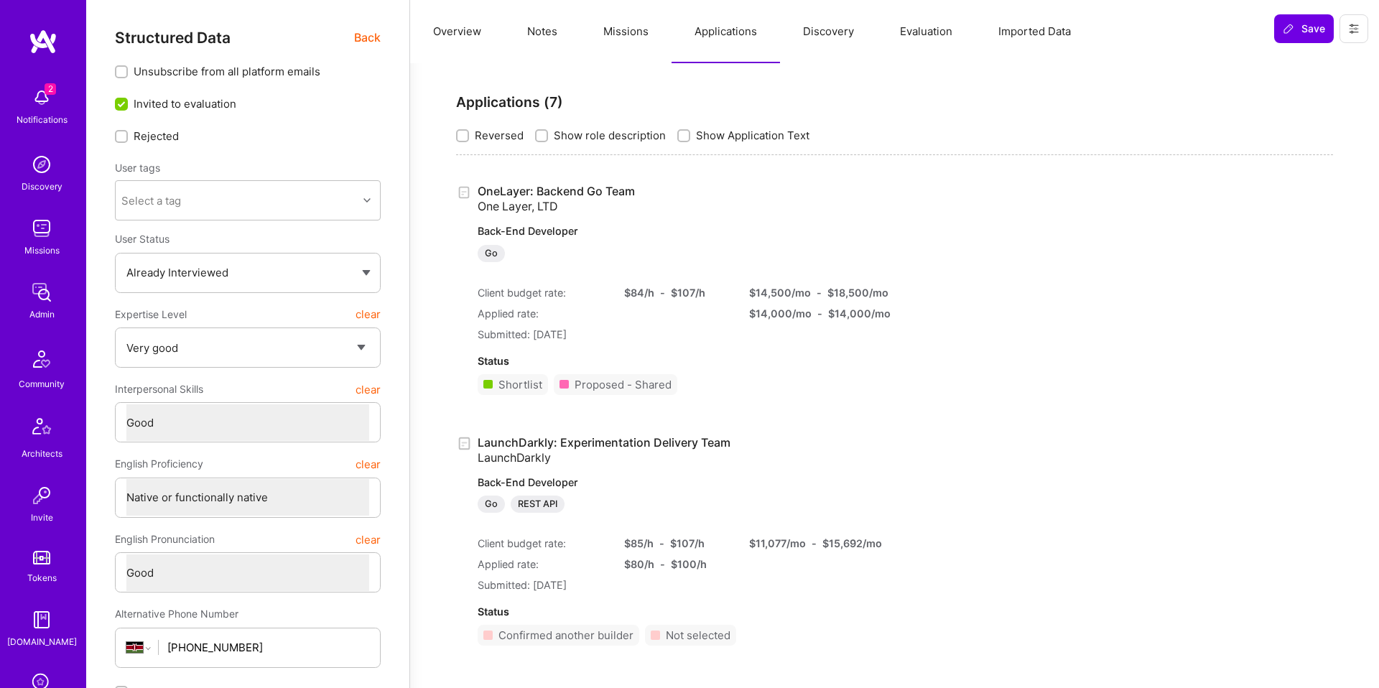
click at [463, 42] on button "Overview" at bounding box center [457, 31] width 94 height 63
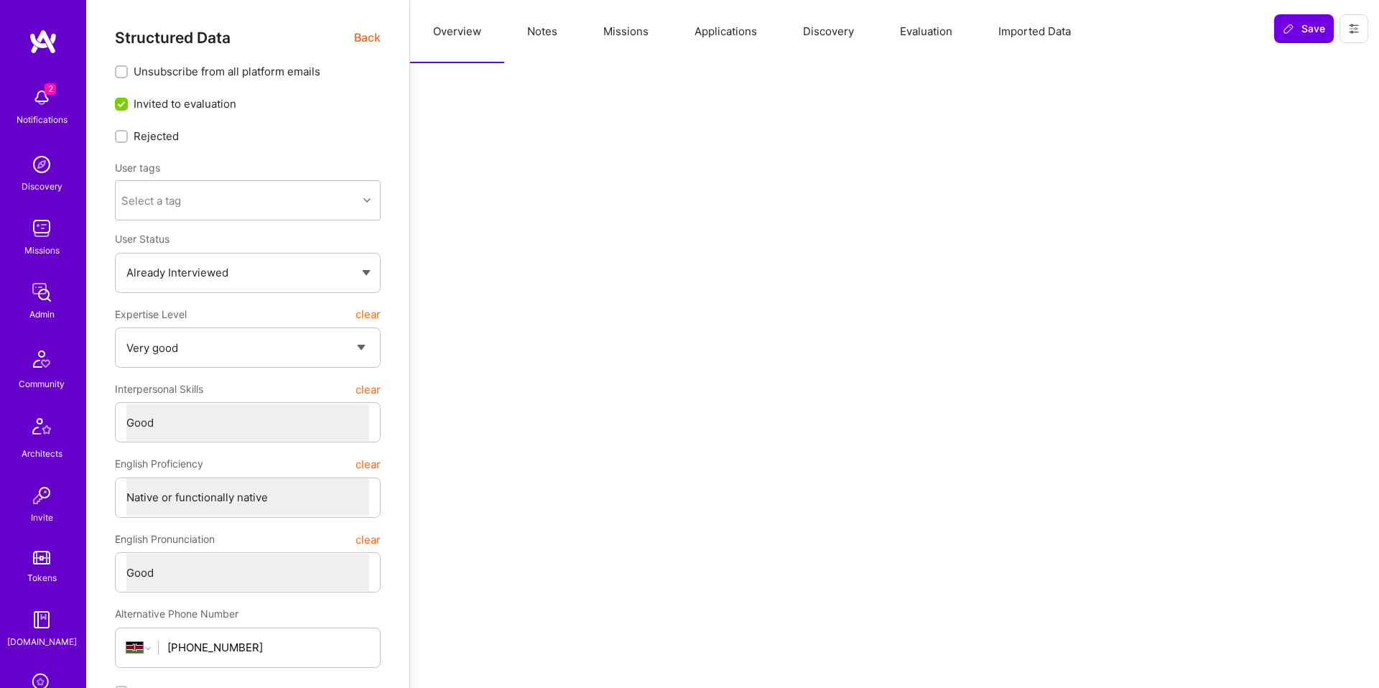
click at [363, 31] on span "Back" at bounding box center [367, 38] width 27 height 18
